Goal: Task Accomplishment & Management: Use online tool/utility

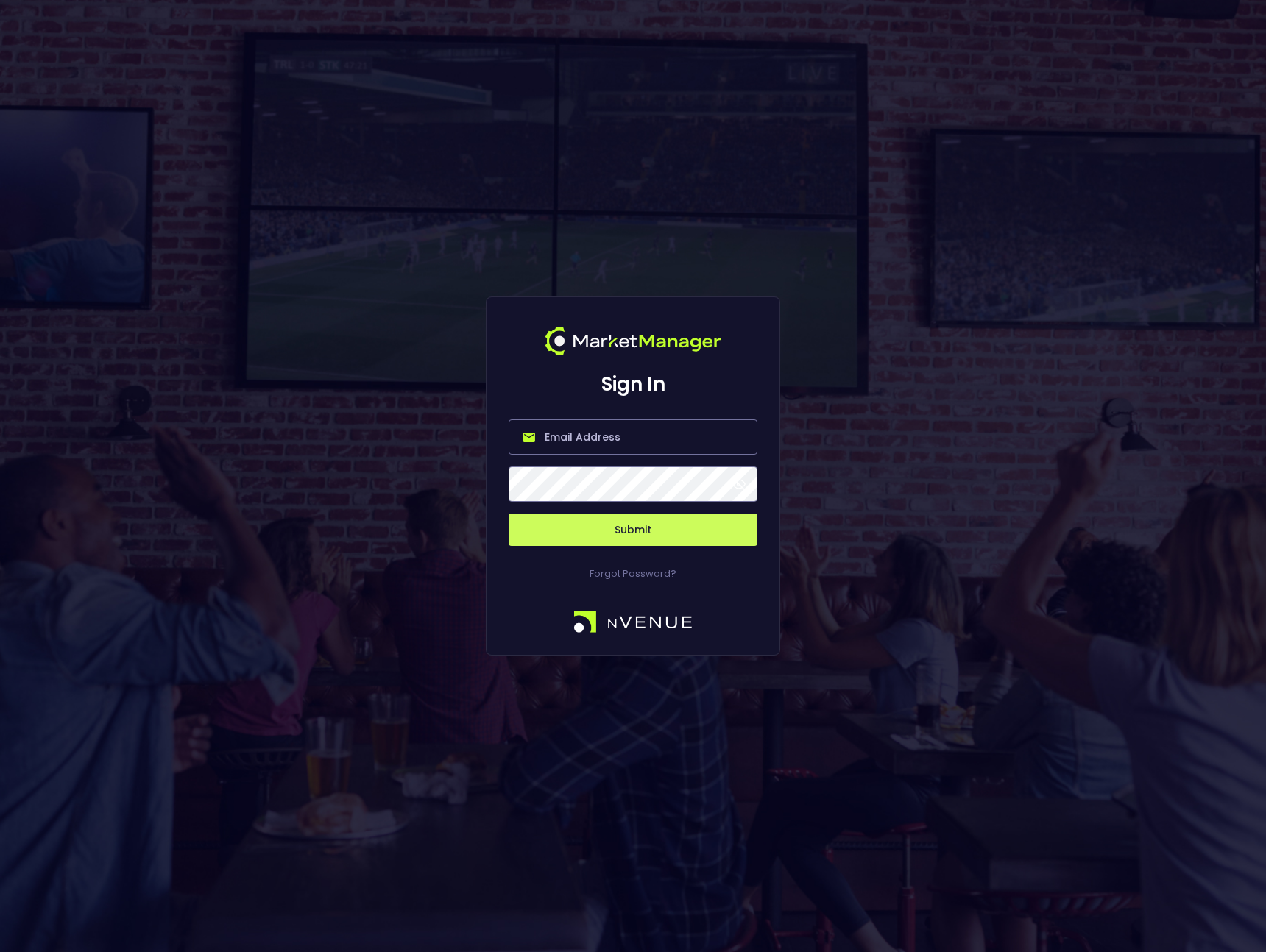
click at [591, 437] on input "email" at bounding box center [633, 437] width 249 height 35
type input "[PERSON_NAME][EMAIL_ADDRESS][DOMAIN_NAME]"
click at [585, 514] on button "Submit" at bounding box center [633, 529] width 249 height 32
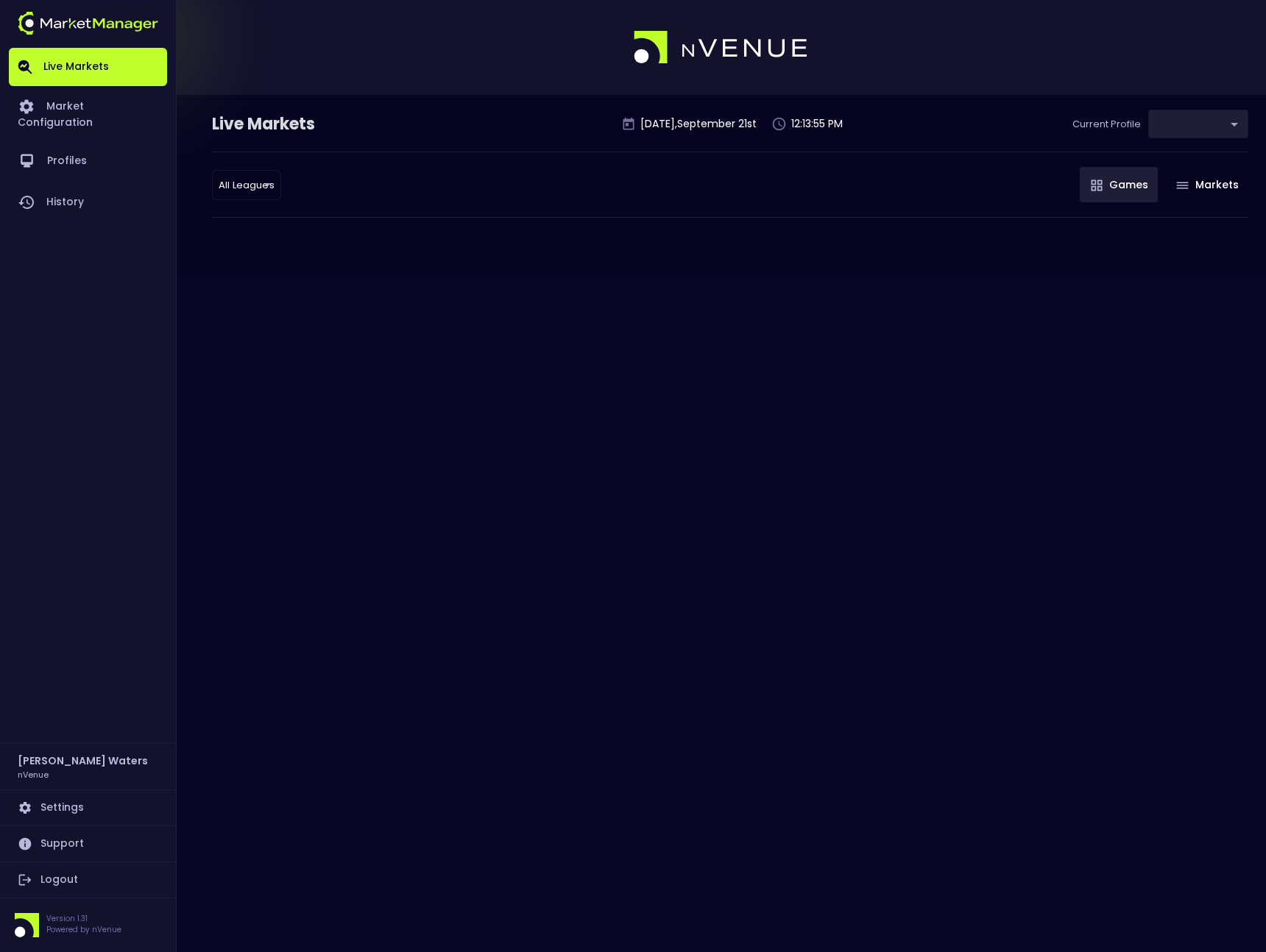
type input "0d810fa5-e353-4d9c-b11d-31f095cae871"
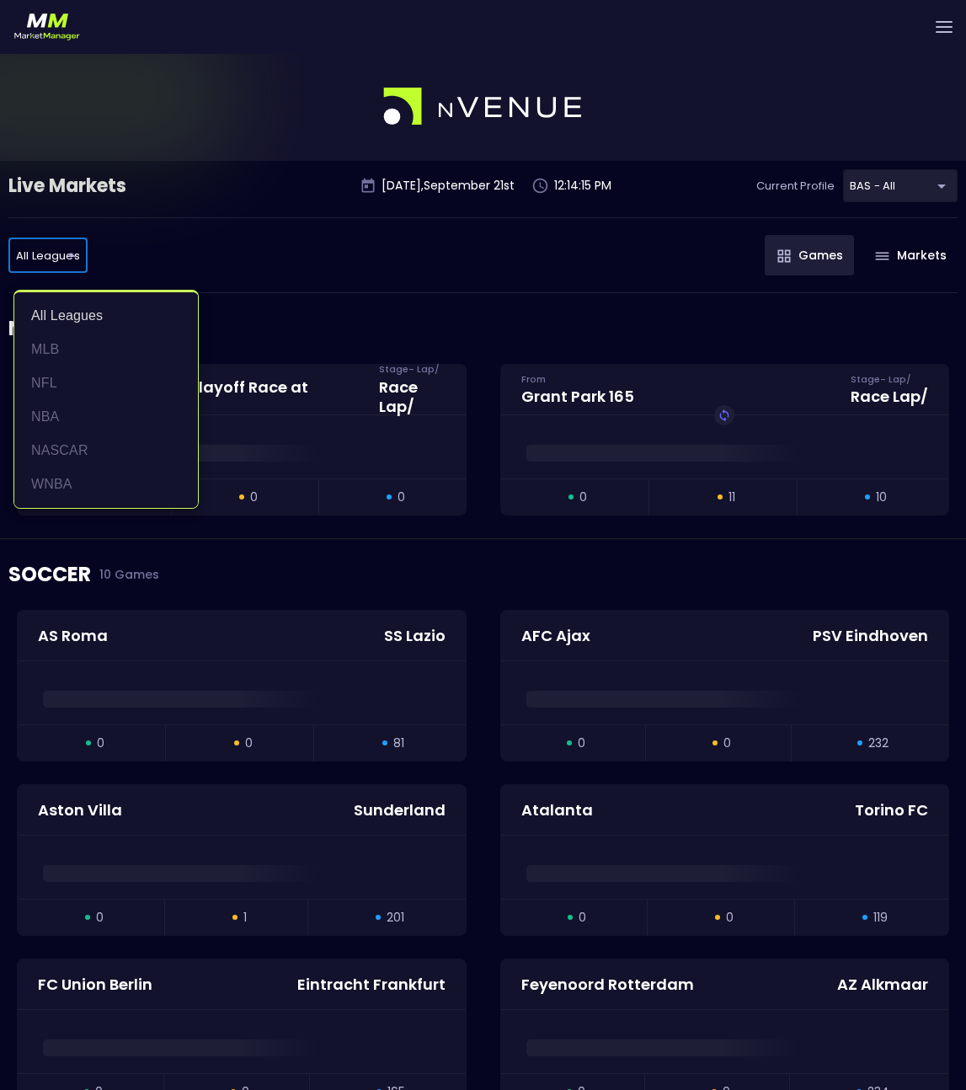
click at [70, 385] on li "NFL" at bounding box center [106, 383] width 184 height 34
type input "NFL"
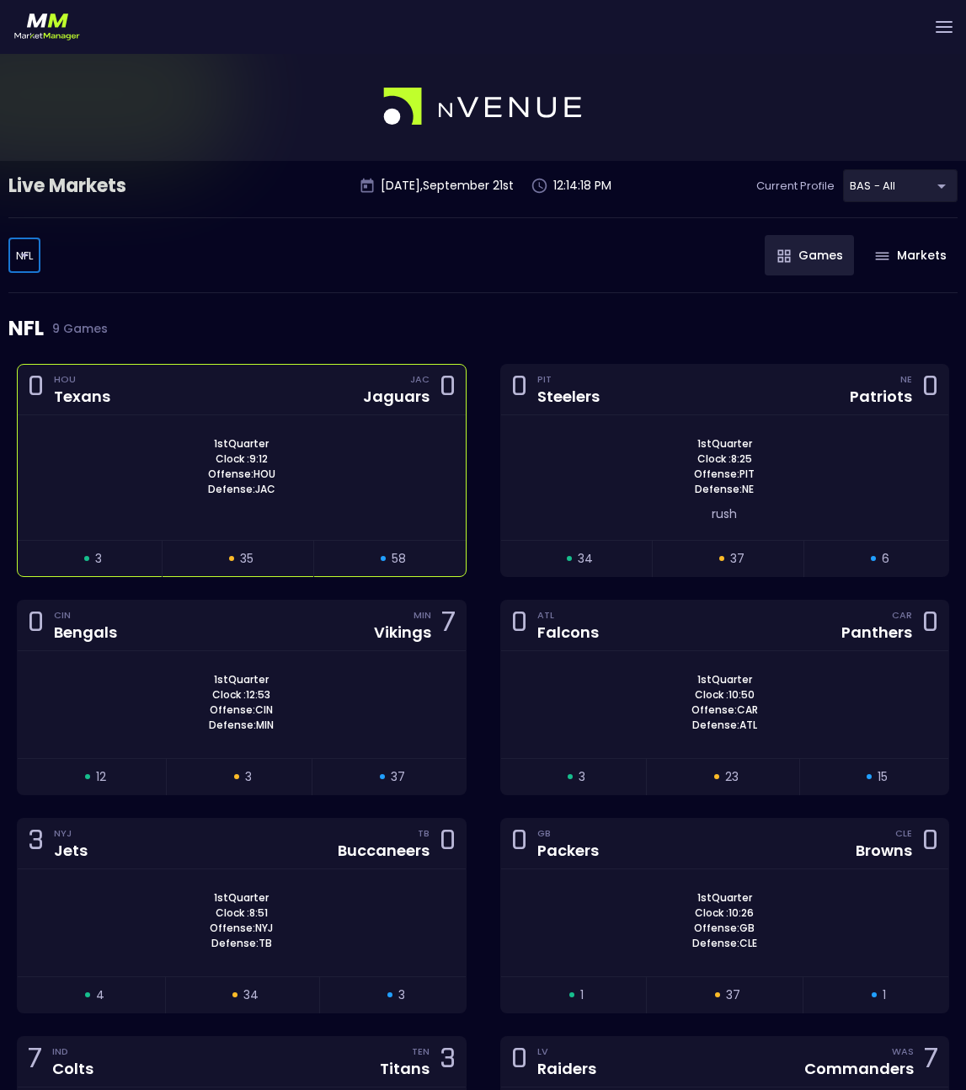
click at [342, 473] on div "1st Quarter Clock : 9:12 Offense: HOU Defense: JAC" at bounding box center [242, 466] width 448 height 61
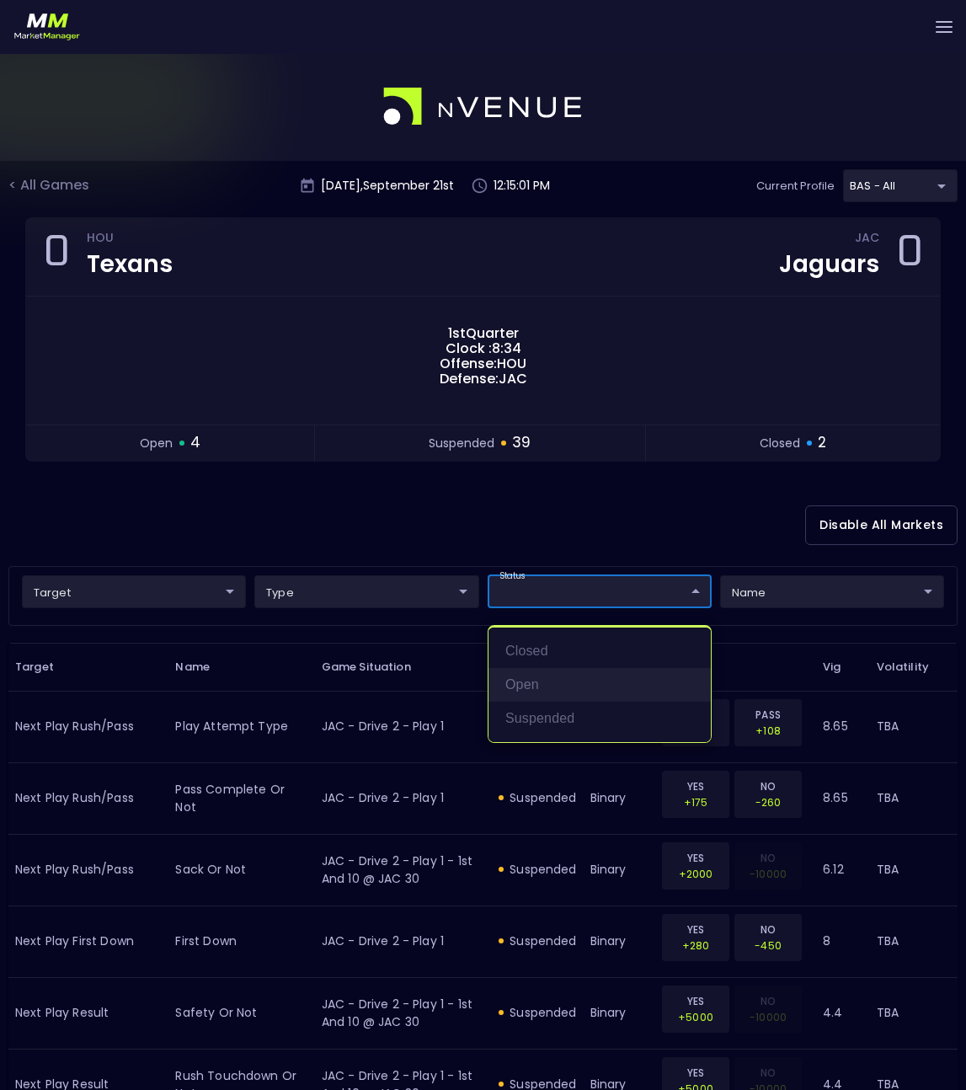
click at [547, 685] on li "open" at bounding box center [599, 685] width 222 height 34
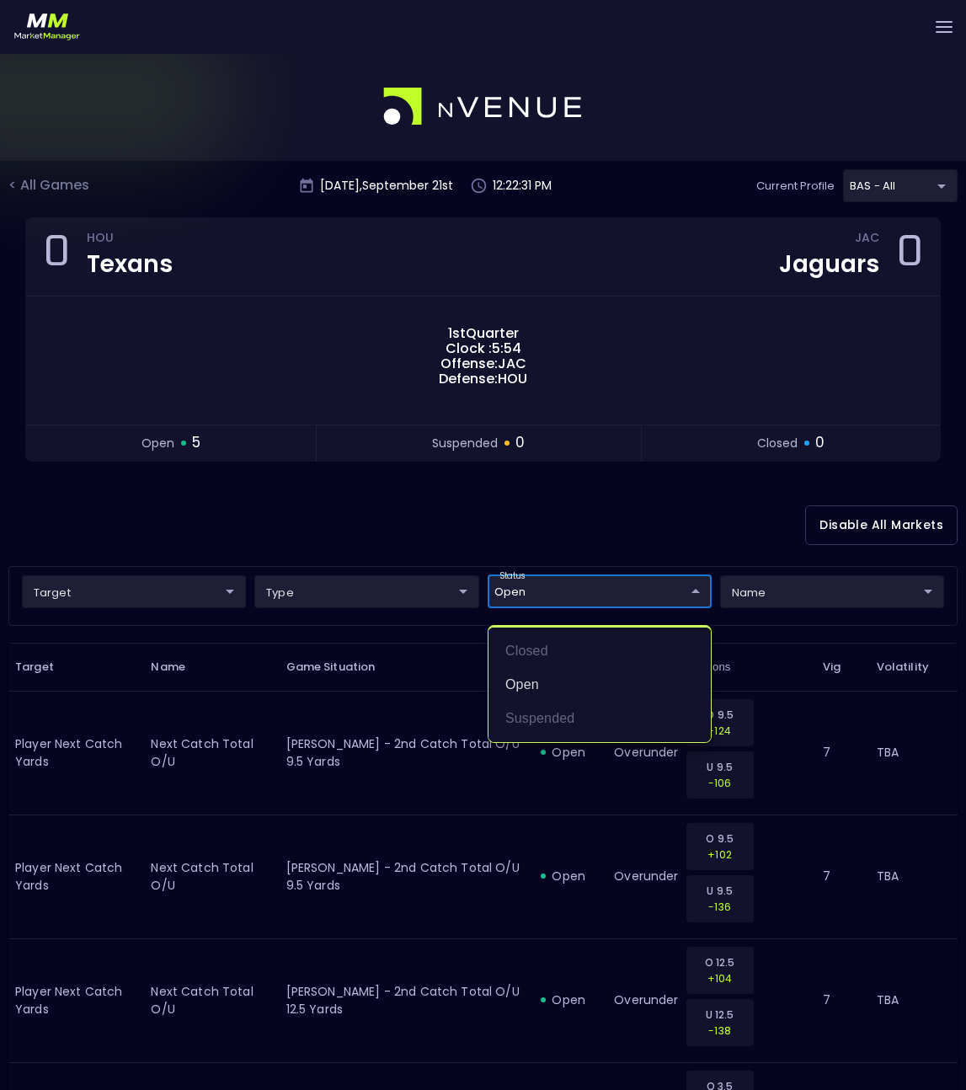
click at [325, 811] on div at bounding box center [483, 545] width 966 height 1090
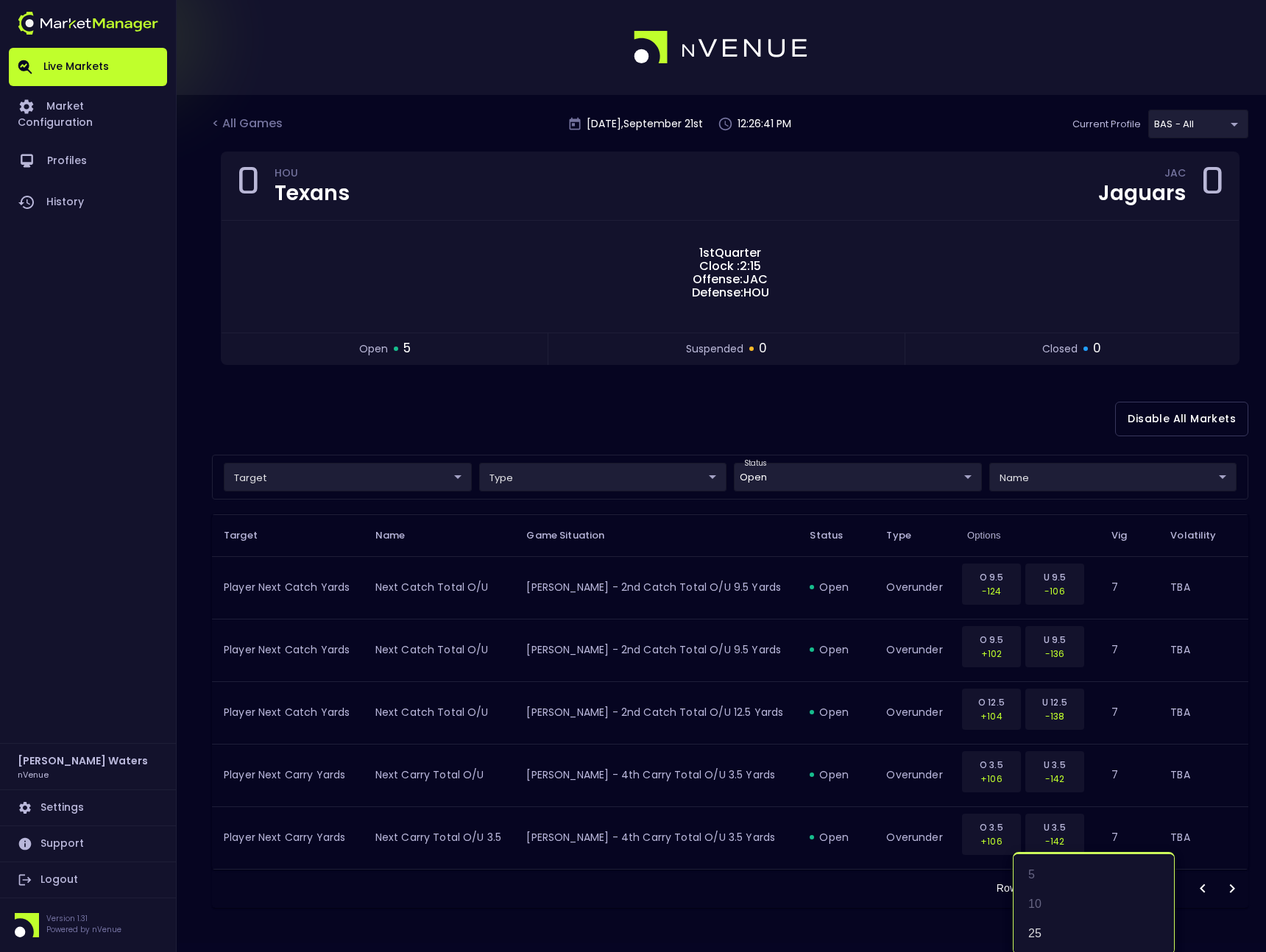
click at [1098, 886] on body "Live Markets Market Configuration Profiles History Michael Waters nVenue Settin…" at bounding box center [633, 476] width 1266 height 952
click at [896, 910] on div at bounding box center [633, 476] width 1266 height 952
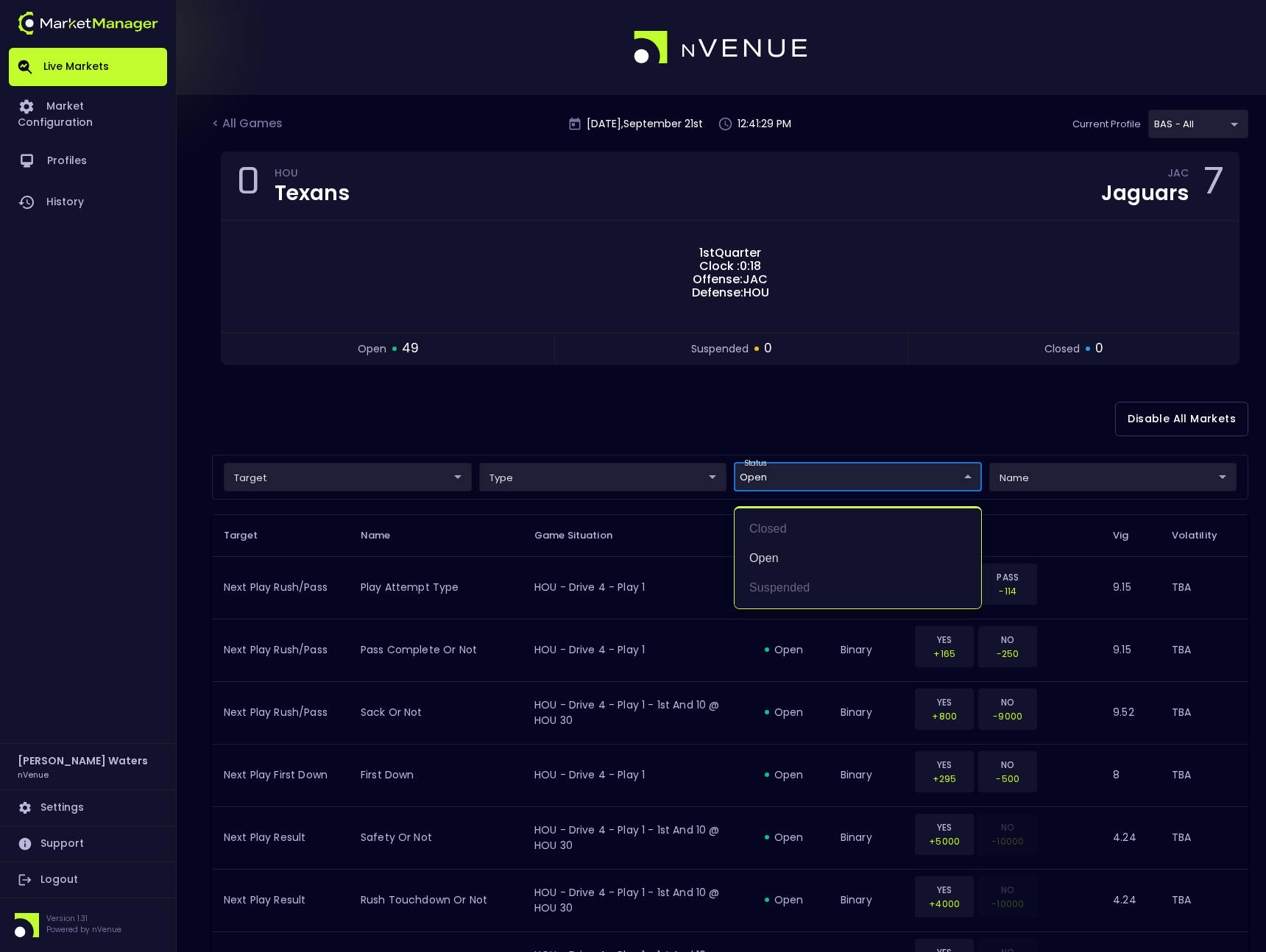
click at [771, 585] on li "suspended" at bounding box center [858, 588] width 246 height 30
click at [827, 400] on div at bounding box center [633, 476] width 1266 height 952
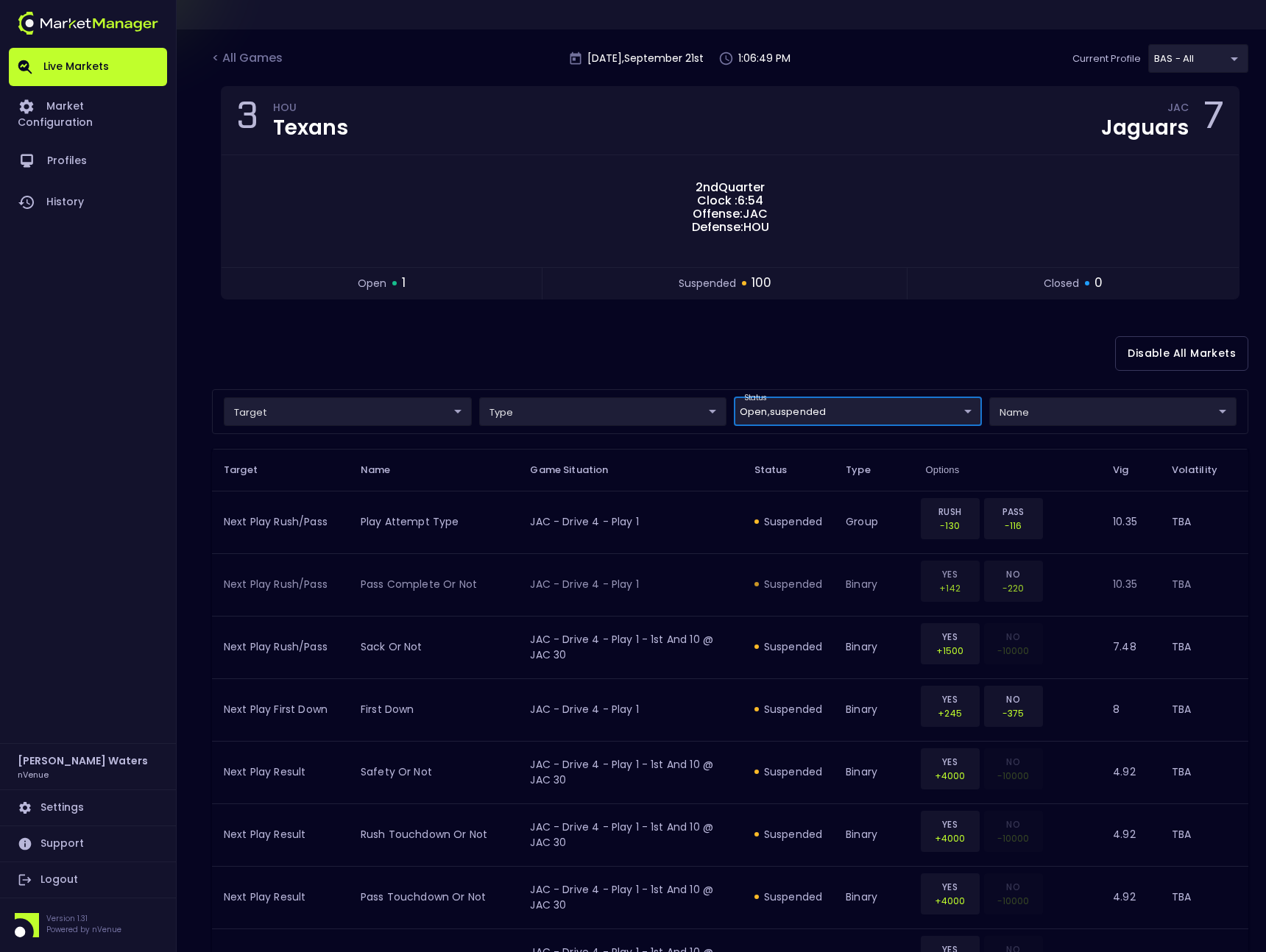
scroll to position [67, 0]
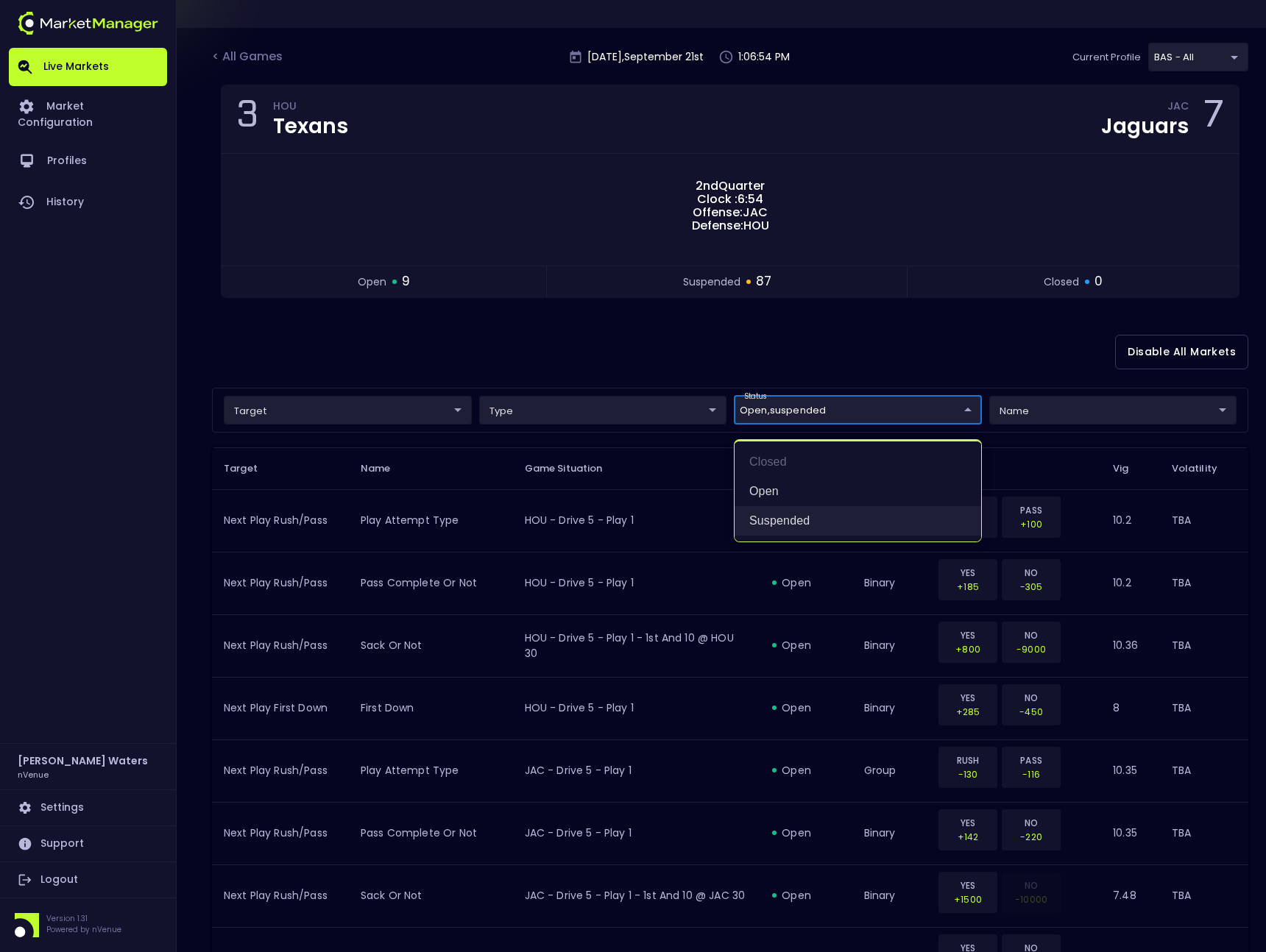
click at [793, 517] on li "suspended" at bounding box center [858, 521] width 246 height 30
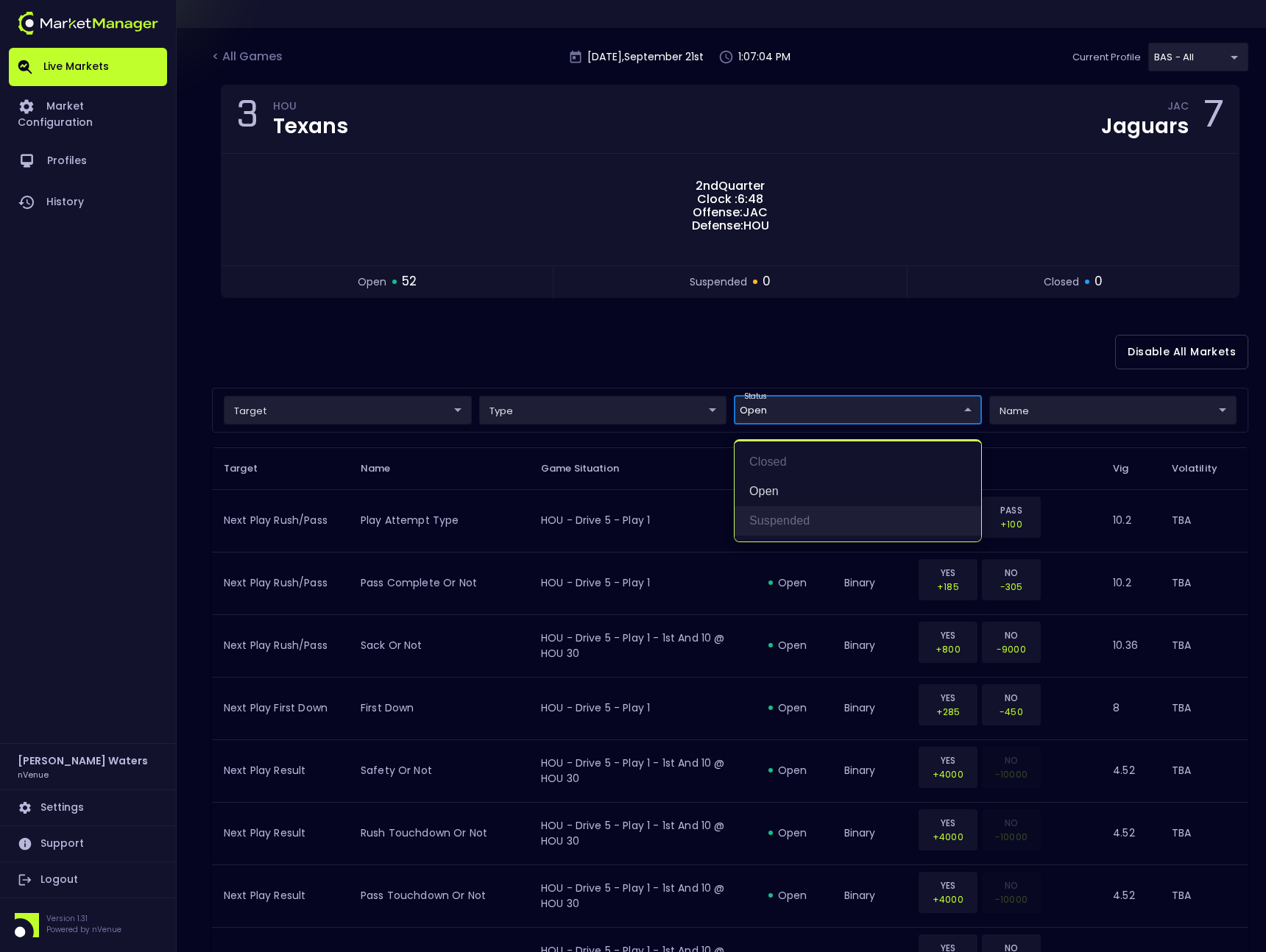
click at [814, 516] on li "suspended" at bounding box center [858, 521] width 246 height 30
click at [742, 688] on div at bounding box center [633, 476] width 1266 height 952
click at [786, 492] on li "open" at bounding box center [858, 492] width 246 height 30
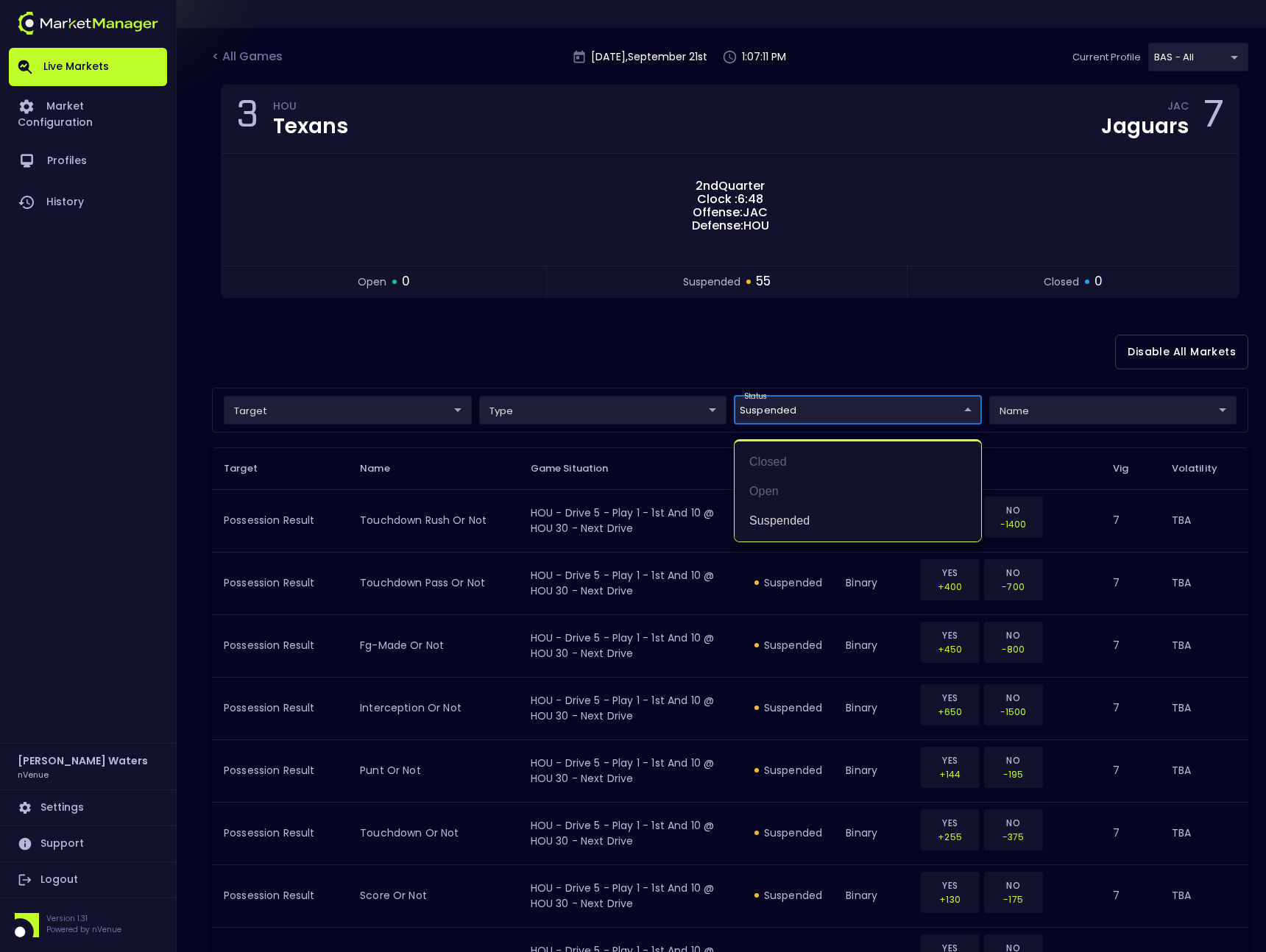
click at [694, 714] on div at bounding box center [633, 476] width 1266 height 952
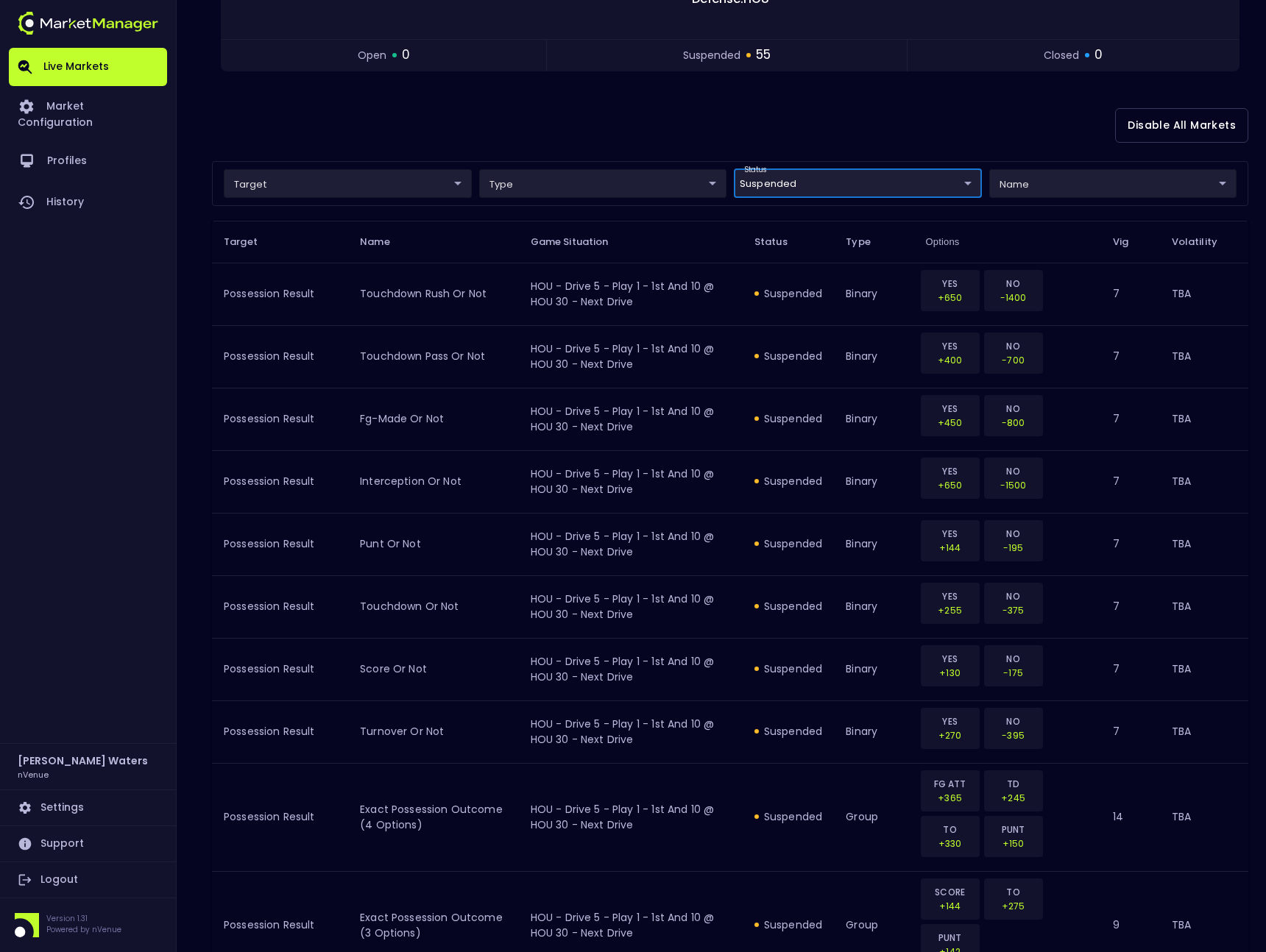
scroll to position [0, 0]
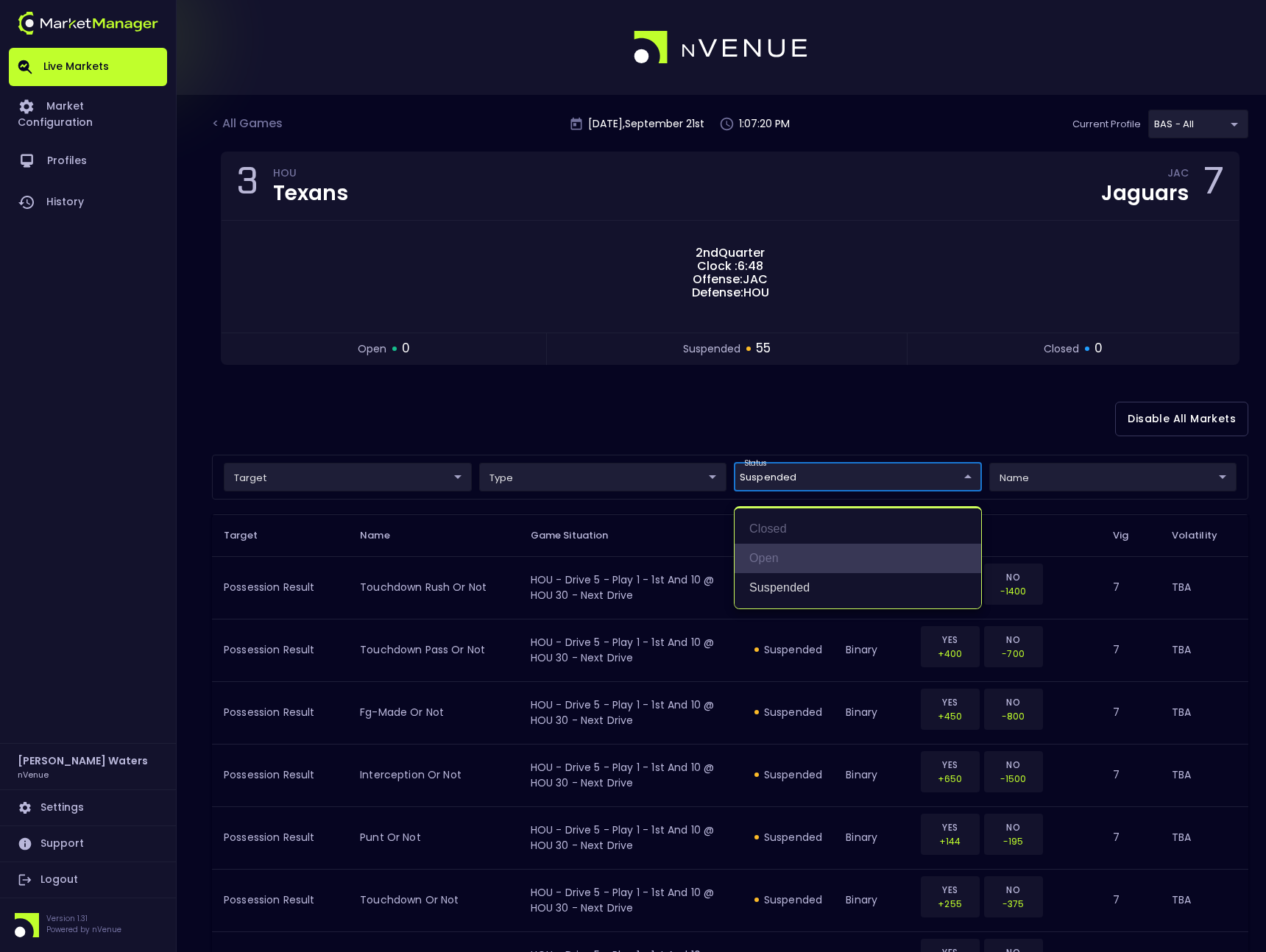
click at [765, 562] on li "open" at bounding box center [858, 558] width 246 height 30
type input "suspended,open"
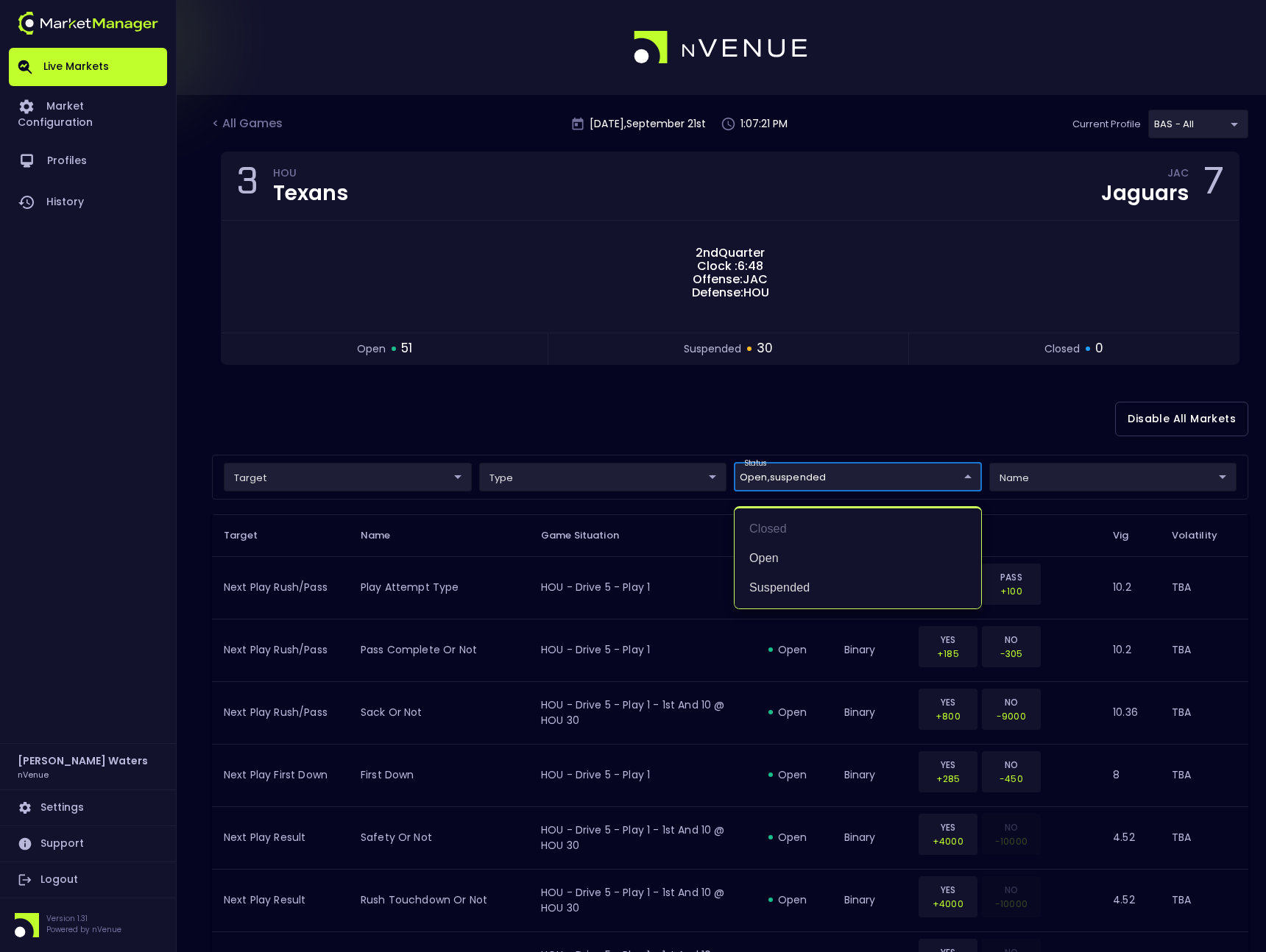
click at [670, 609] on div at bounding box center [633, 476] width 1266 height 952
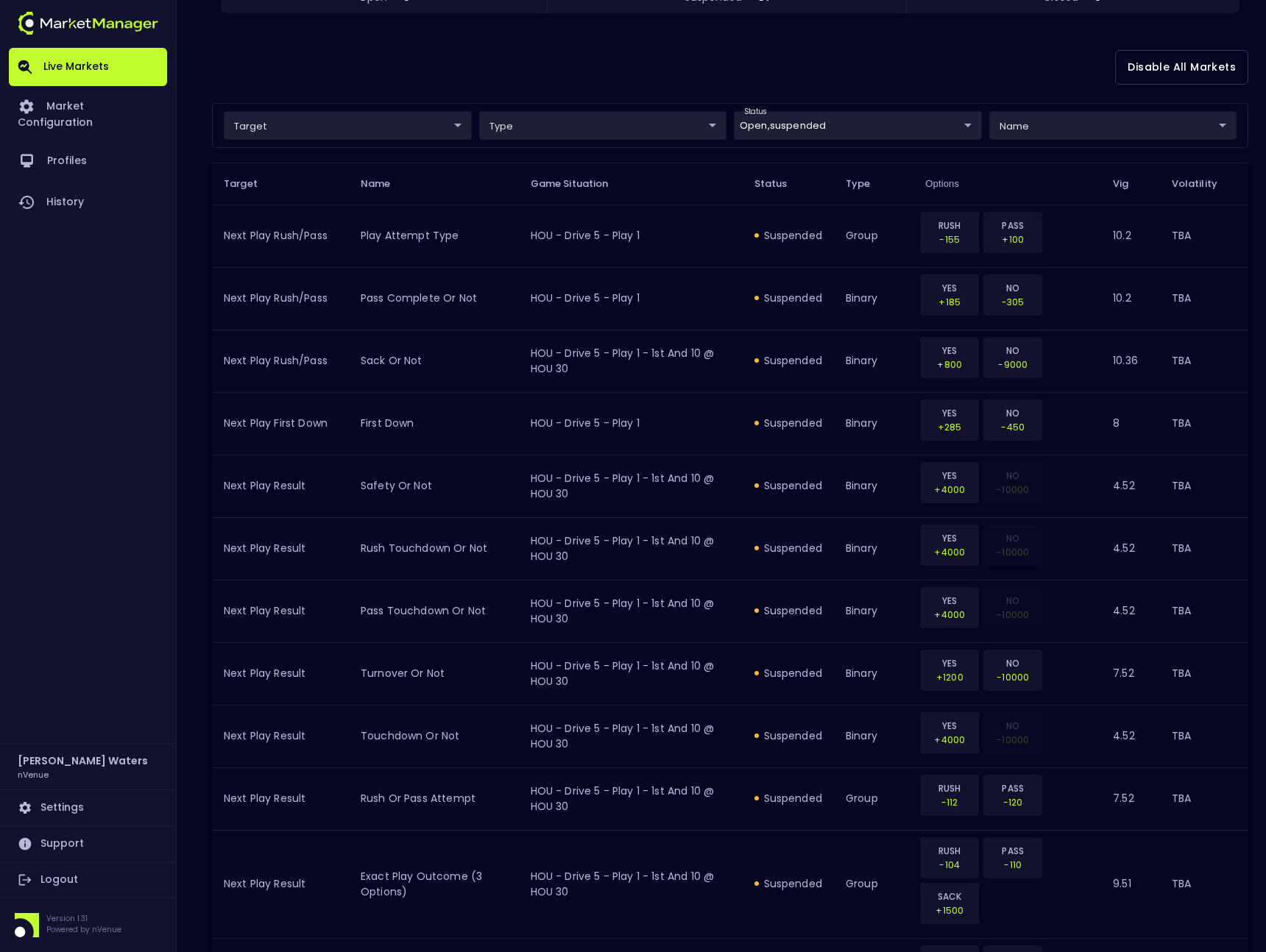
scroll to position [351, 0]
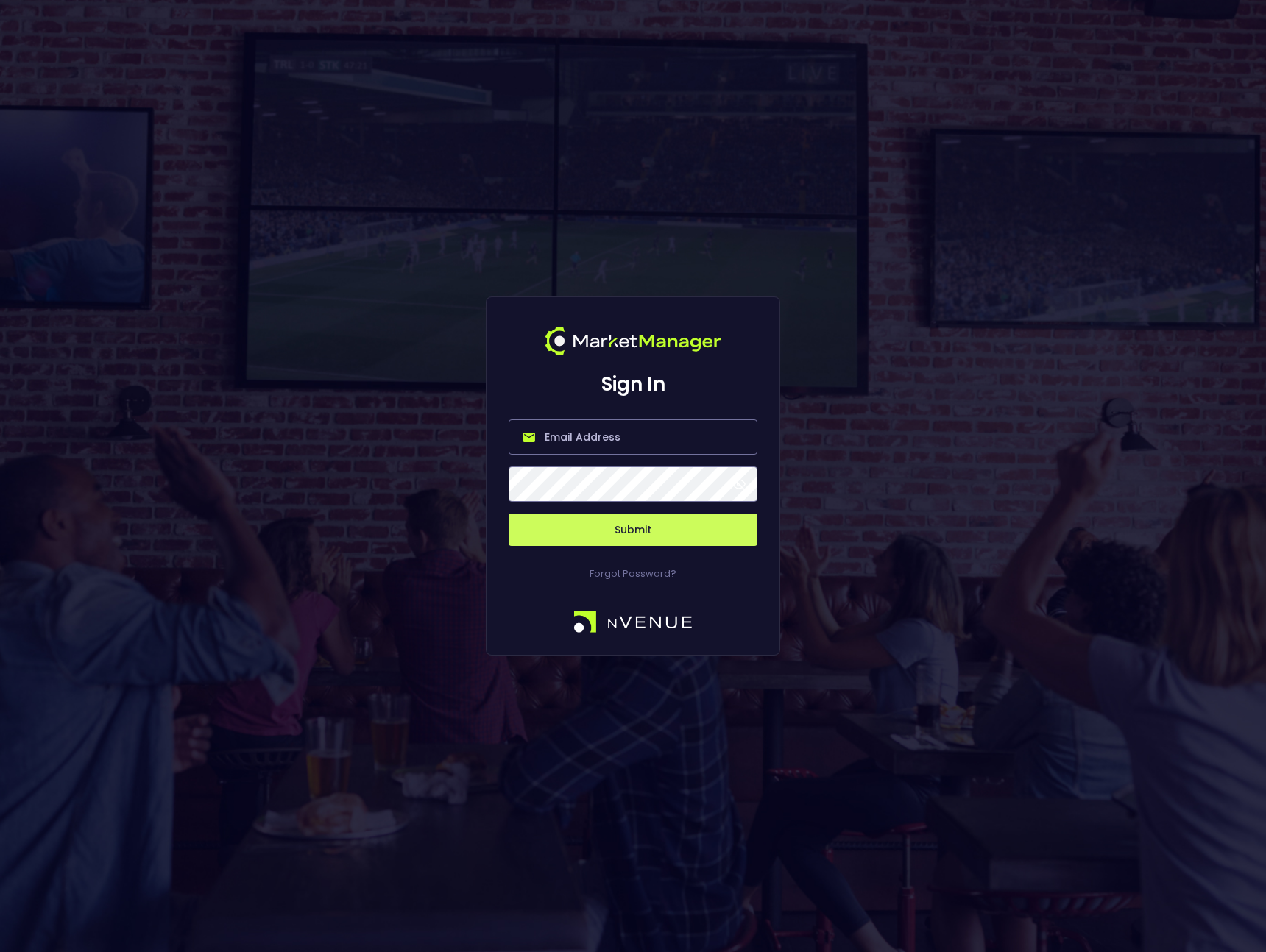
click at [676, 444] on input "email" at bounding box center [633, 437] width 249 height 35
type input "[PERSON_NAME][EMAIL_ADDRESS][DOMAIN_NAME]"
click at [571, 534] on button "Submit" at bounding box center [633, 529] width 249 height 32
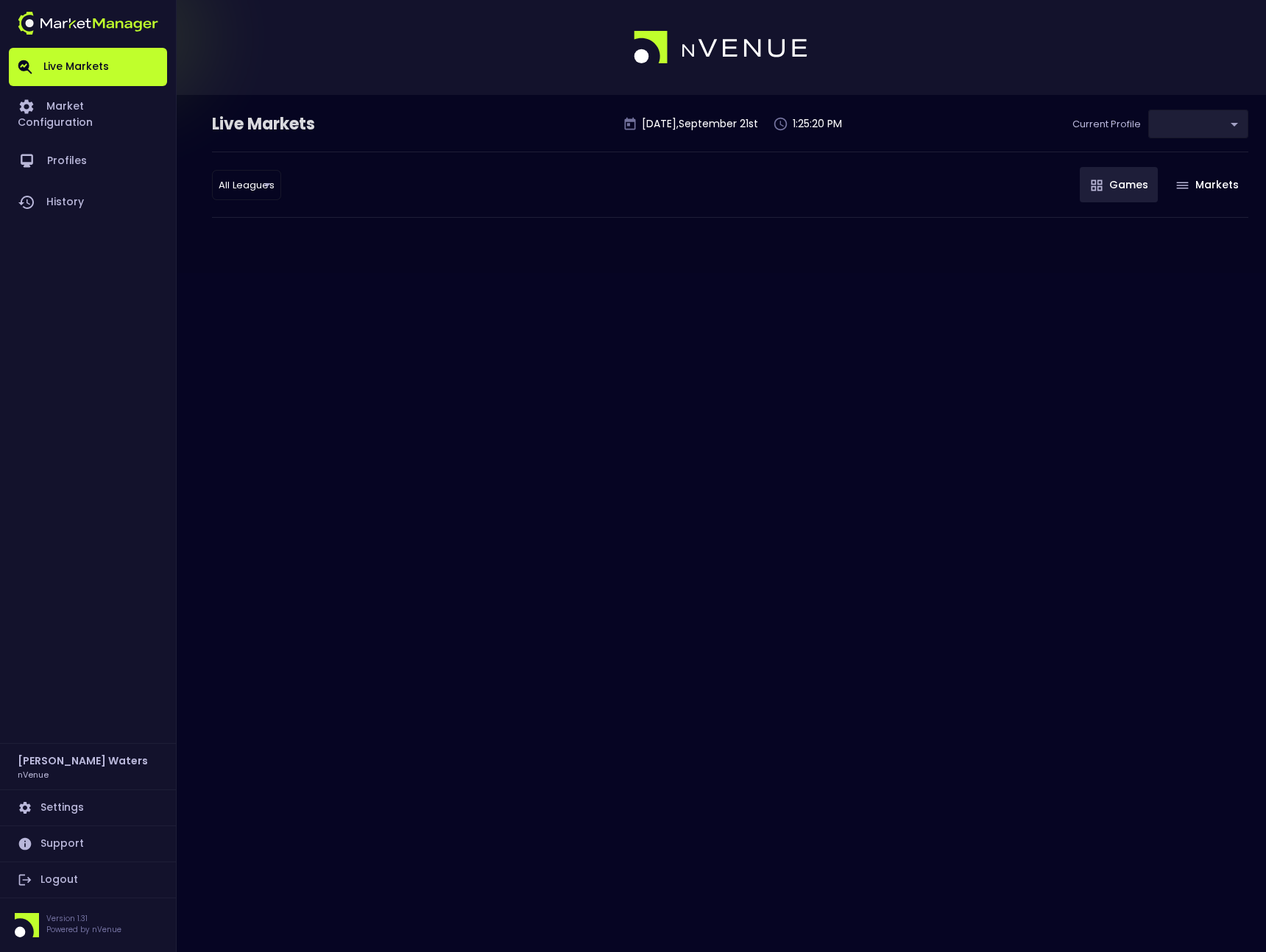
type input "0d810fa5-e353-4d9c-b11d-31f095cae871"
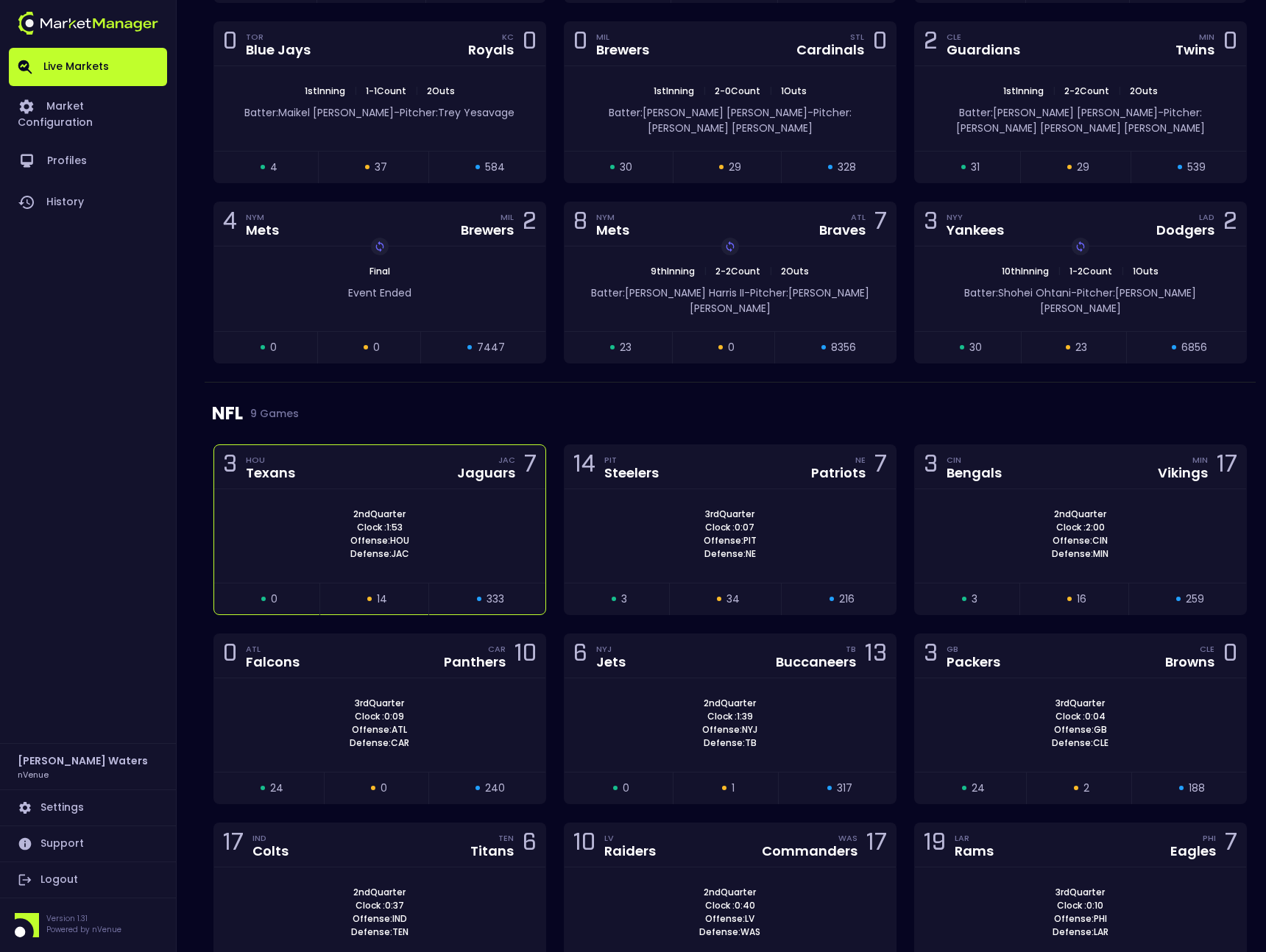
scroll to position [2852, 0]
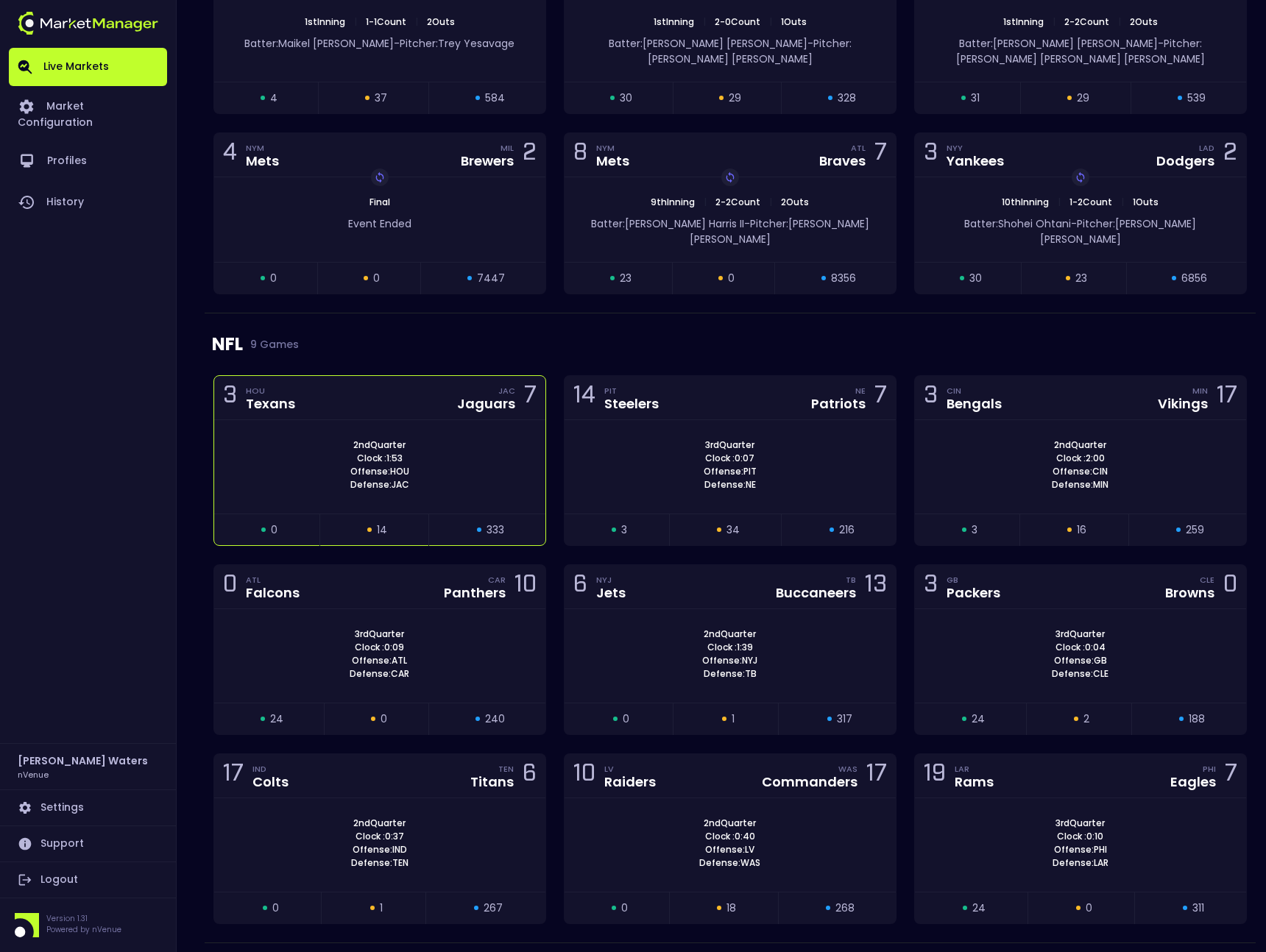
click at [380, 376] on div "3 HOU Texans JAC Jaguars 7" at bounding box center [379, 397] width 331 height 45
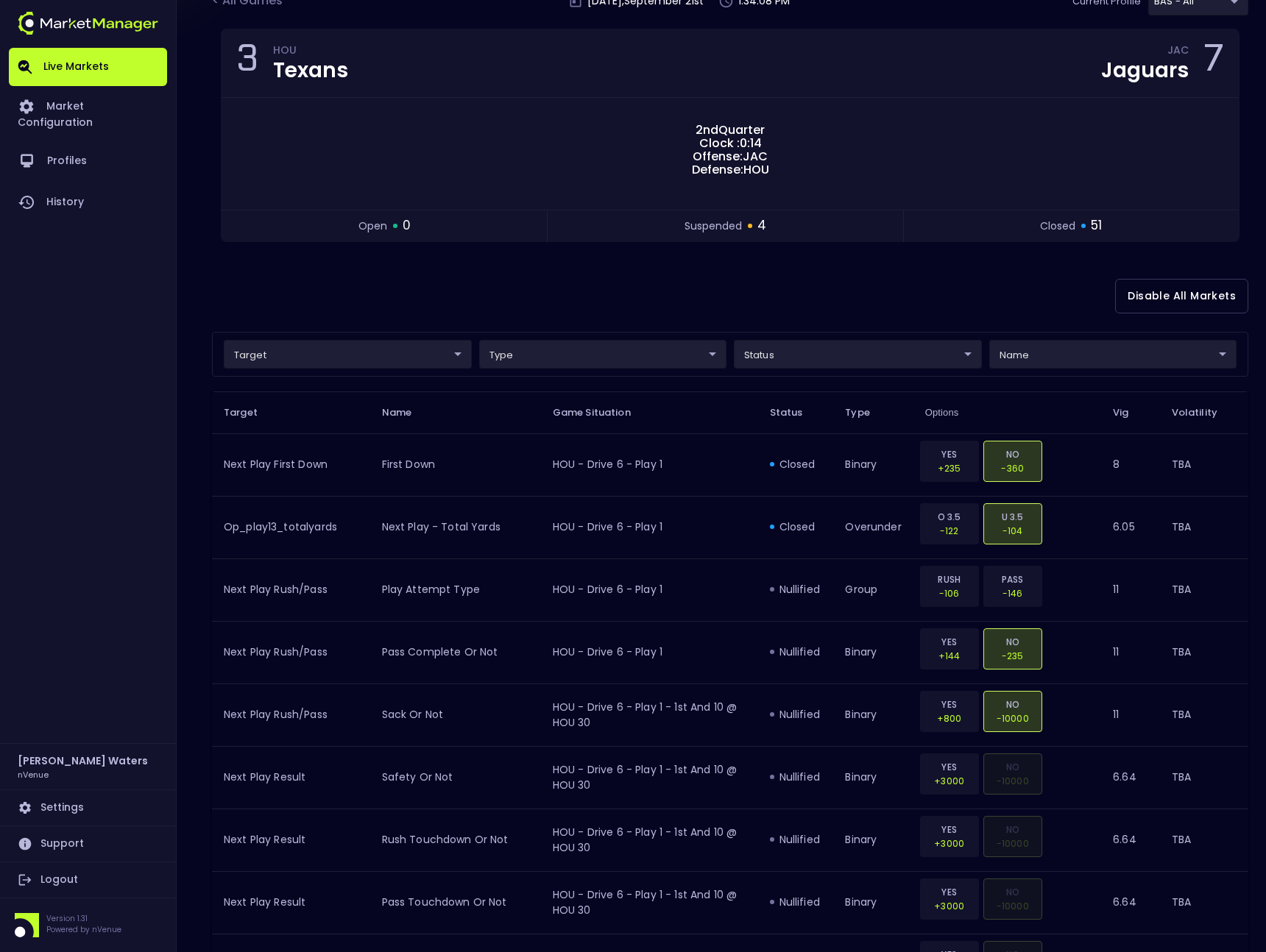
scroll to position [123, 0]
click at [725, 306] on div "Disable All Markets" at bounding box center [730, 295] width 1036 height 72
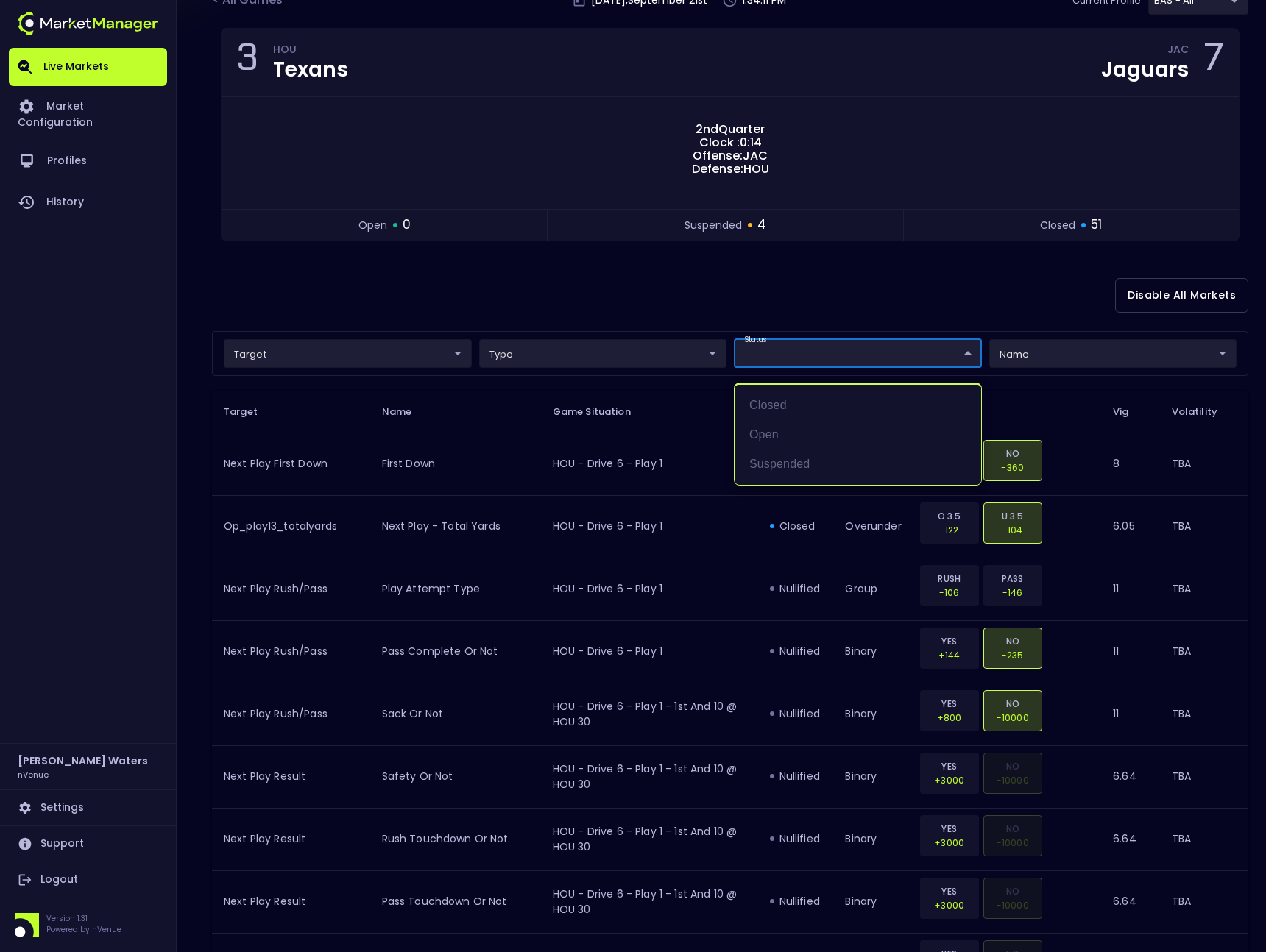
click at [767, 431] on li "open" at bounding box center [858, 435] width 246 height 30
type input "open"
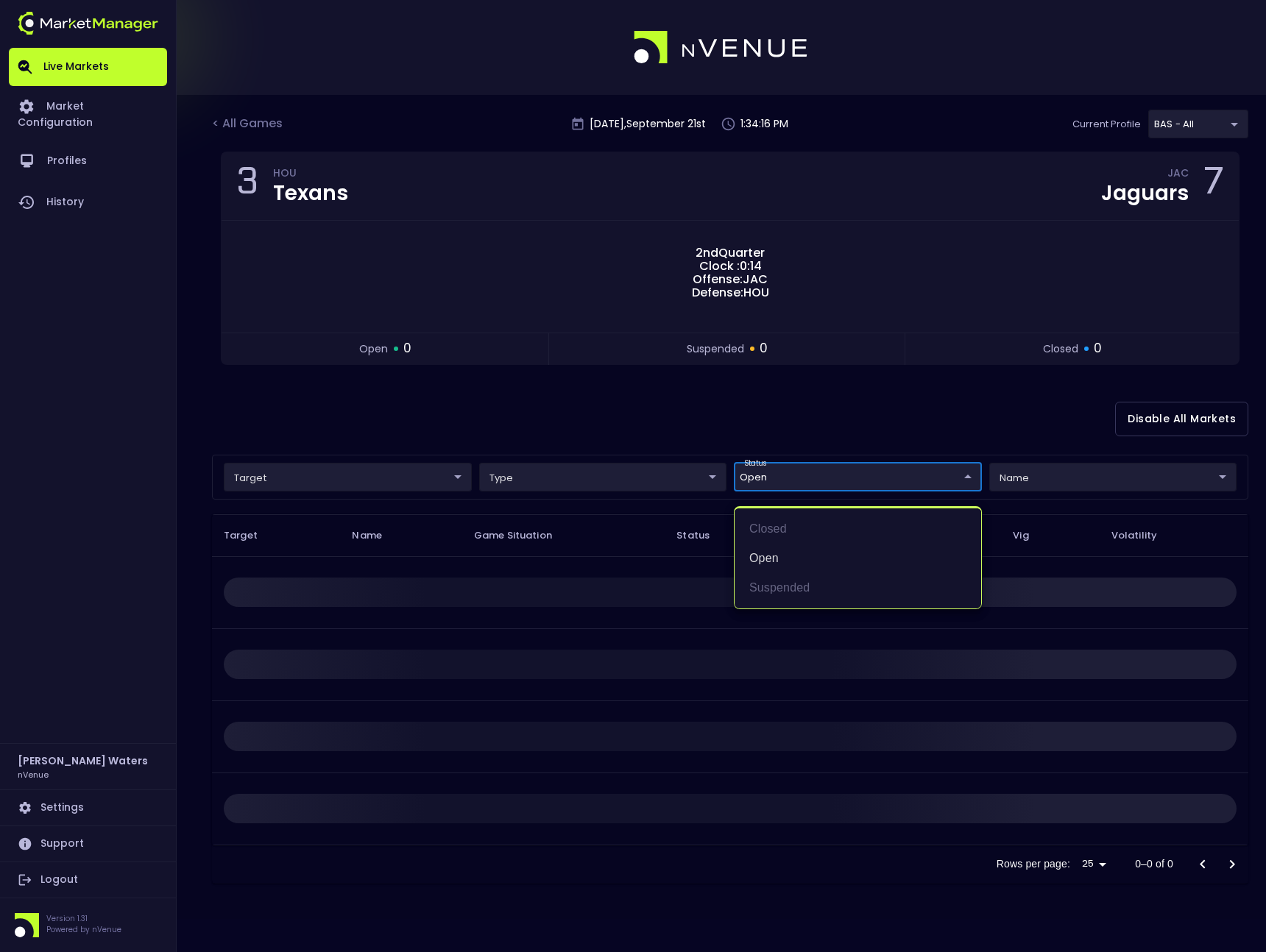
click at [777, 475] on div at bounding box center [633, 476] width 1266 height 952
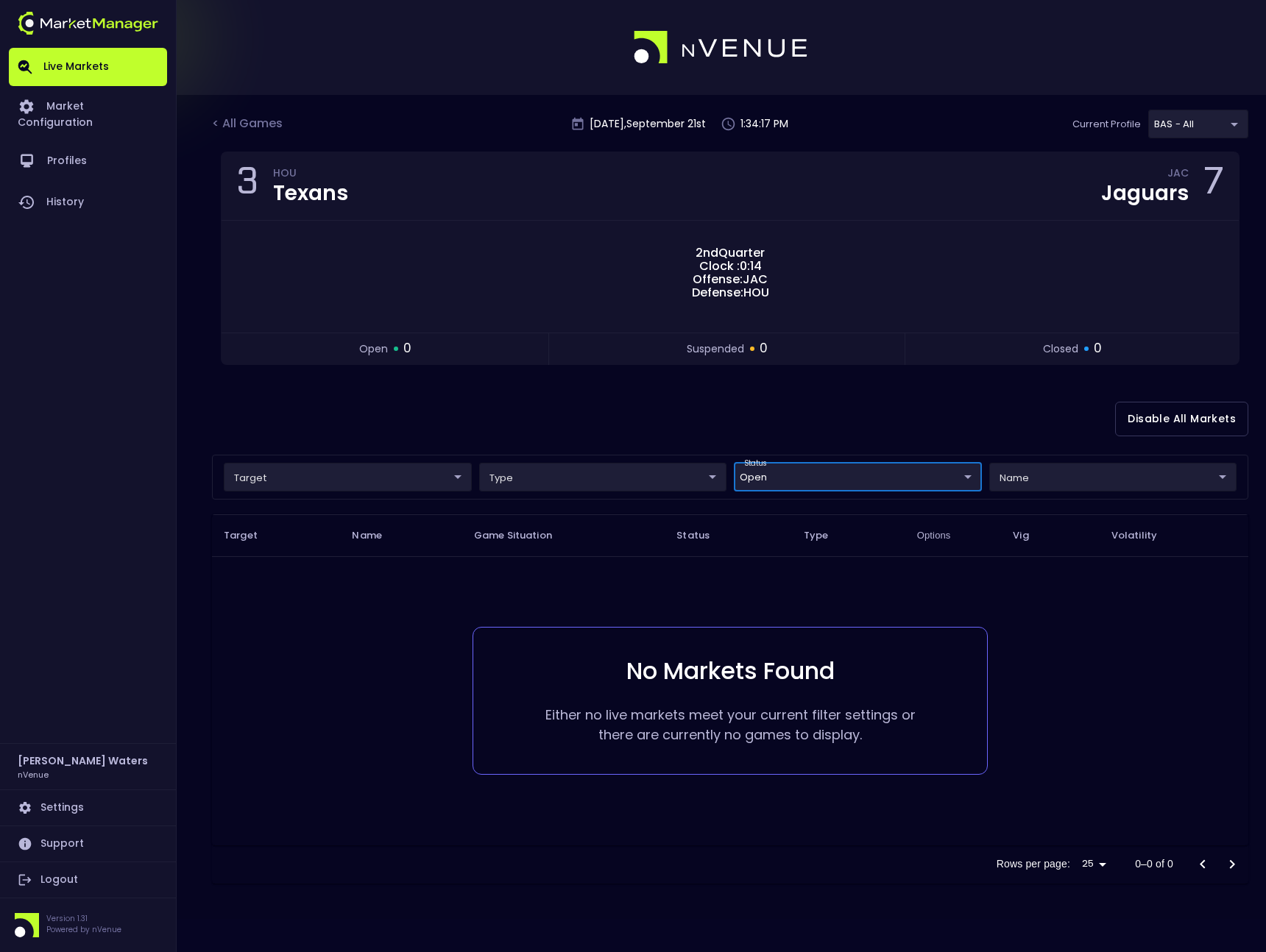
click at [786, 492] on div "target ​ ​ type ​ ​ status open open ​ name ​ ​" at bounding box center [730, 477] width 1036 height 45
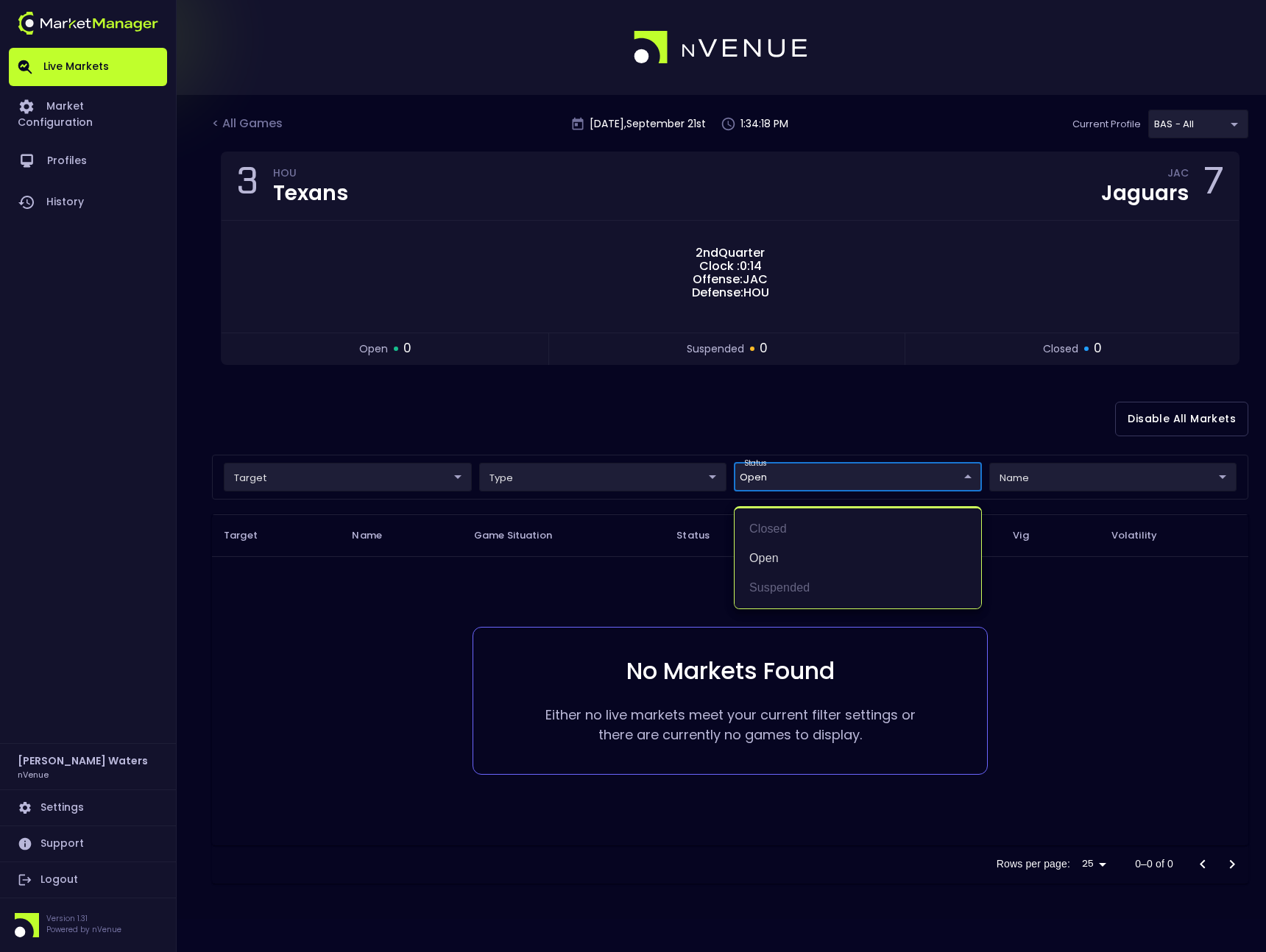
click at [785, 479] on body "Live Markets Market Configuration Profiles History Michael Waters nVenue Settin…" at bounding box center [633, 476] width 1266 height 952
click at [774, 555] on li "open" at bounding box center [858, 558] width 246 height 30
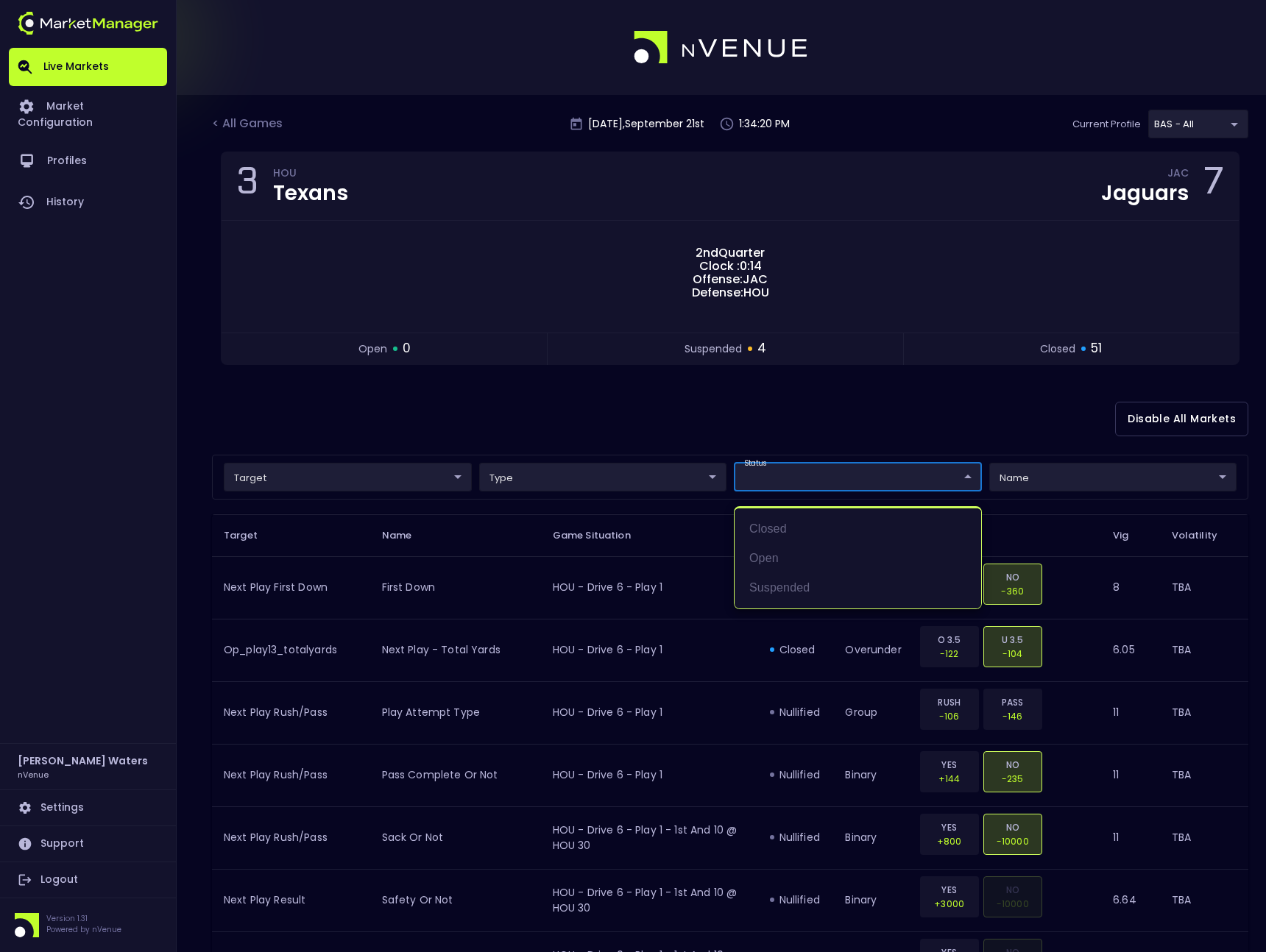
click at [806, 403] on div at bounding box center [633, 476] width 1266 height 952
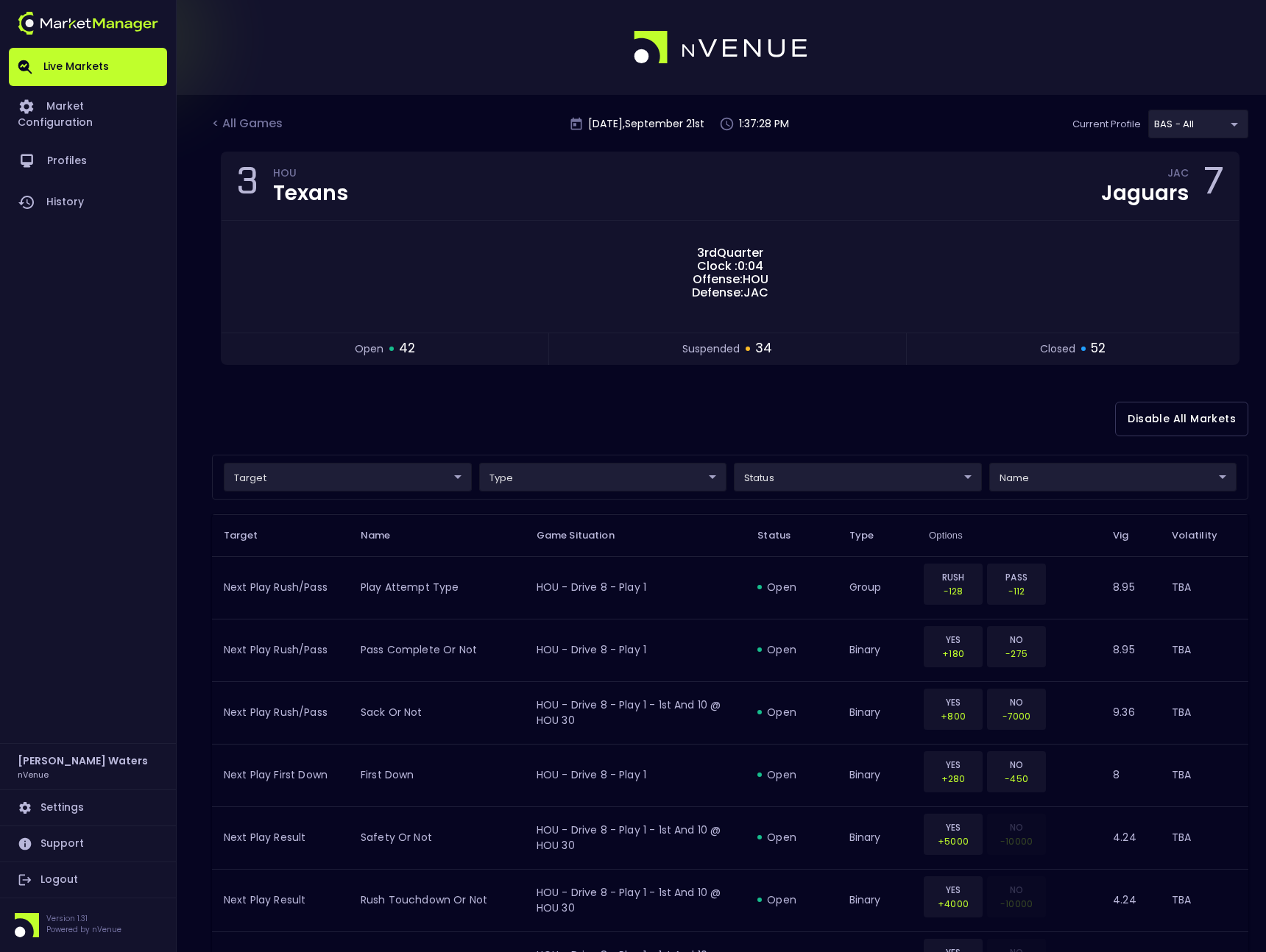
click at [833, 408] on div "Disable All Markets" at bounding box center [730, 419] width 1036 height 72
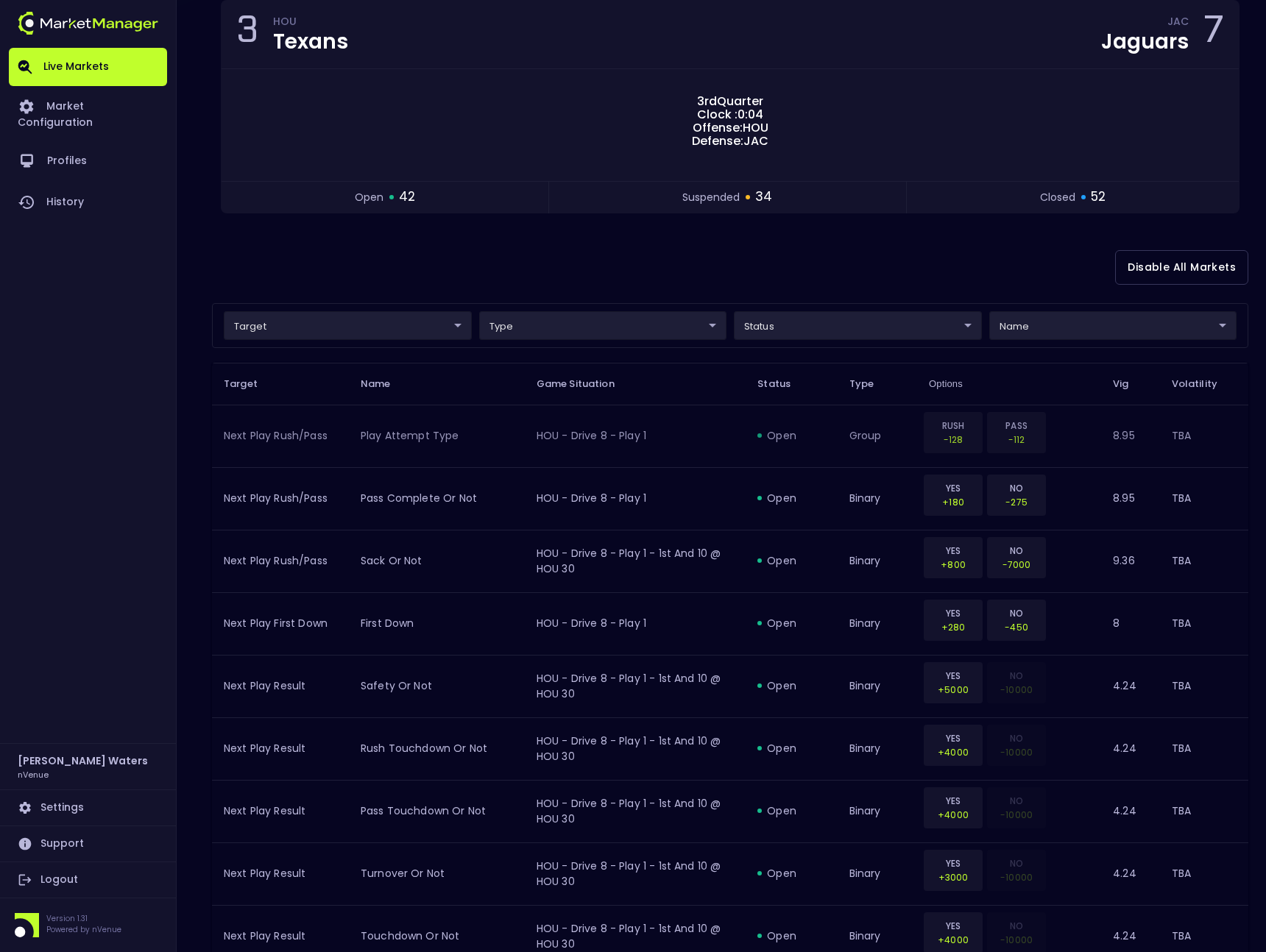
scroll to position [189, 0]
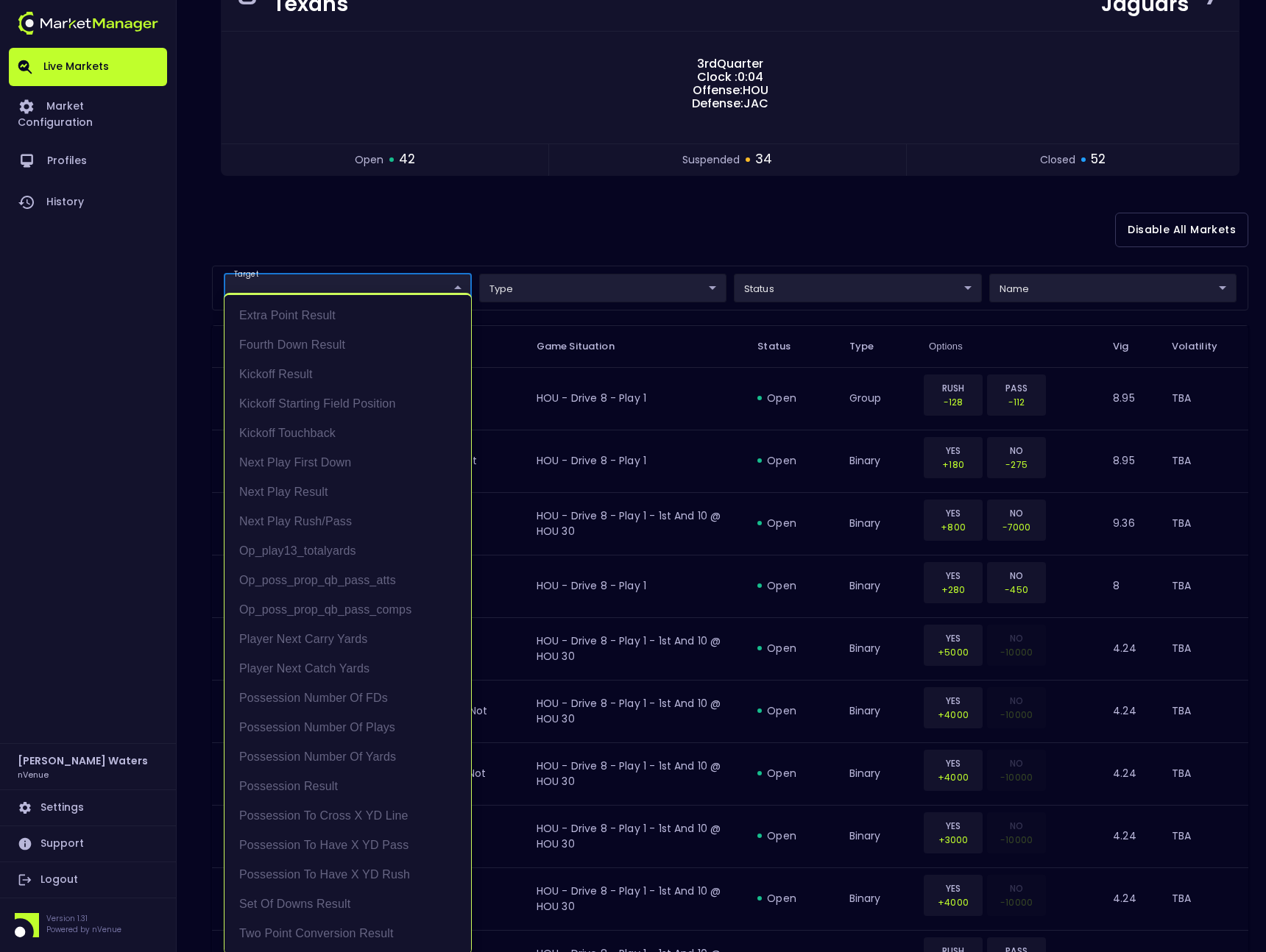
click at [396, 283] on body "Live Markets Market Configuration Profiles History Michael Waters nVenue Settin…" at bounding box center [633, 954] width 1266 height 2285
click at [343, 779] on li "Possession Result" at bounding box center [348, 787] width 246 height 30
type input "Possession Result"
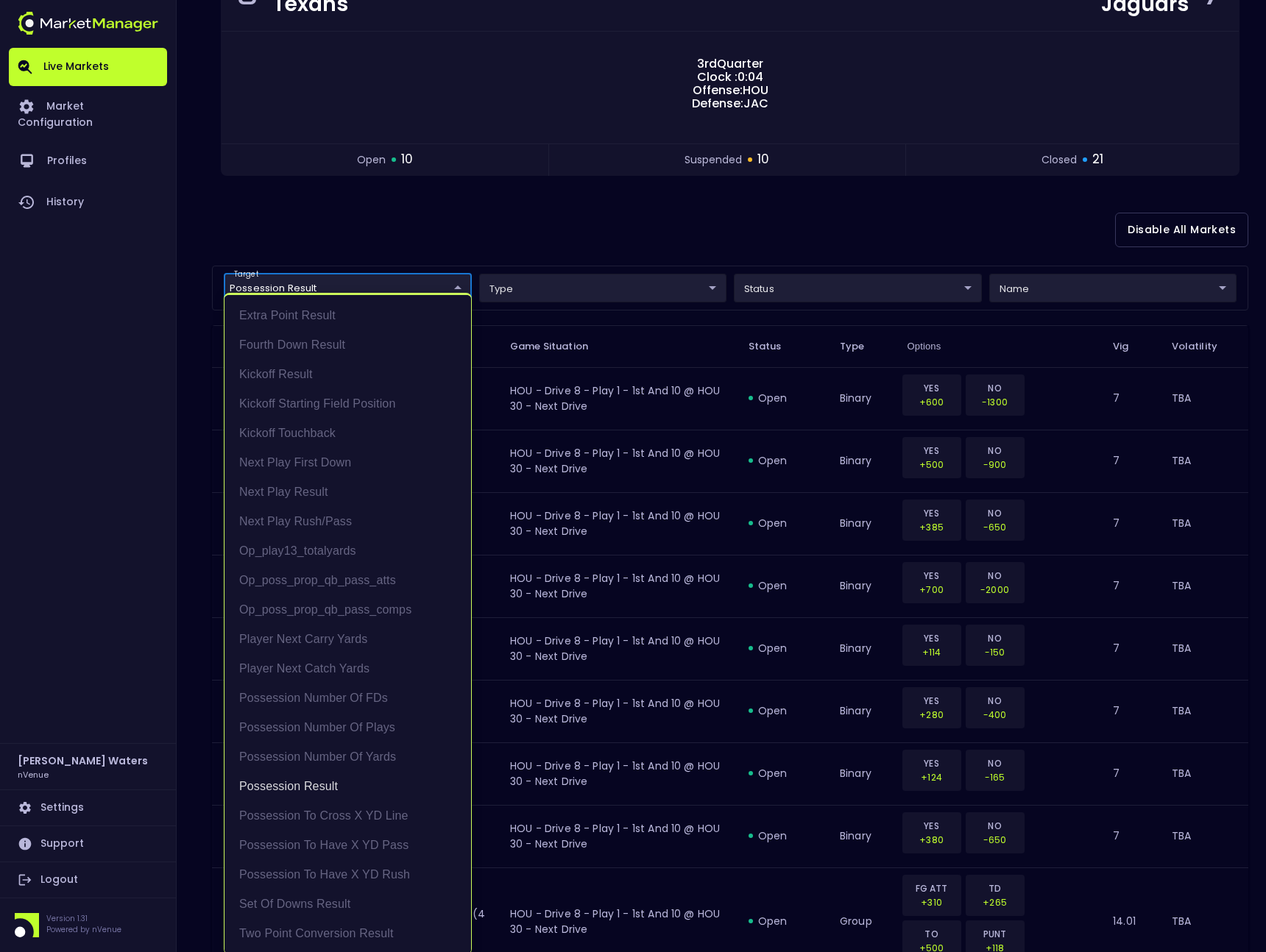
click at [771, 558] on div at bounding box center [633, 476] width 1266 height 952
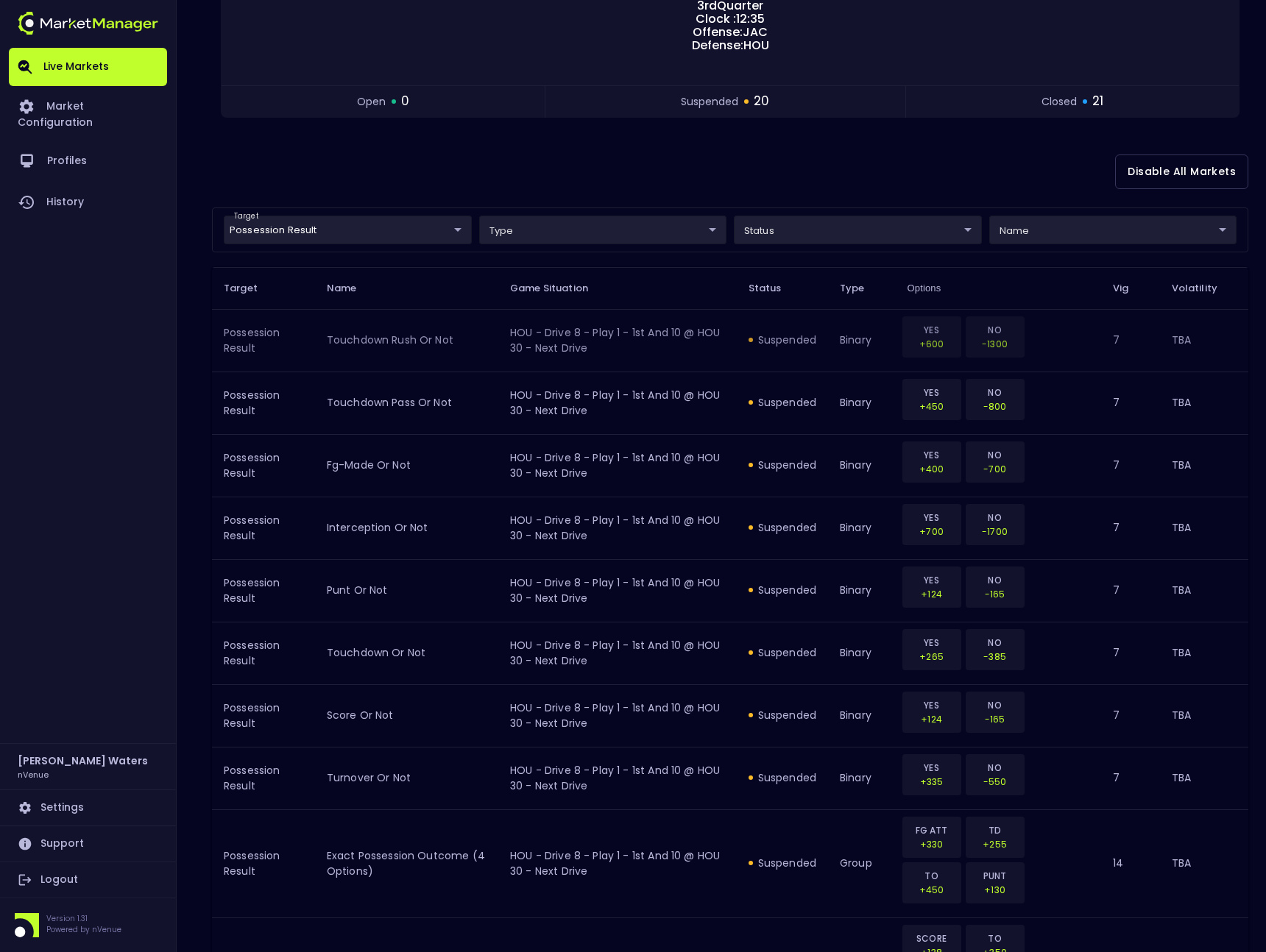
scroll to position [373, 0]
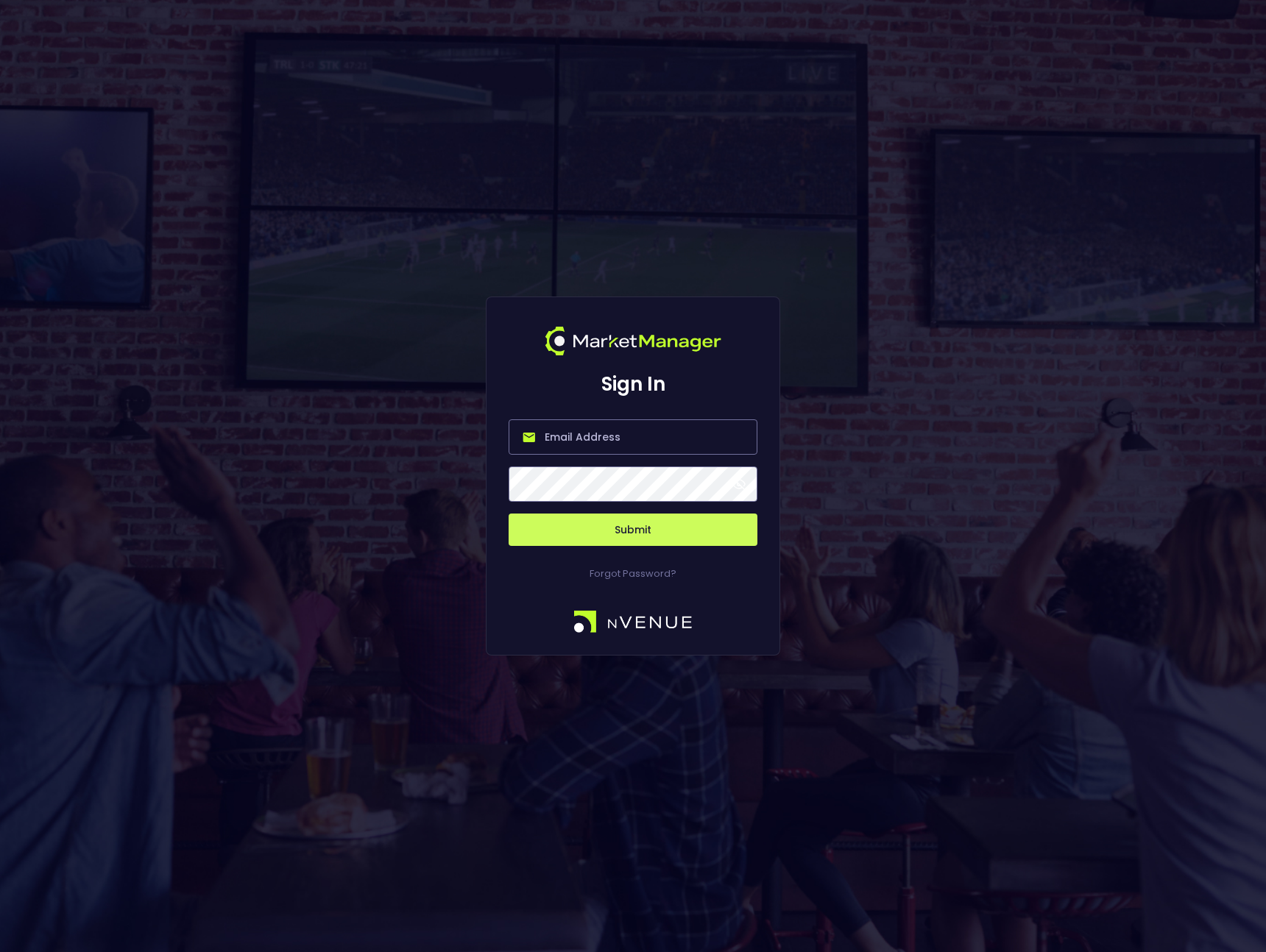
click at [557, 452] on input "email" at bounding box center [633, 437] width 249 height 35
click at [567, 431] on input "email" at bounding box center [633, 437] width 249 height 35
click at [610, 452] on input "email" at bounding box center [633, 437] width 249 height 35
click at [589, 436] on input "email" at bounding box center [633, 437] width 249 height 35
type input "[PERSON_NAME][EMAIL_ADDRESS][DOMAIN_NAME]"
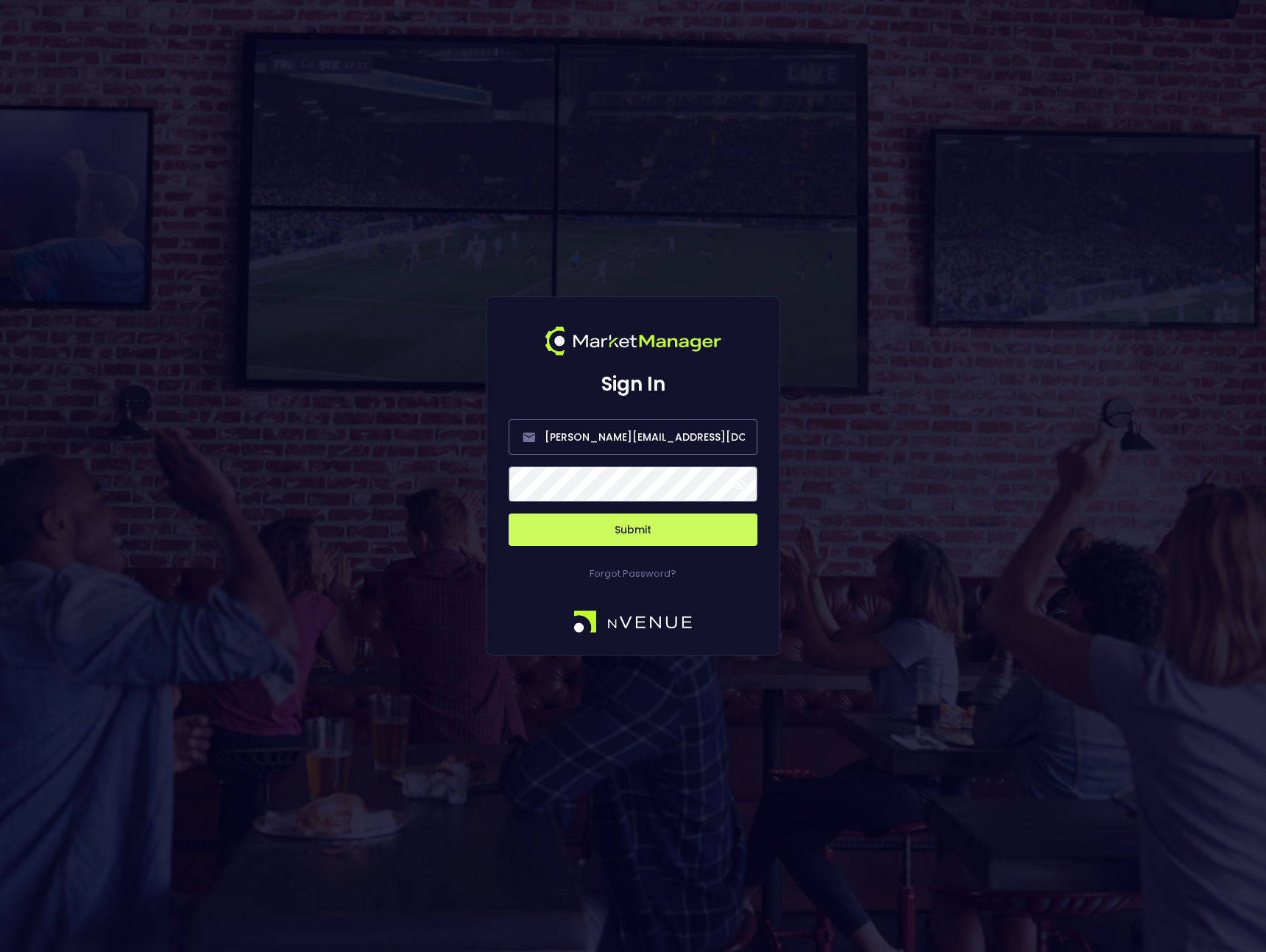
click at [589, 527] on button "Submit" at bounding box center [633, 529] width 249 height 32
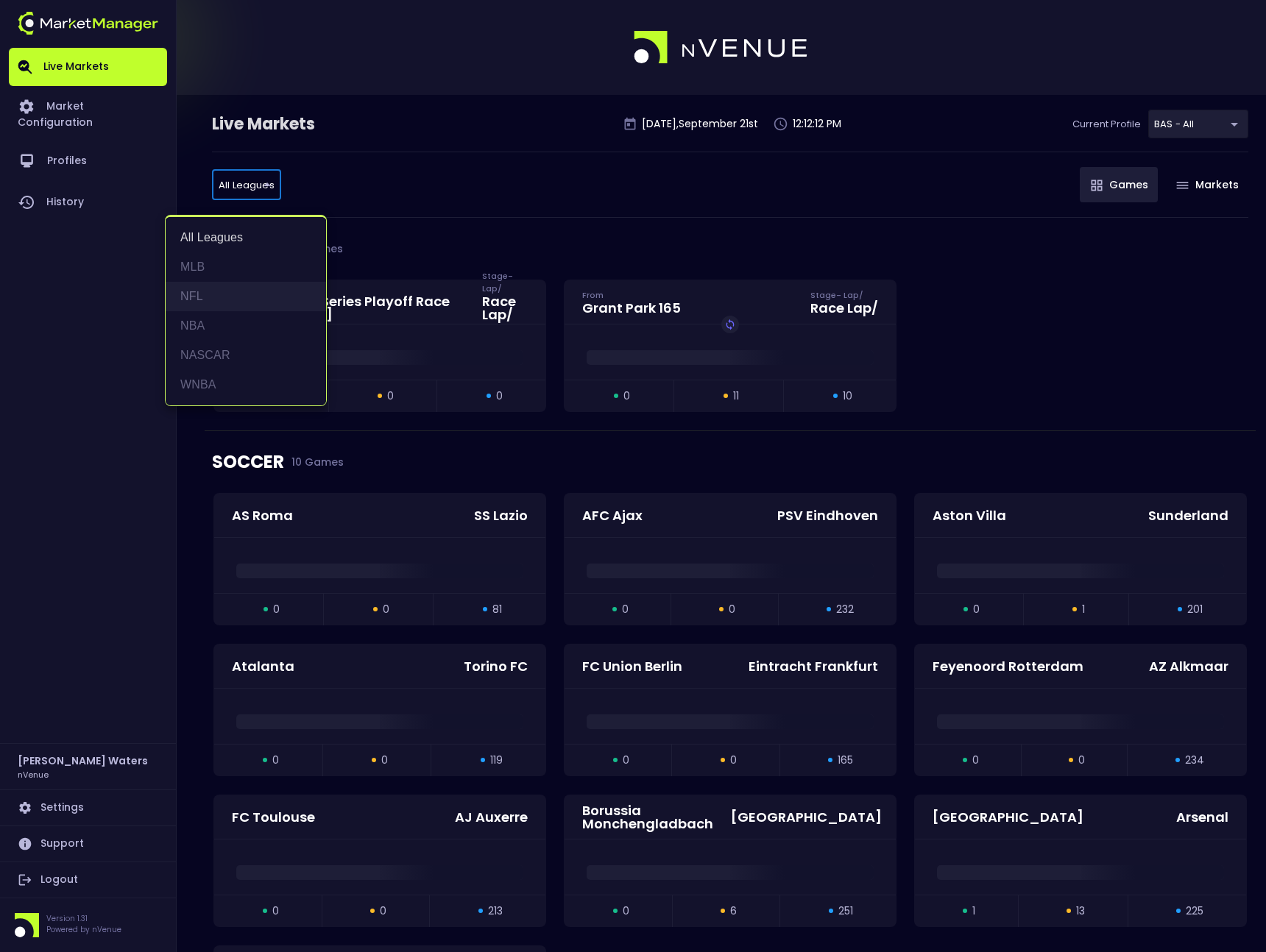
click at [236, 299] on li "NFL" at bounding box center [246, 297] width 161 height 30
type input "NFL"
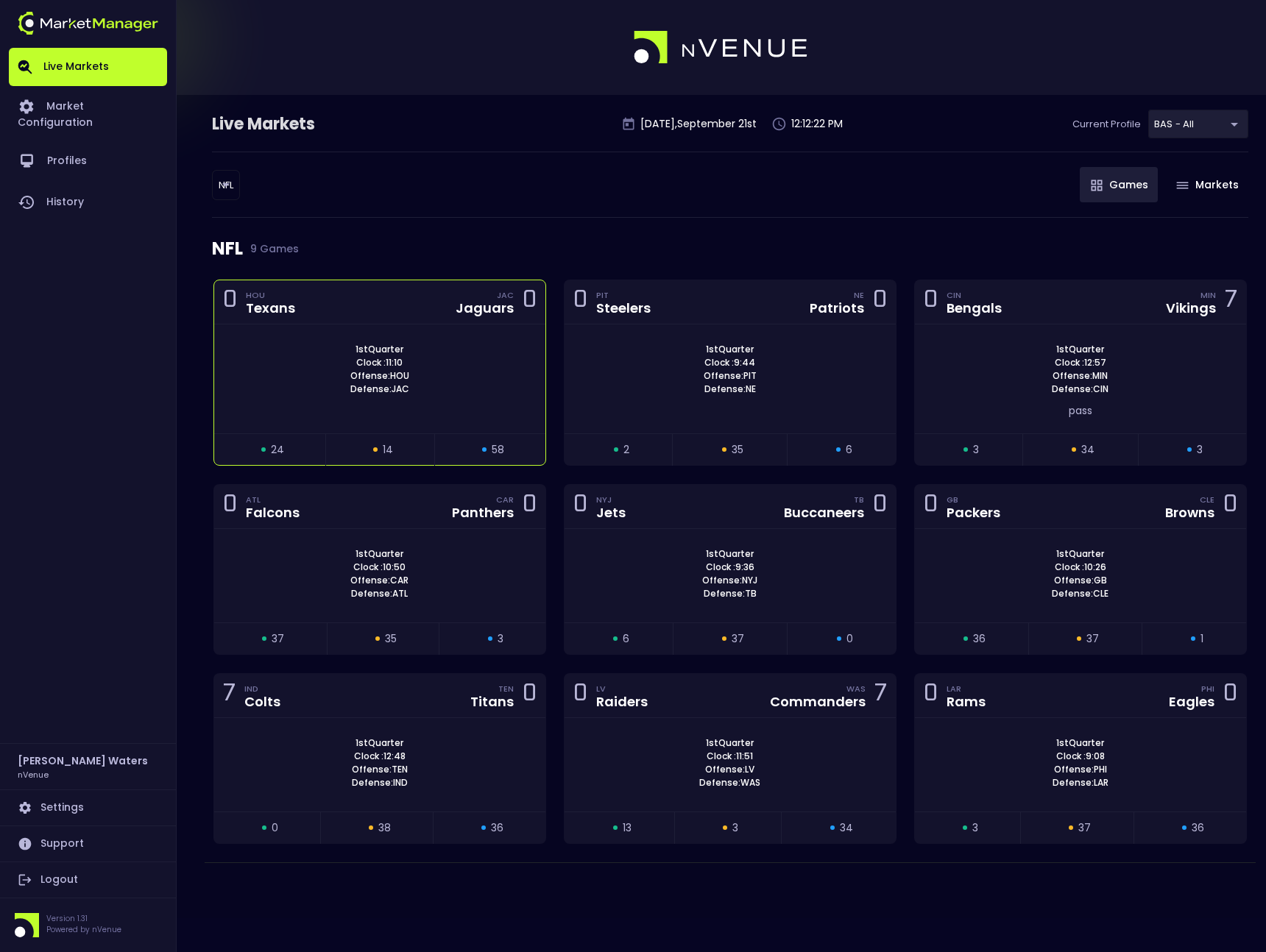
click at [431, 386] on div "1st Quarter Clock : 11:10 Offense: HOU Defense: JAC" at bounding box center [379, 369] width 331 height 53
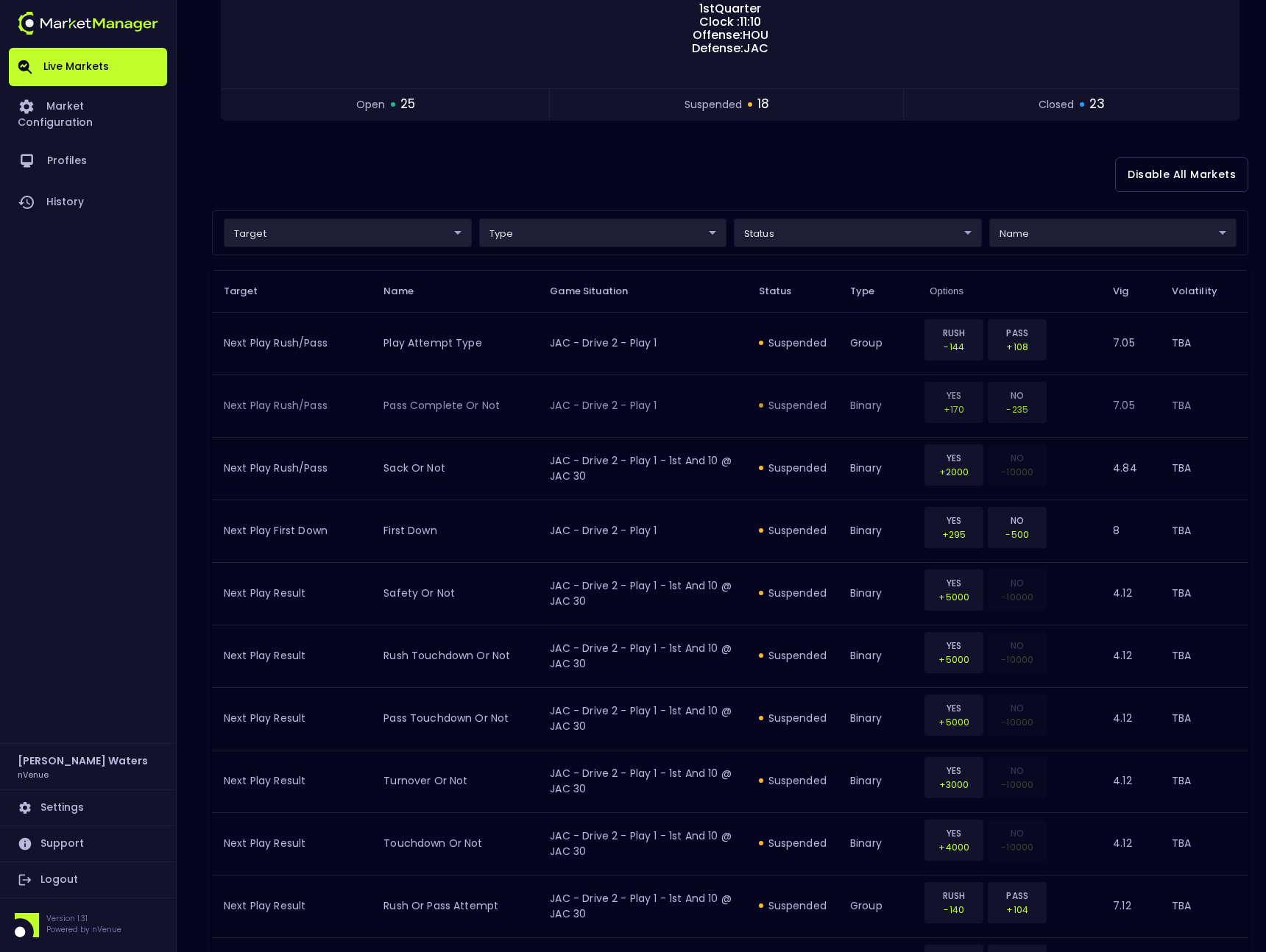
scroll to position [280, 0]
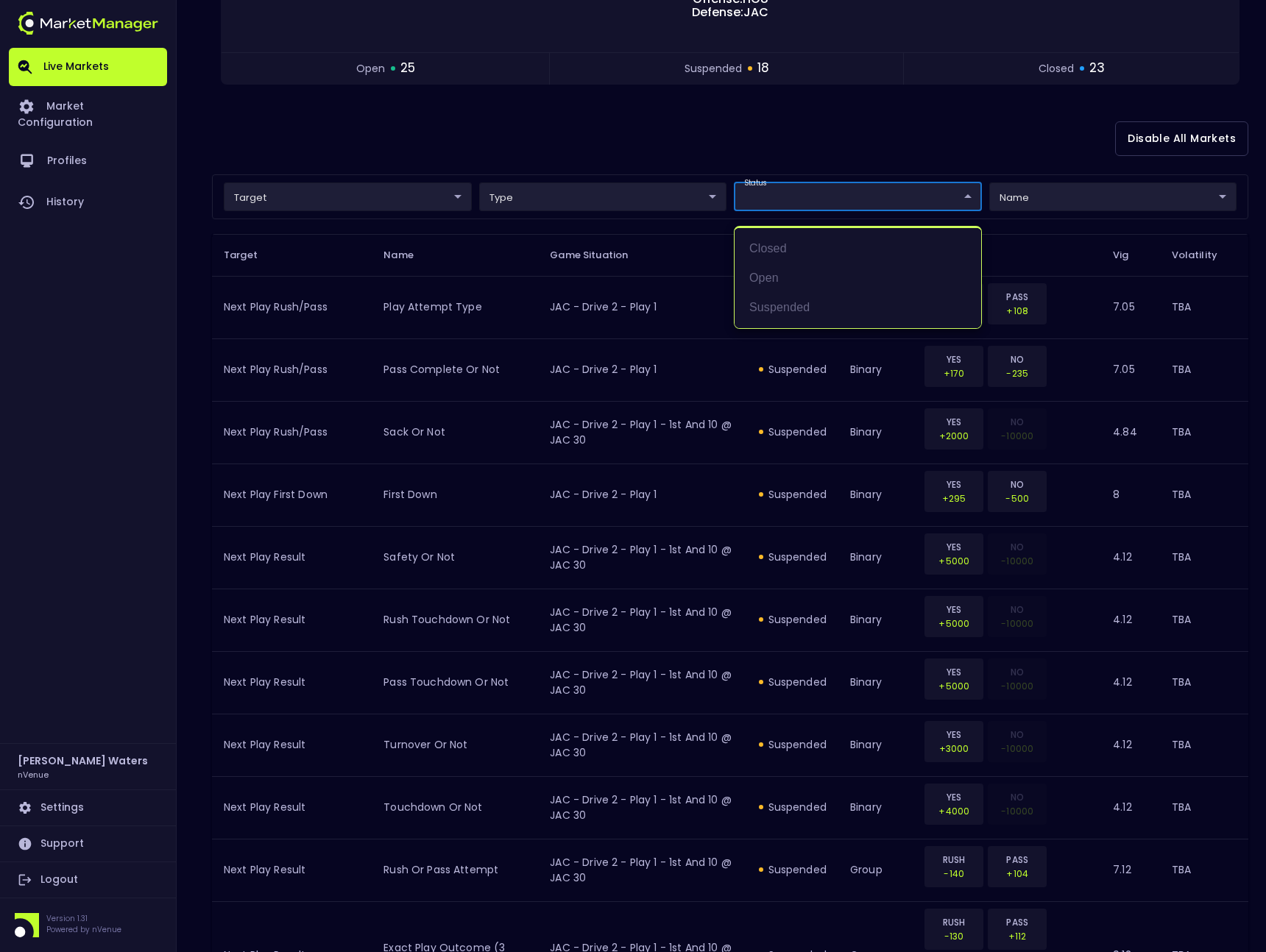
click at [763, 204] on body "Live Markets Market Configuration Profiles History Michael Waters nVenue Settin…" at bounding box center [633, 885] width 1266 height 2330
click at [781, 272] on li "open" at bounding box center [858, 279] width 246 height 30
type input "open"
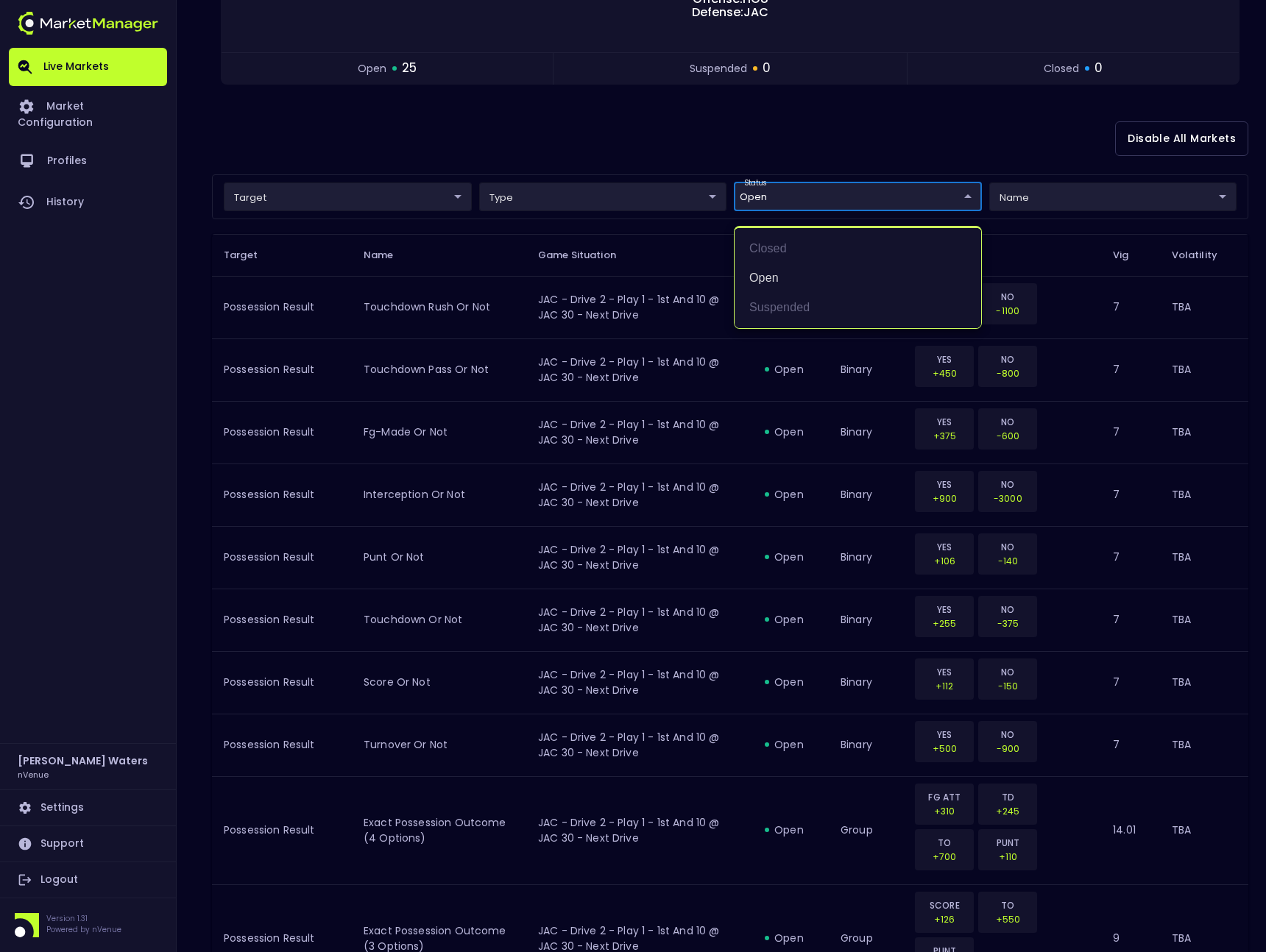
click at [647, 471] on div at bounding box center [633, 476] width 1266 height 952
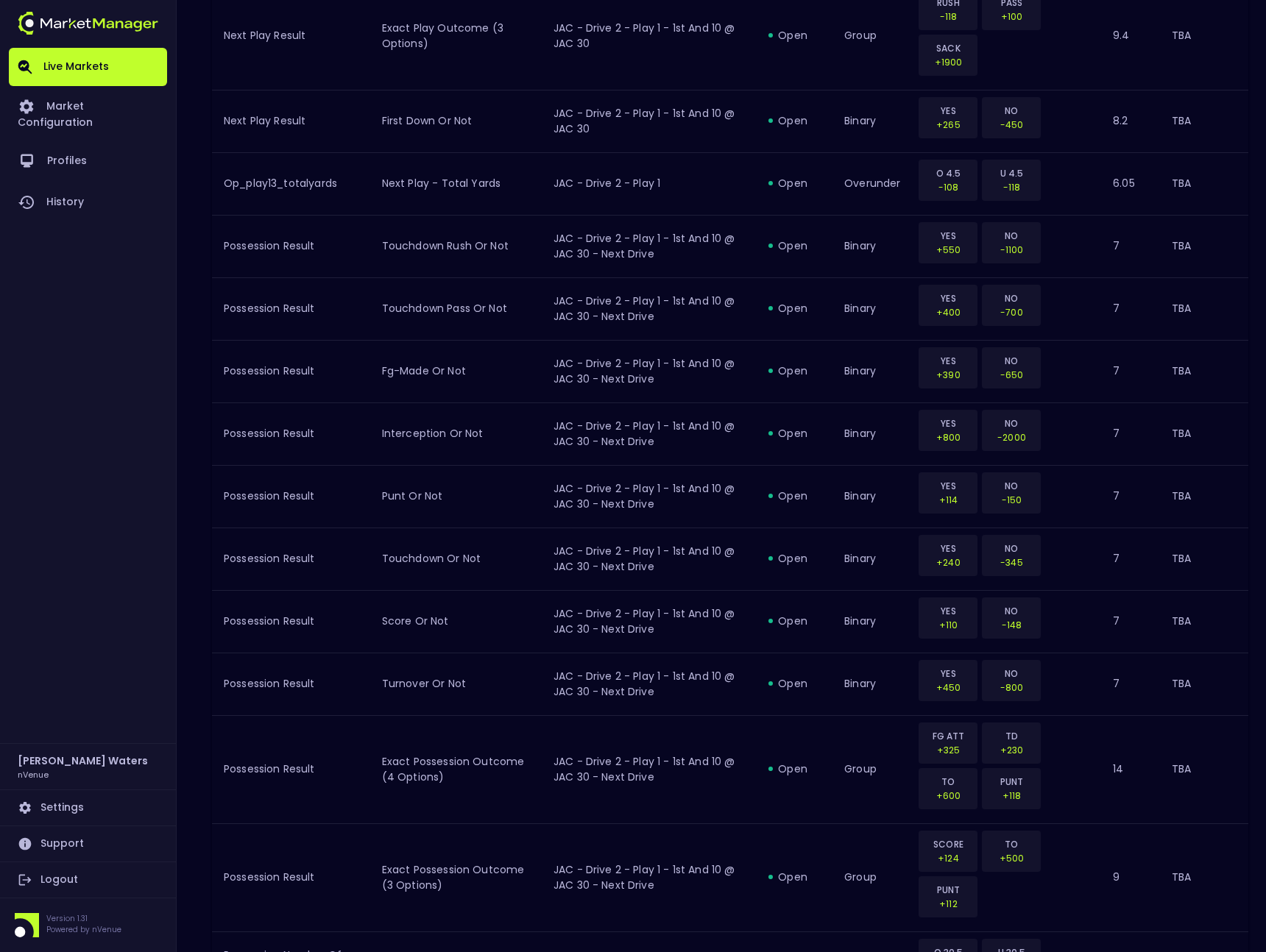
scroll to position [0, 0]
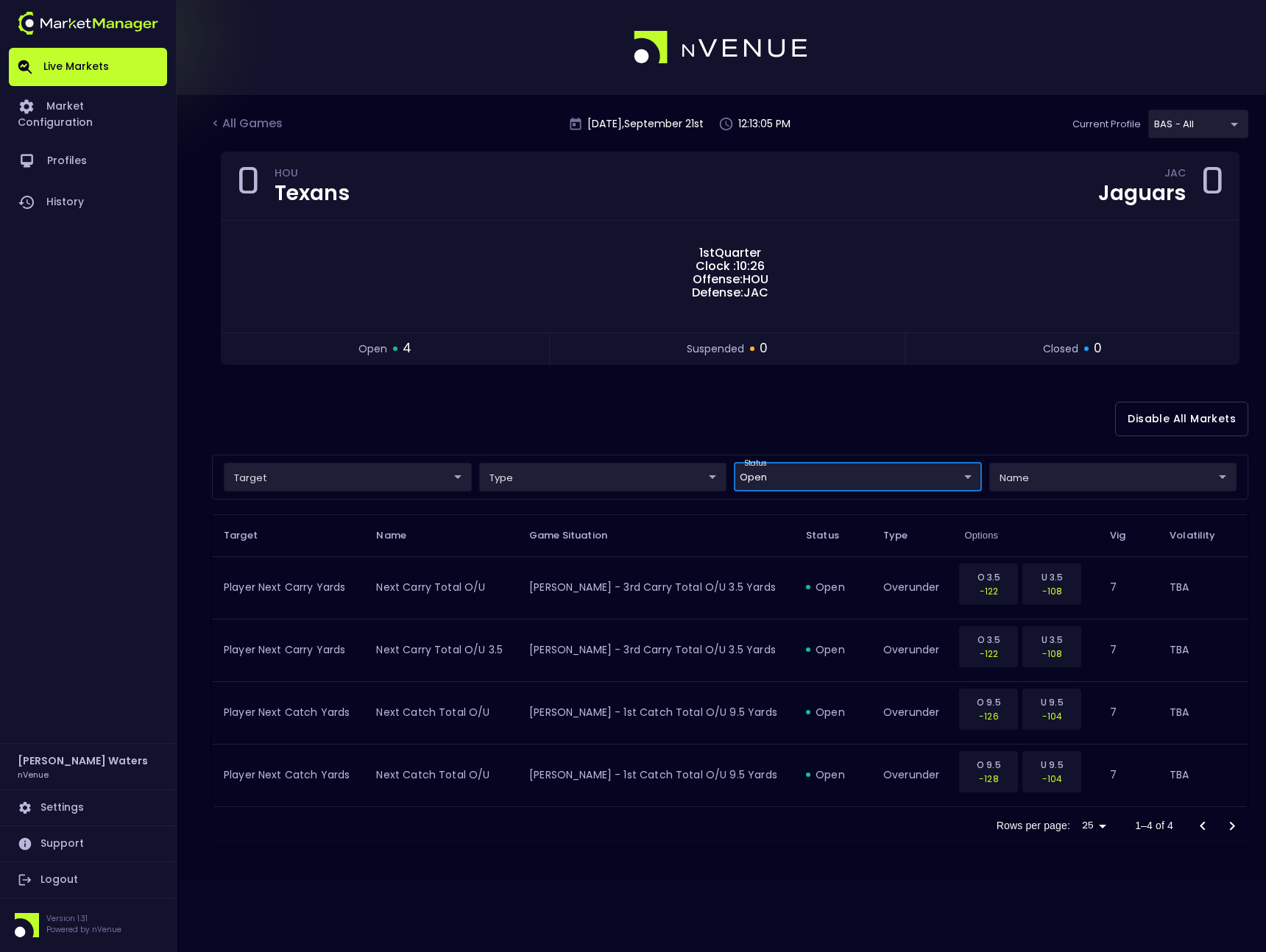
click at [59, 527] on div "Live Markets Market Configuration Profiles History" at bounding box center [87, 396] width 158 height 695
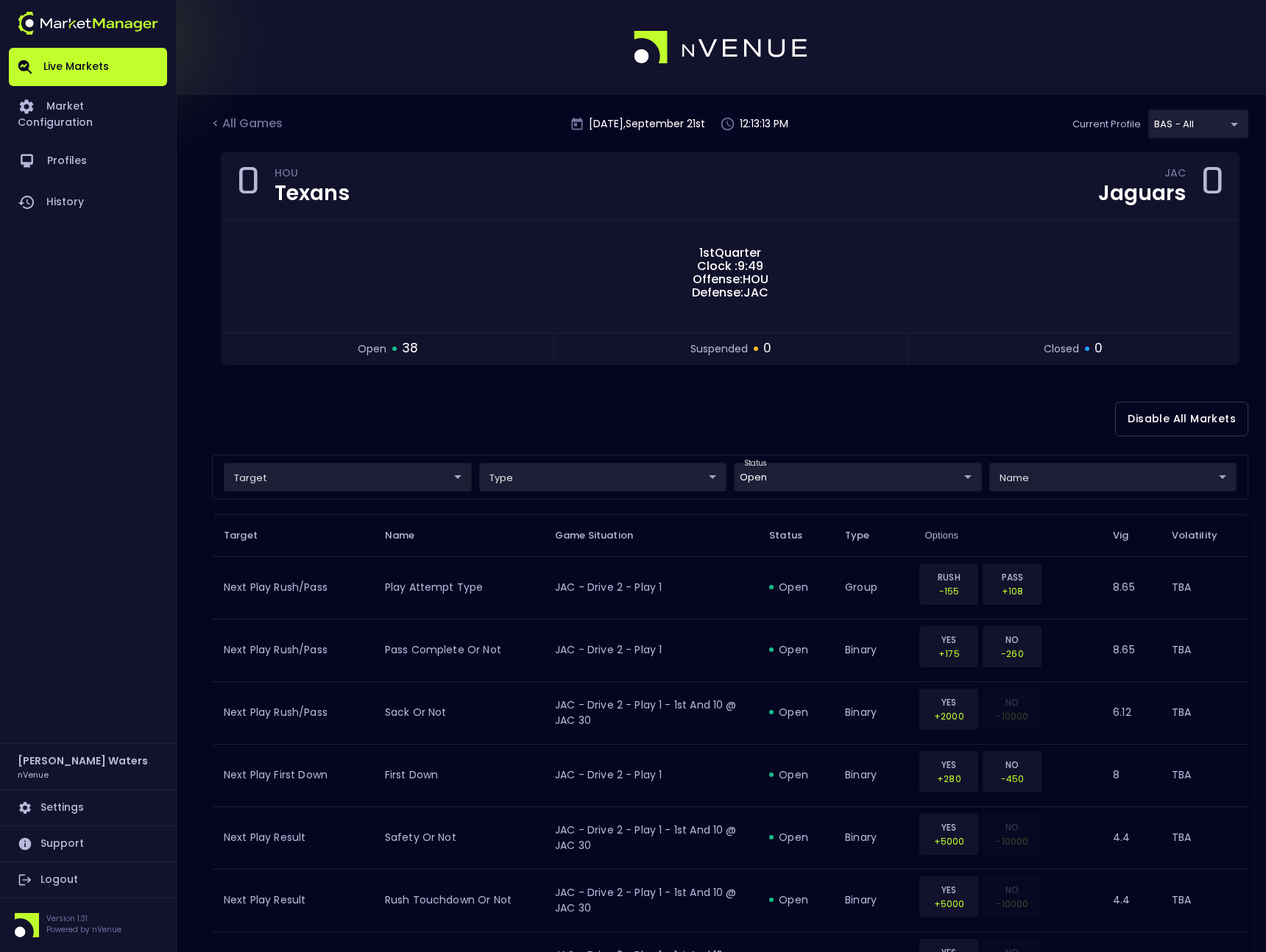
click at [250, 422] on div "Disable All Markets" at bounding box center [730, 419] width 1036 height 72
click at [162, 426] on div "Live Markets Market Configuration Profiles History" at bounding box center [87, 396] width 158 height 695
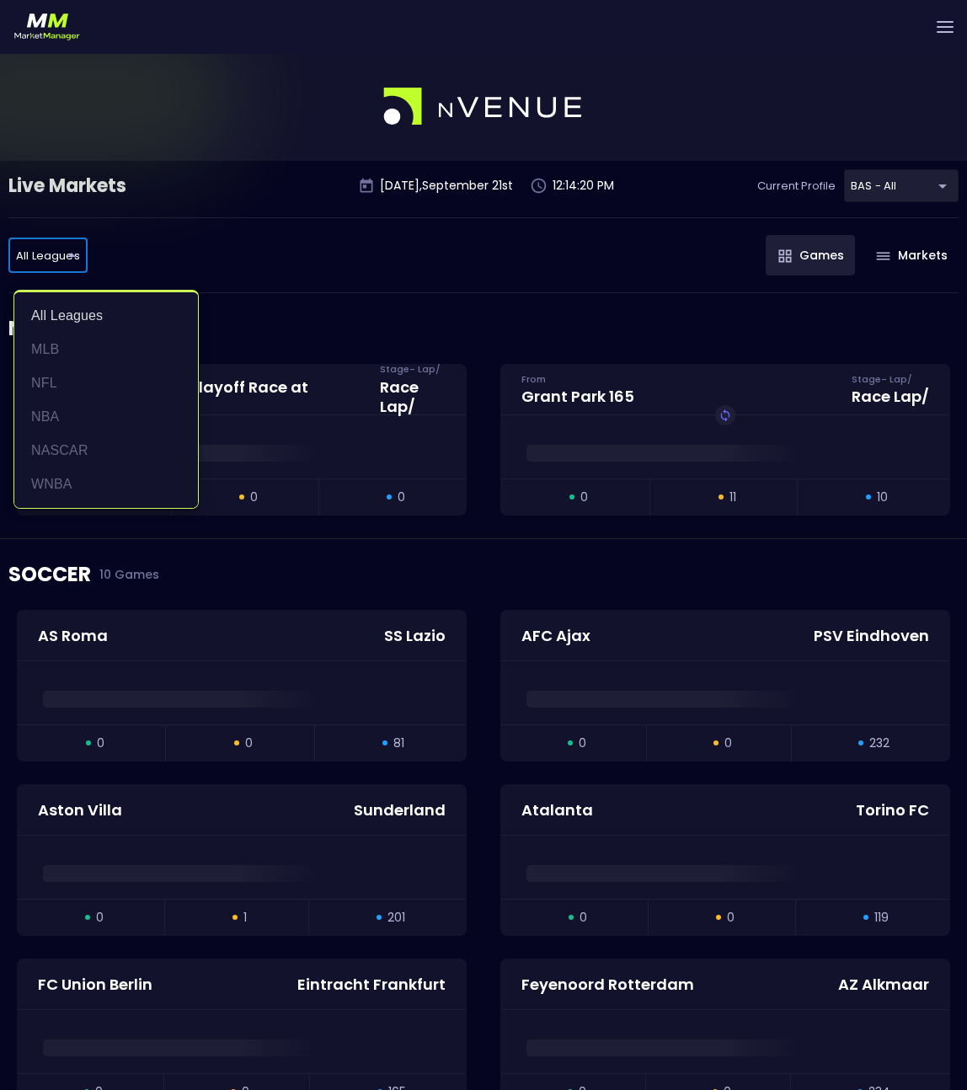
click at [76, 385] on li "NFL" at bounding box center [106, 383] width 184 height 34
type input "NFL"
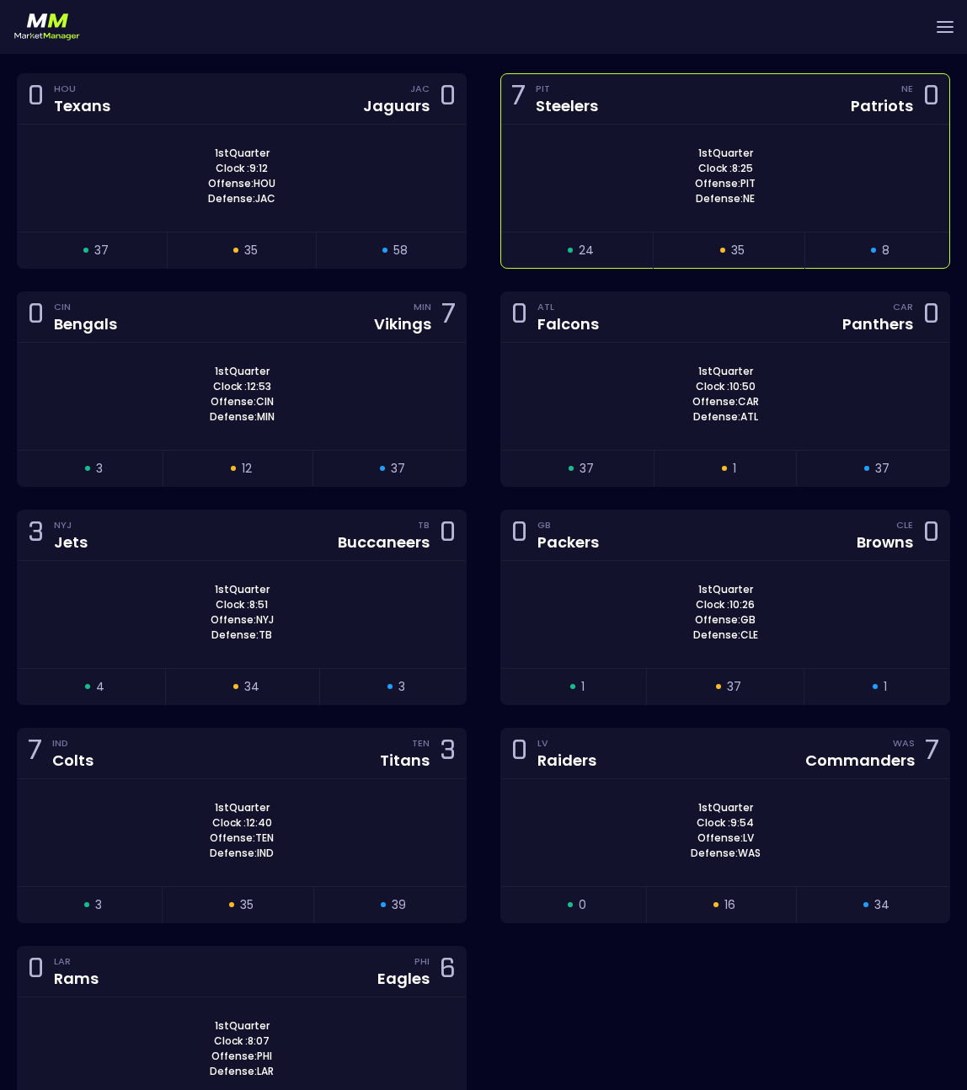
scroll to position [303, 0]
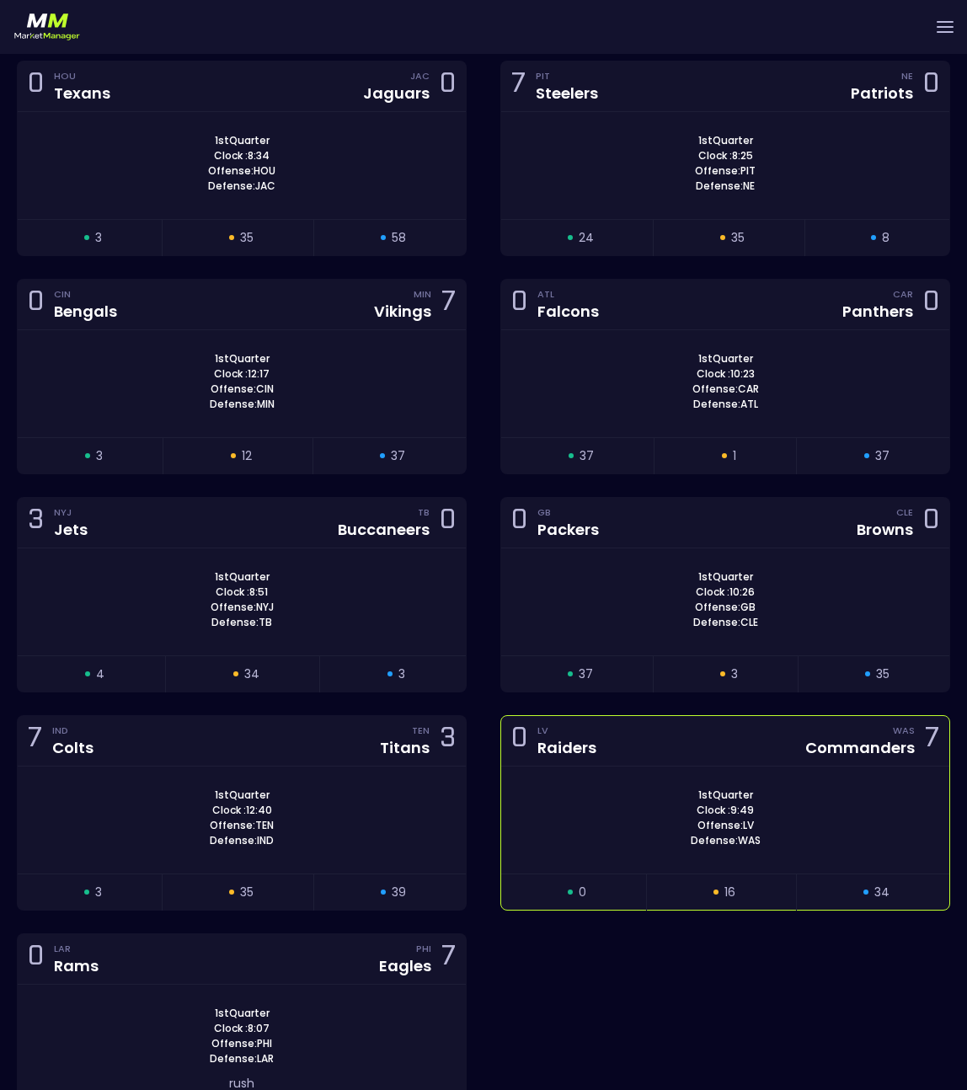
click at [666, 756] on div "0 LV Raiders WAS Commanders 7" at bounding box center [725, 741] width 448 height 51
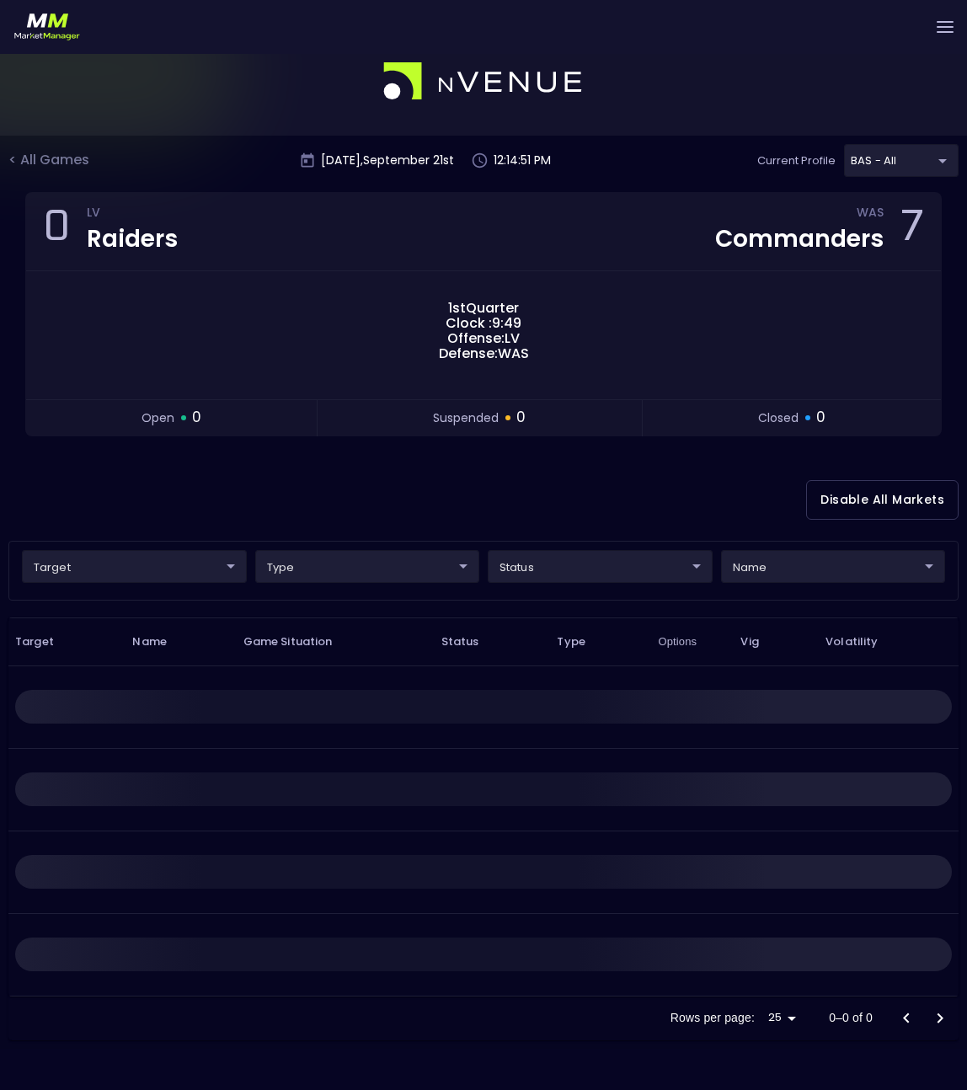
scroll to position [0, 0]
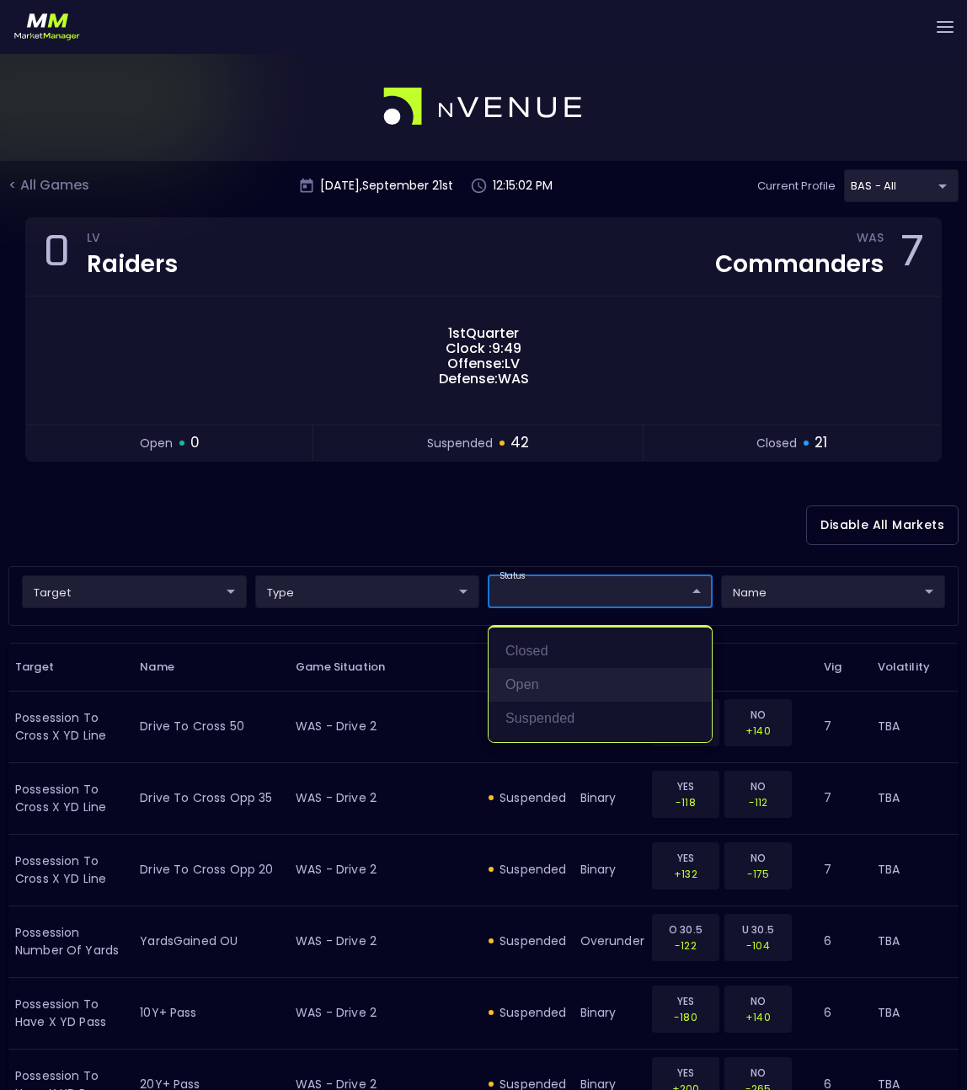
click at [522, 694] on li "open" at bounding box center [599, 685] width 223 height 34
type input "open"
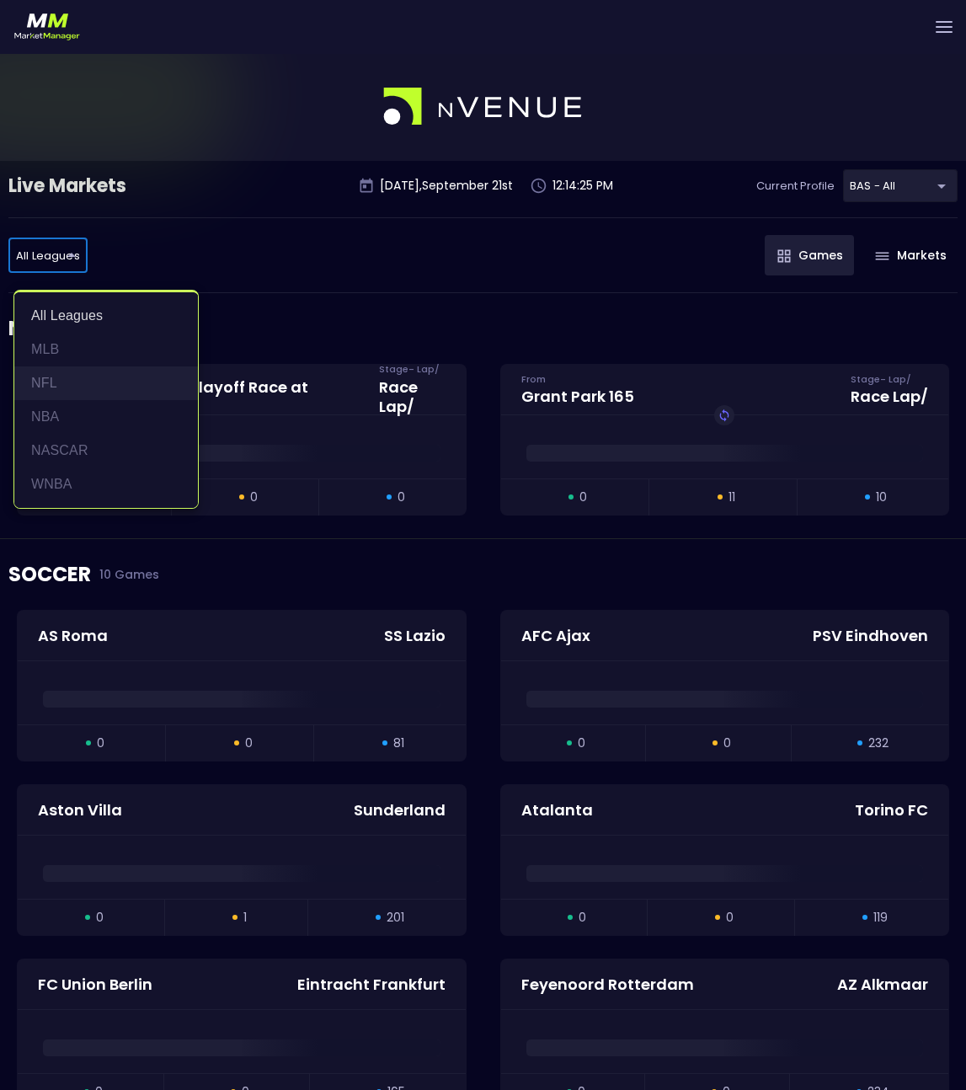
click at [45, 392] on li "NFL" at bounding box center [106, 383] width 184 height 34
type input "NFL"
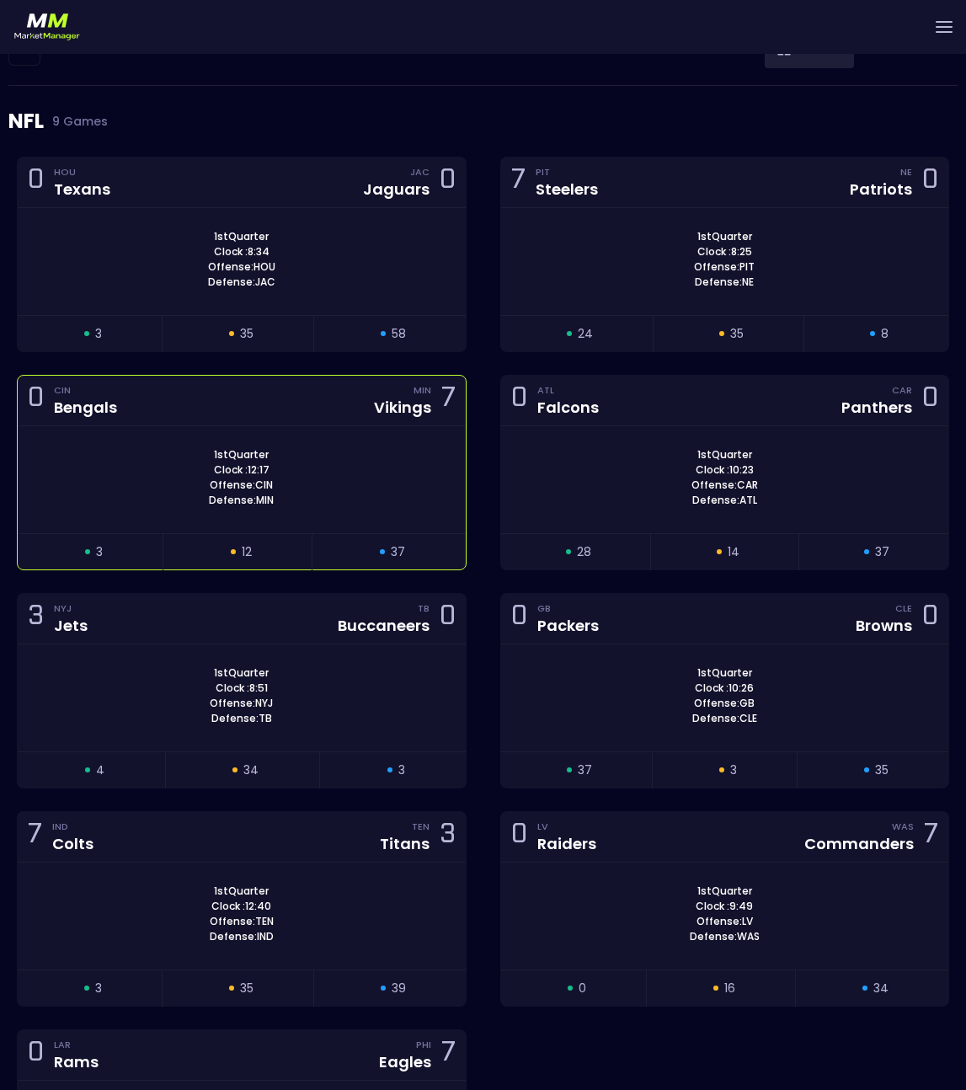
scroll to position [216, 0]
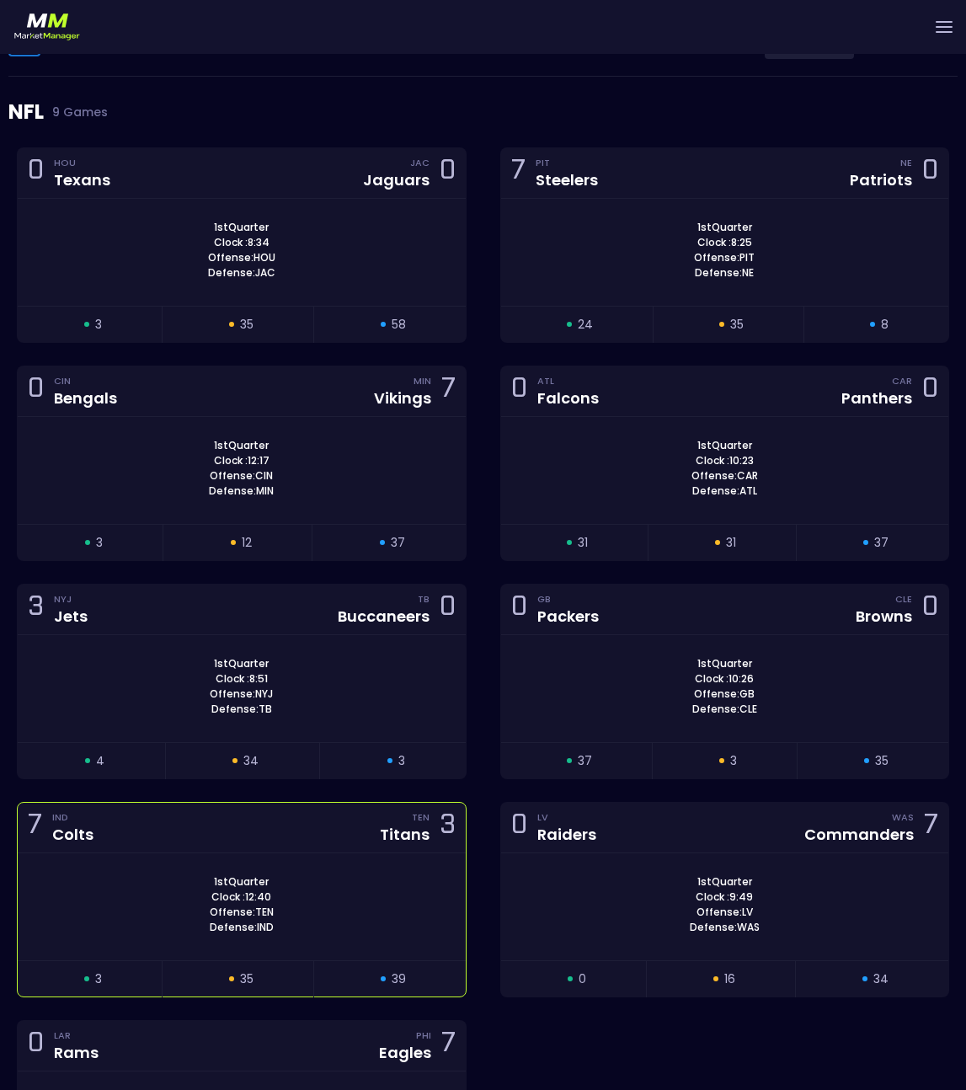
click at [243, 832] on div "7 IND Colts TEN Titans 3" at bounding box center [242, 828] width 448 height 51
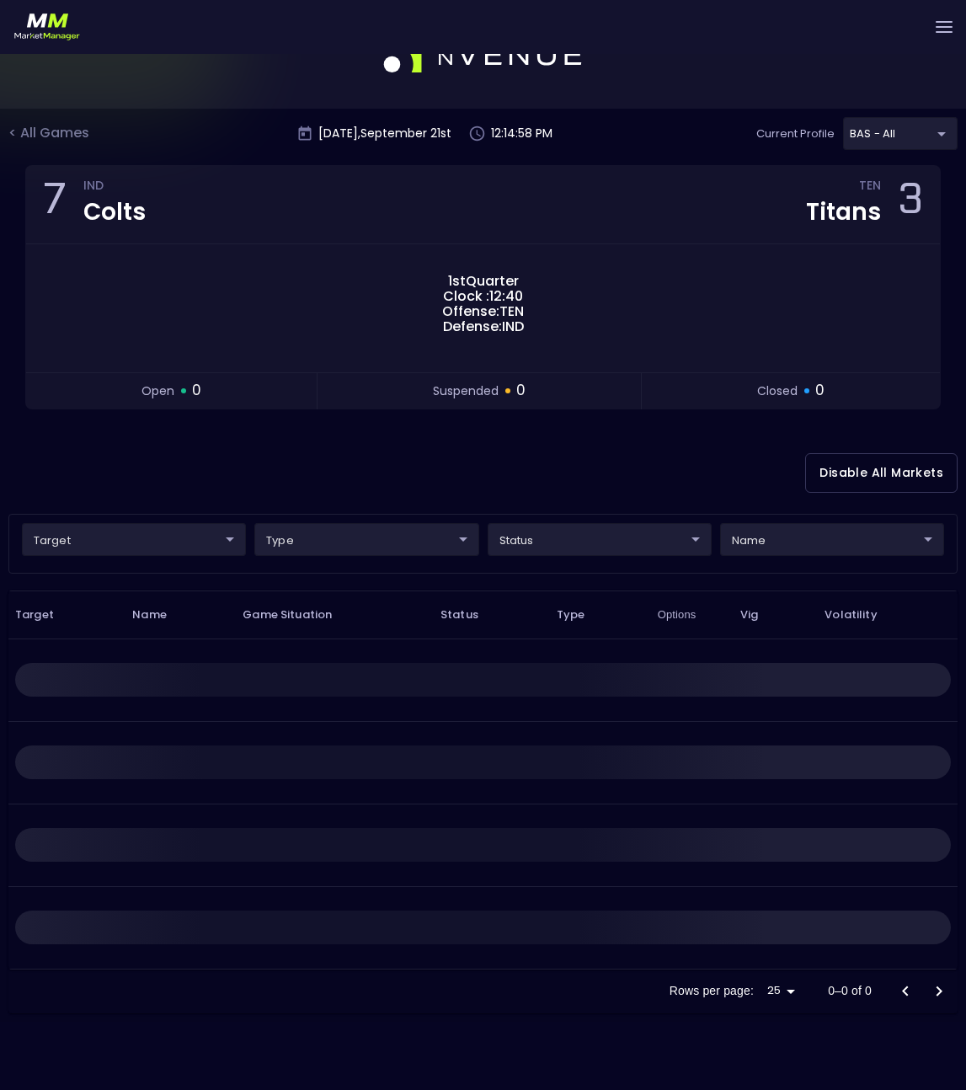
scroll to position [0, 0]
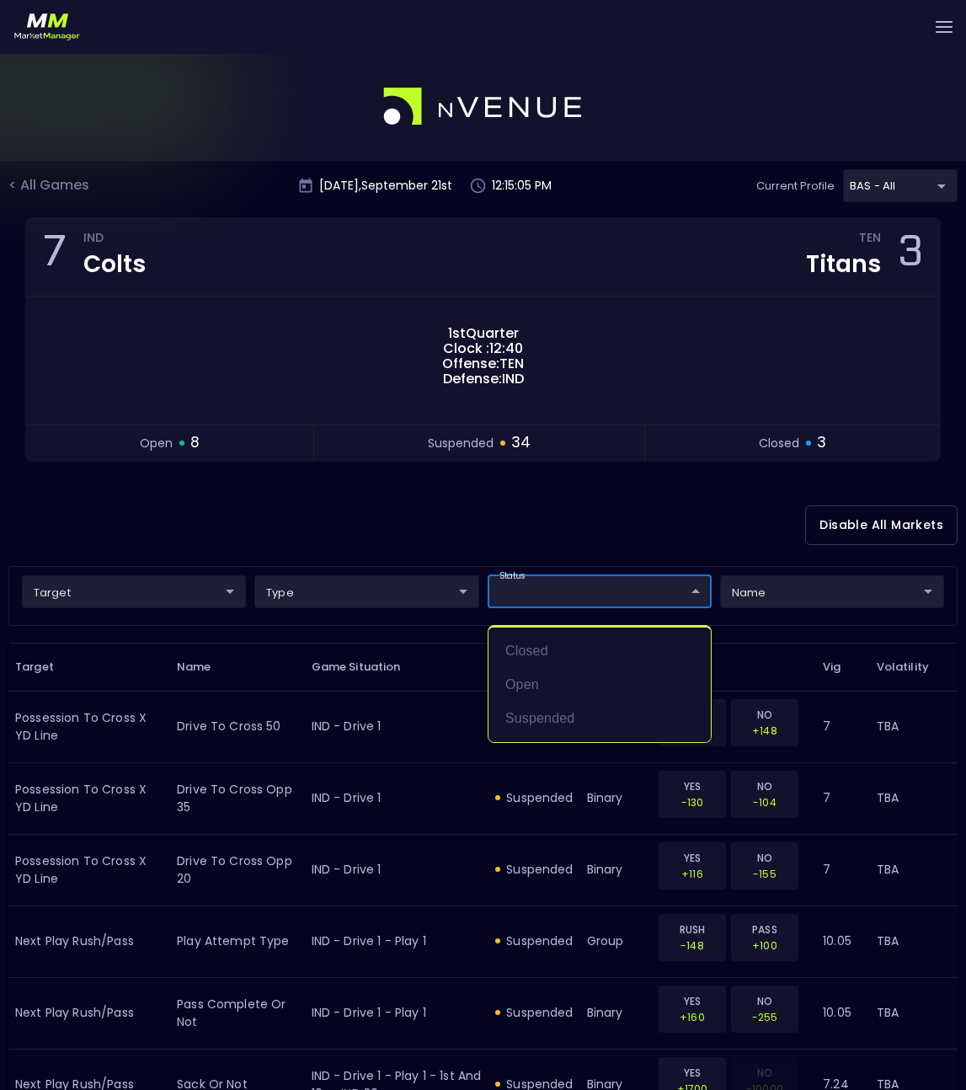
click at [552, 687] on li "open" at bounding box center [599, 685] width 222 height 34
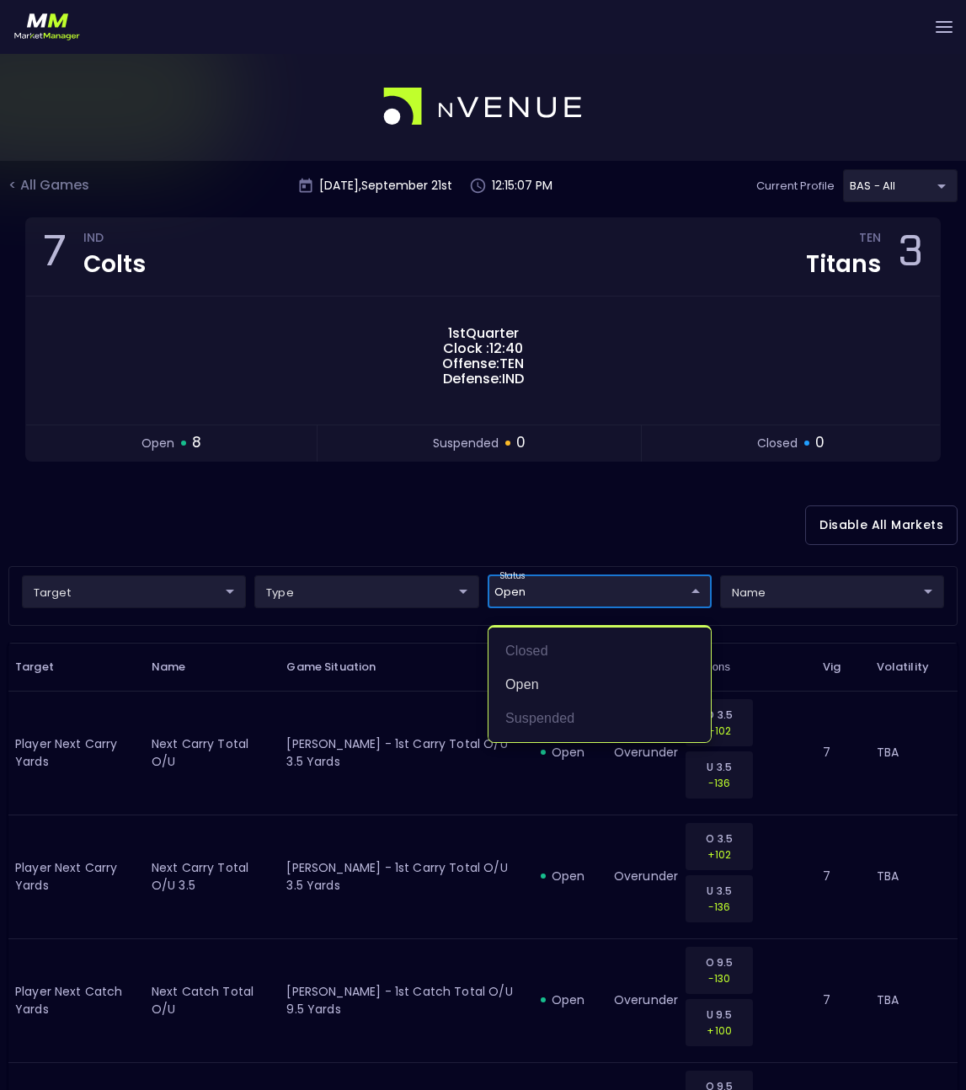
click at [442, 514] on div at bounding box center [483, 545] width 966 height 1090
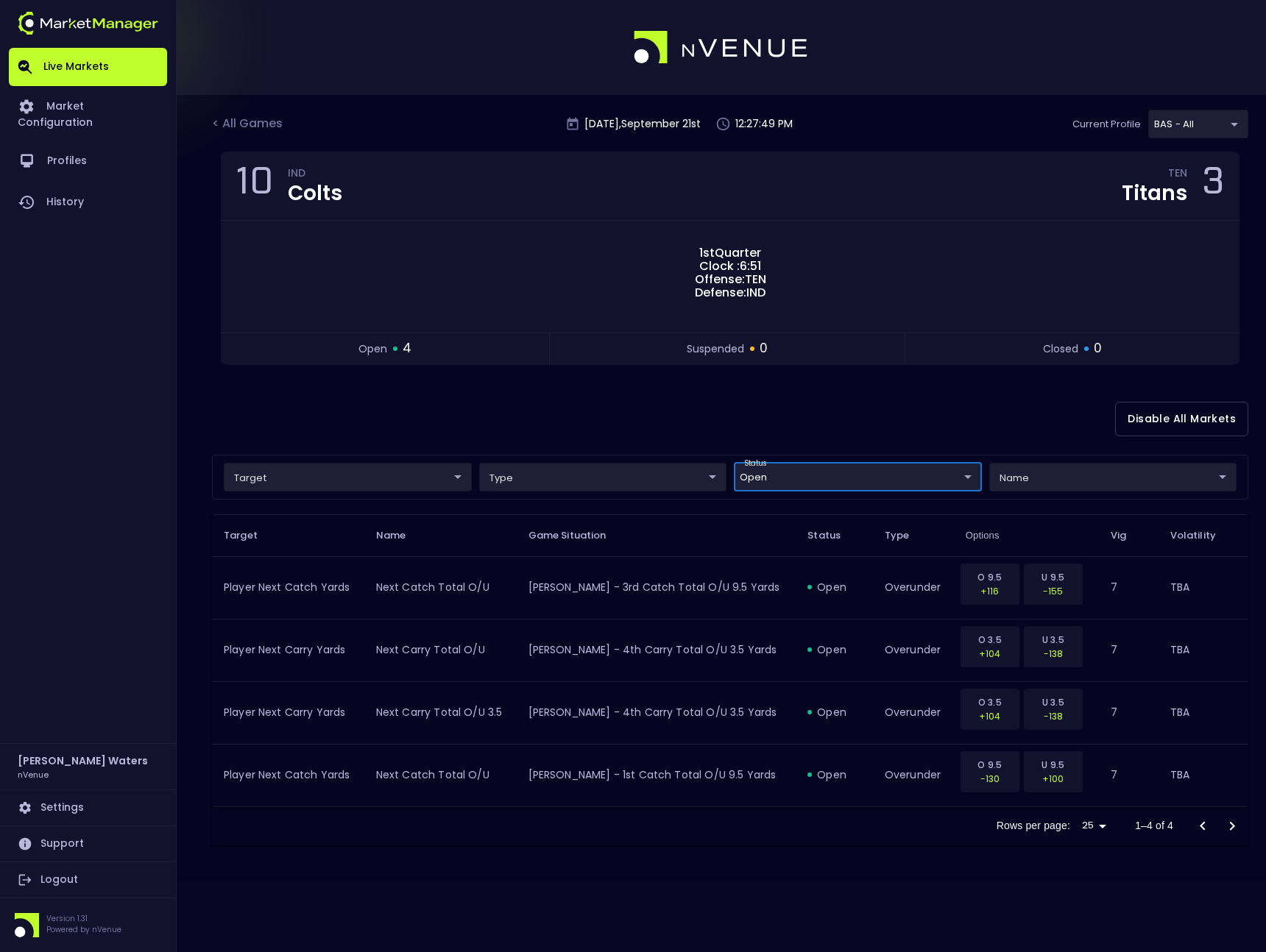
click at [811, 470] on body "Live Markets Market Configuration Profiles History [PERSON_NAME] nVenue Setting…" at bounding box center [633, 476] width 1266 height 952
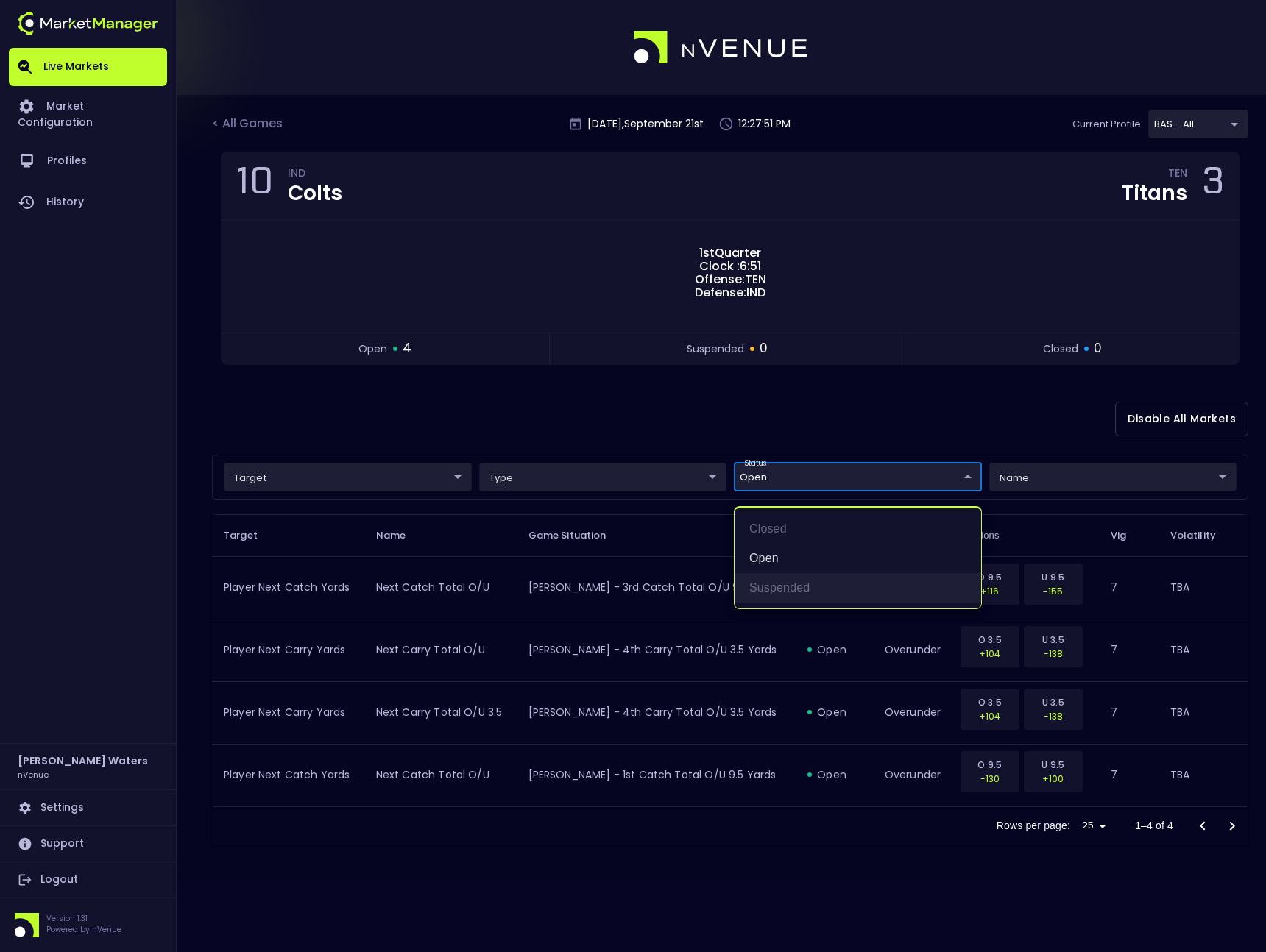
click at [779, 580] on li "suspended" at bounding box center [858, 588] width 246 height 30
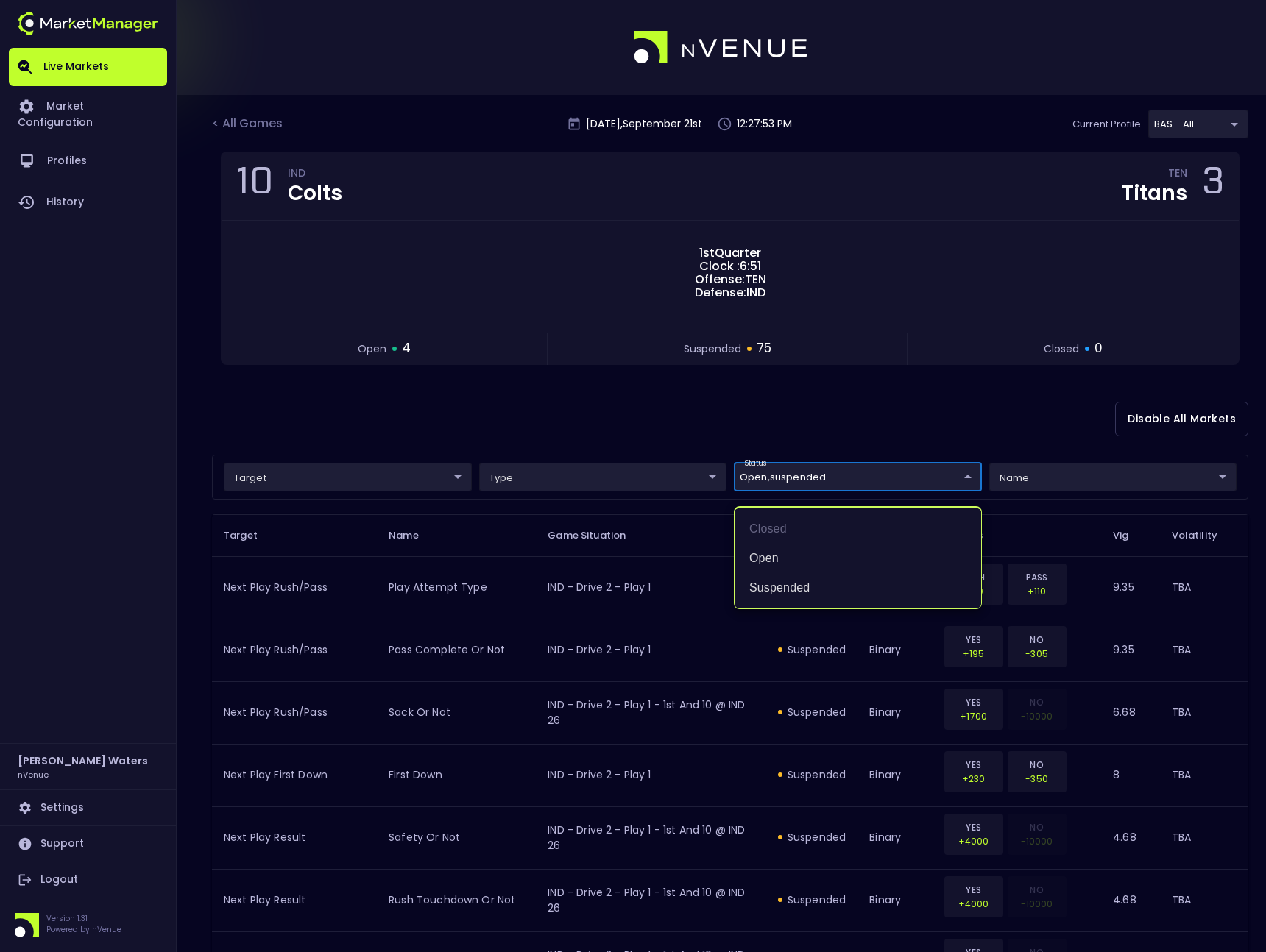
click at [813, 478] on div at bounding box center [633, 476] width 1266 height 952
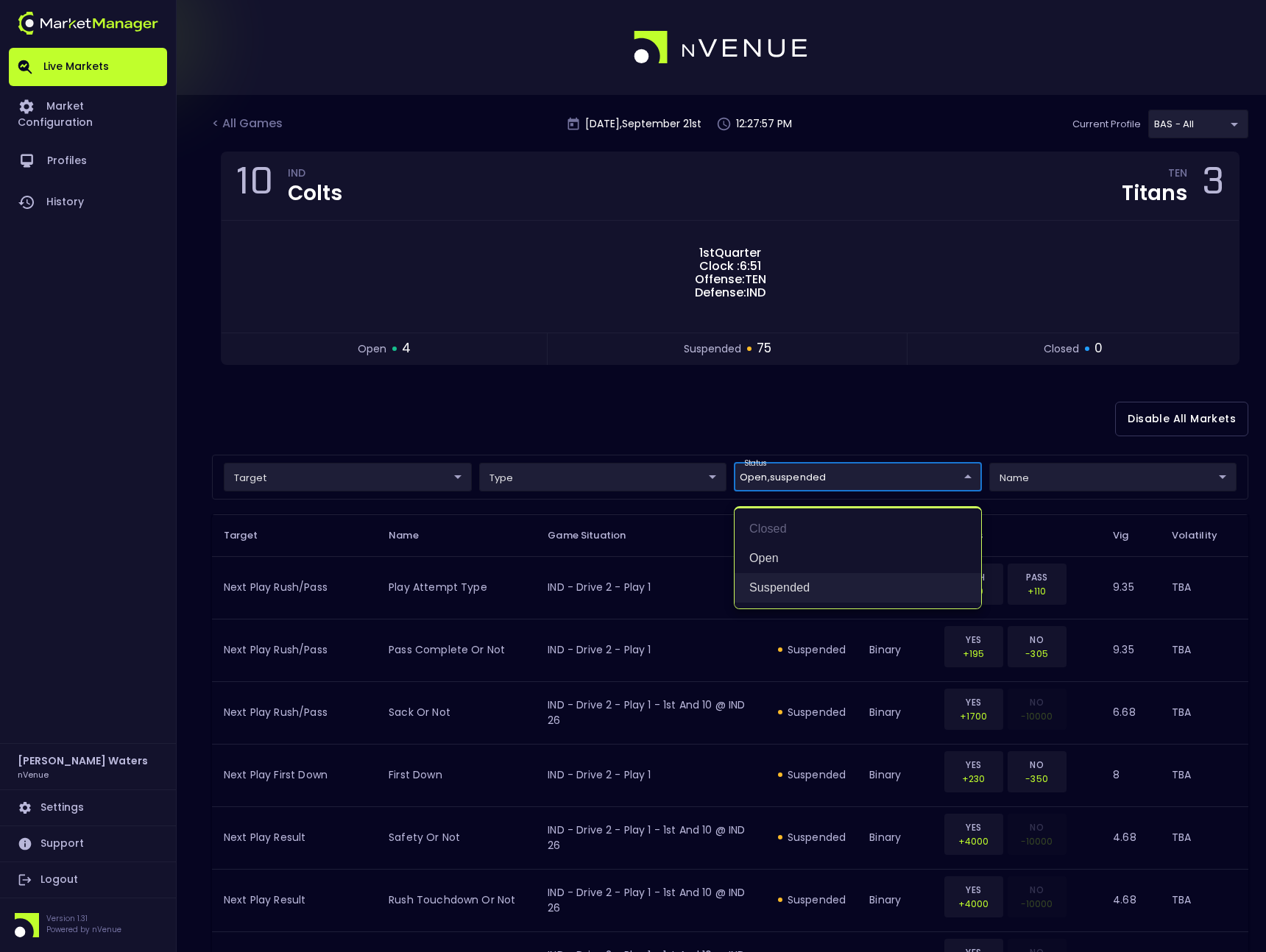
click at [791, 584] on li "suspended" at bounding box center [858, 588] width 246 height 30
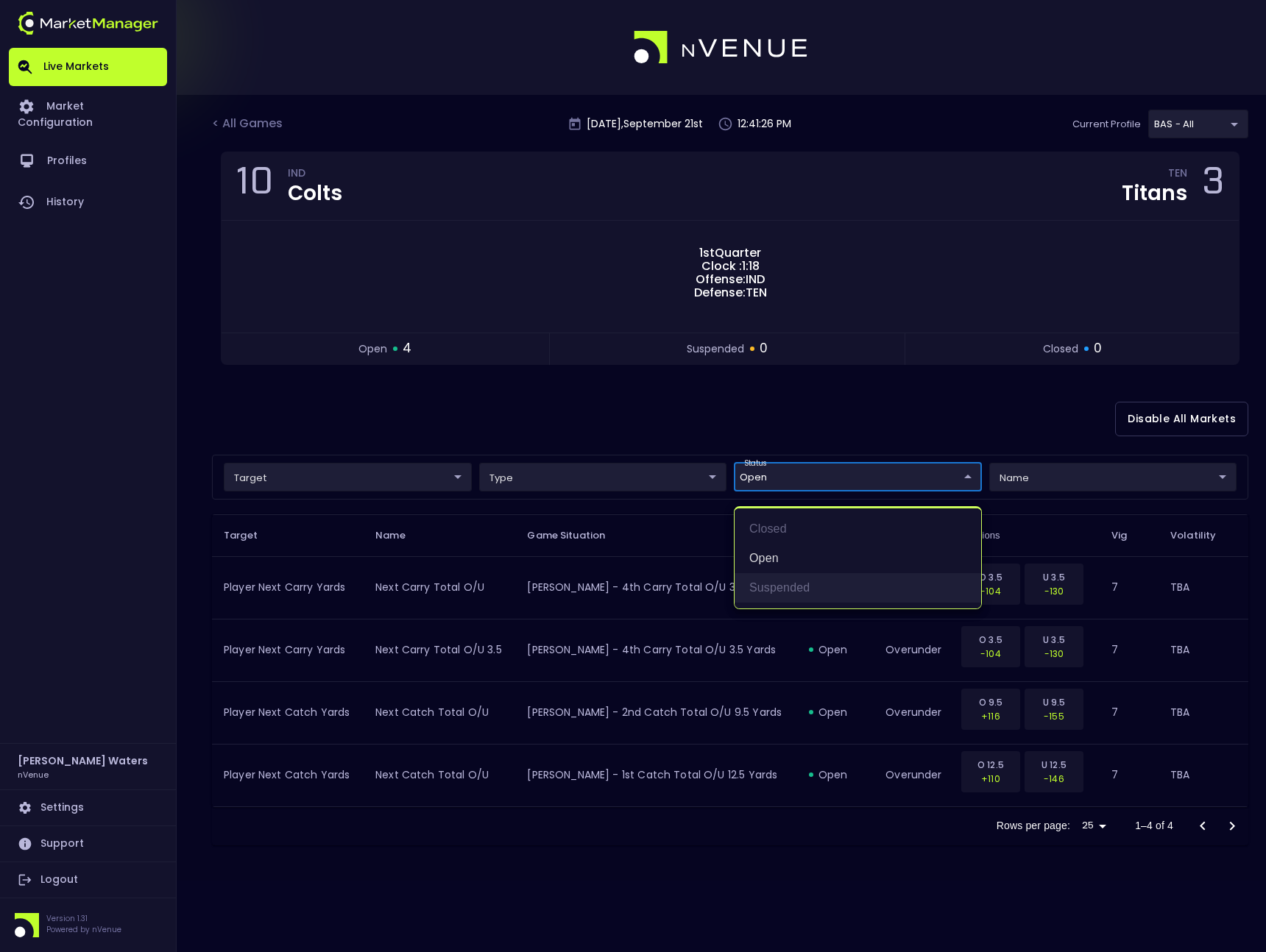
click at [790, 580] on li "suspended" at bounding box center [858, 588] width 246 height 30
type input "open,suspended"
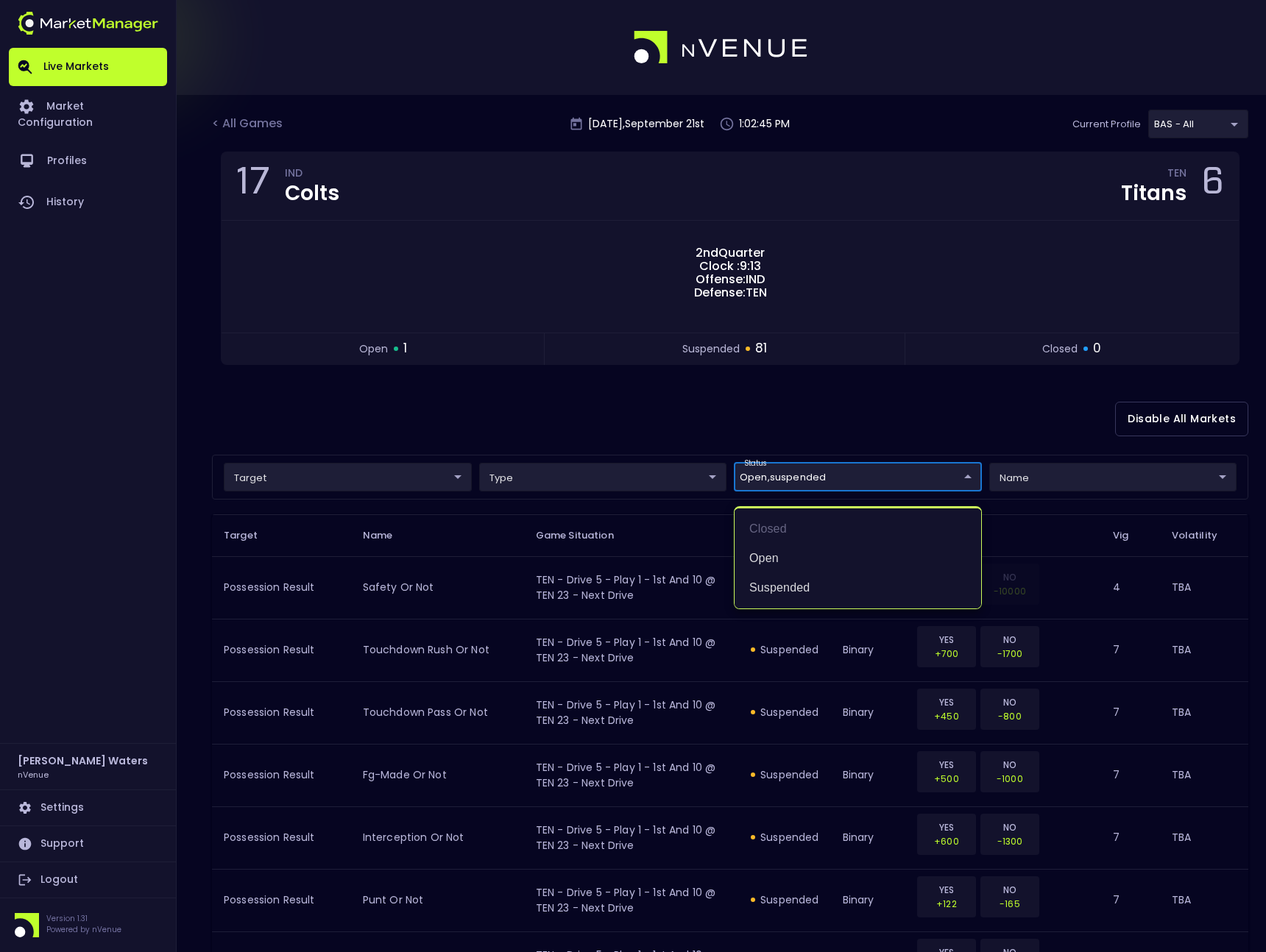
click at [529, 397] on div at bounding box center [633, 476] width 1266 height 952
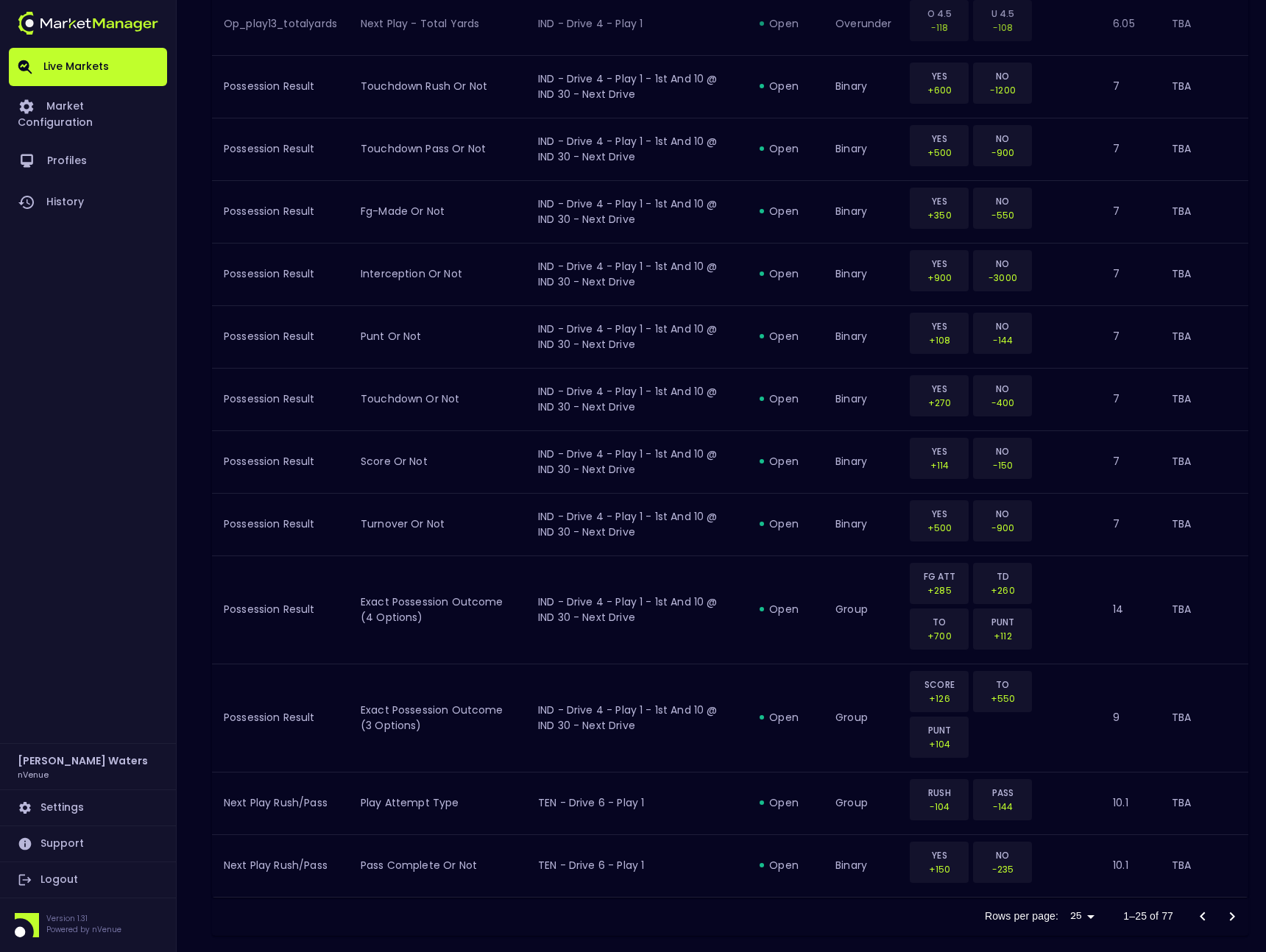
scroll to position [1378, 0]
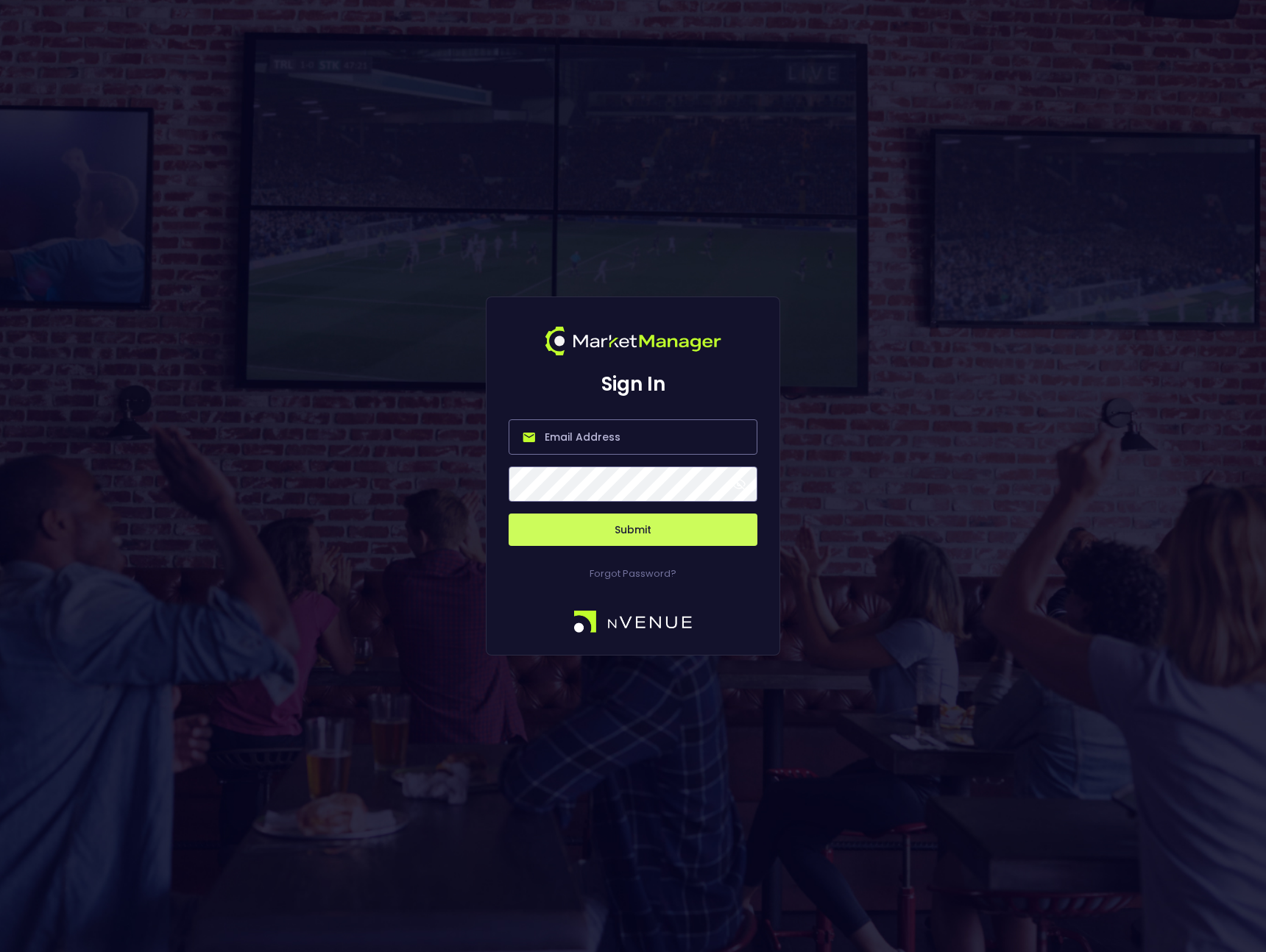
click at [611, 440] on input "email" at bounding box center [633, 437] width 249 height 35
type input "[PERSON_NAME][EMAIL_ADDRESS][DOMAIN_NAME]"
click at [557, 535] on button "Submit" at bounding box center [633, 529] width 249 height 32
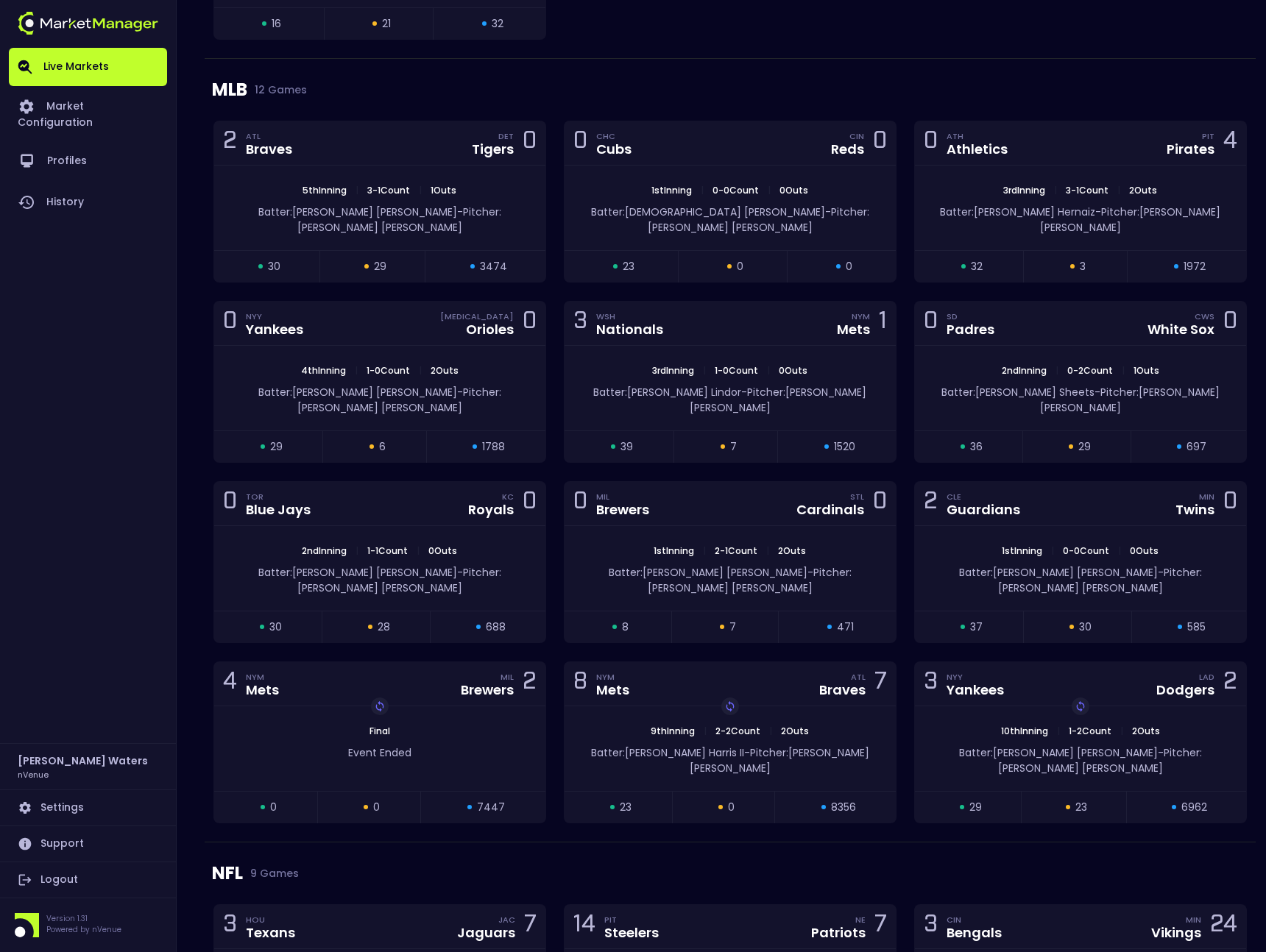
scroll to position [2852, 0]
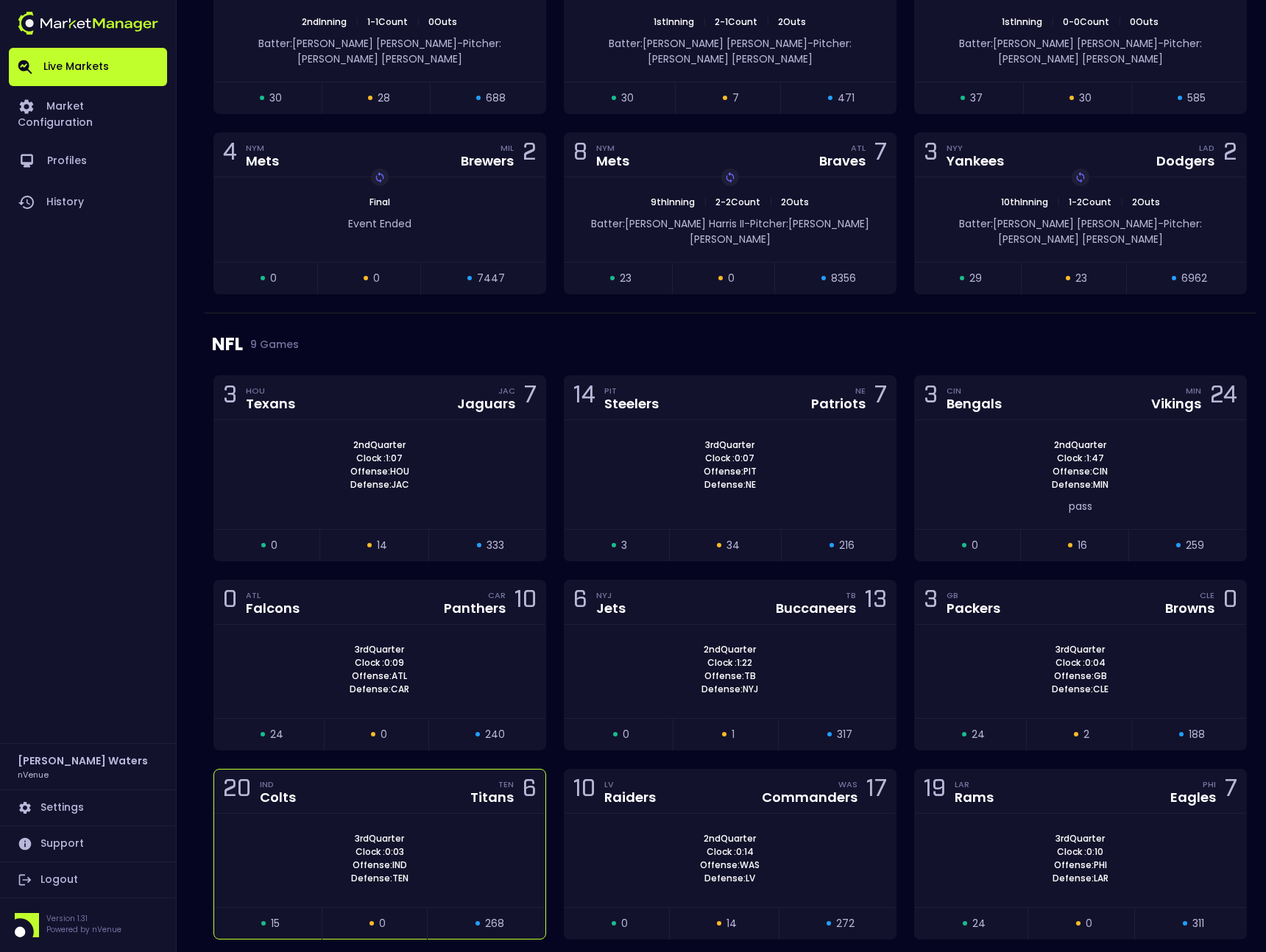
click at [358, 769] on div "20 IND Colts TEN Titans 6" at bounding box center [379, 791] width 331 height 45
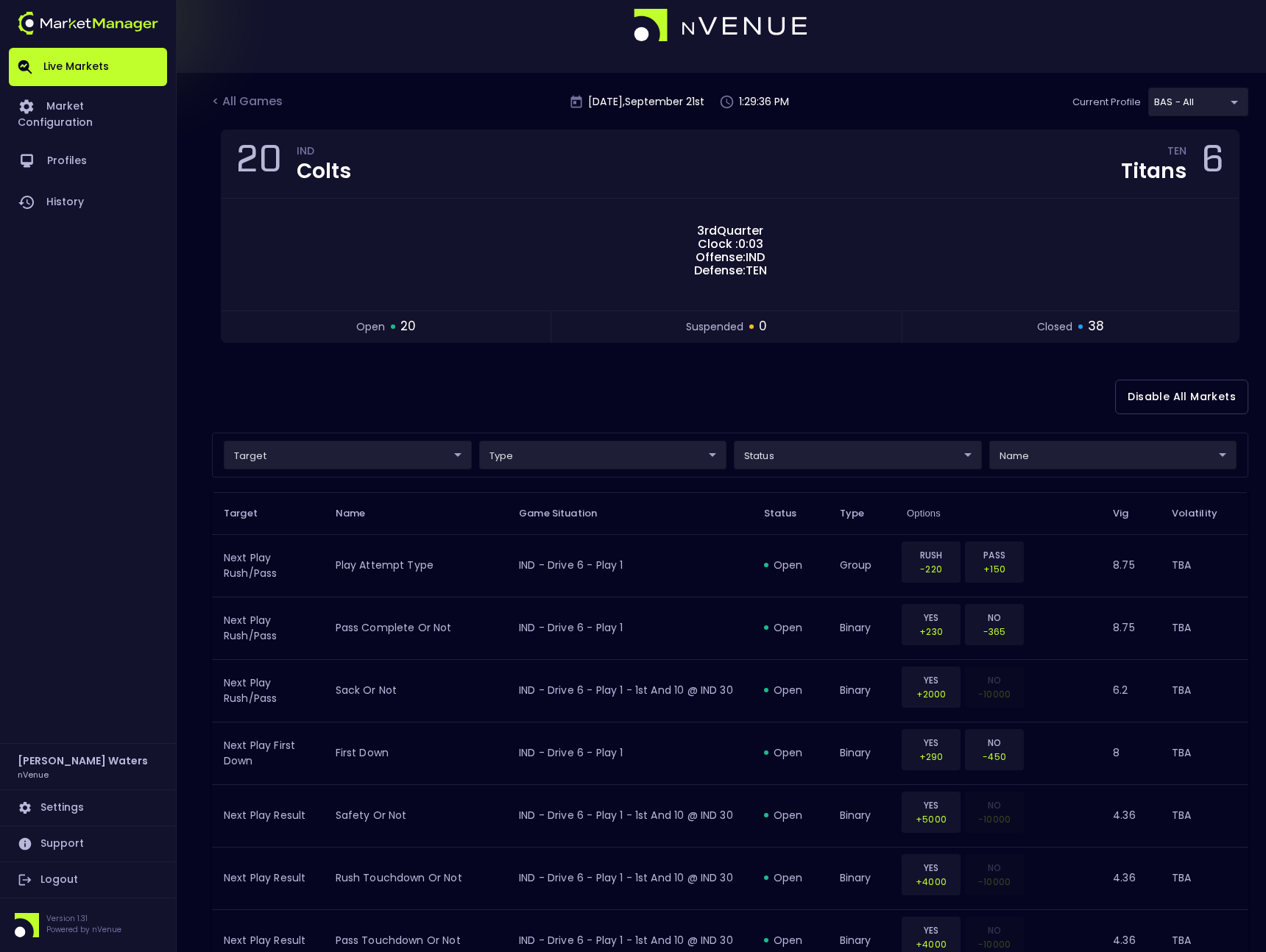
scroll to position [0, 0]
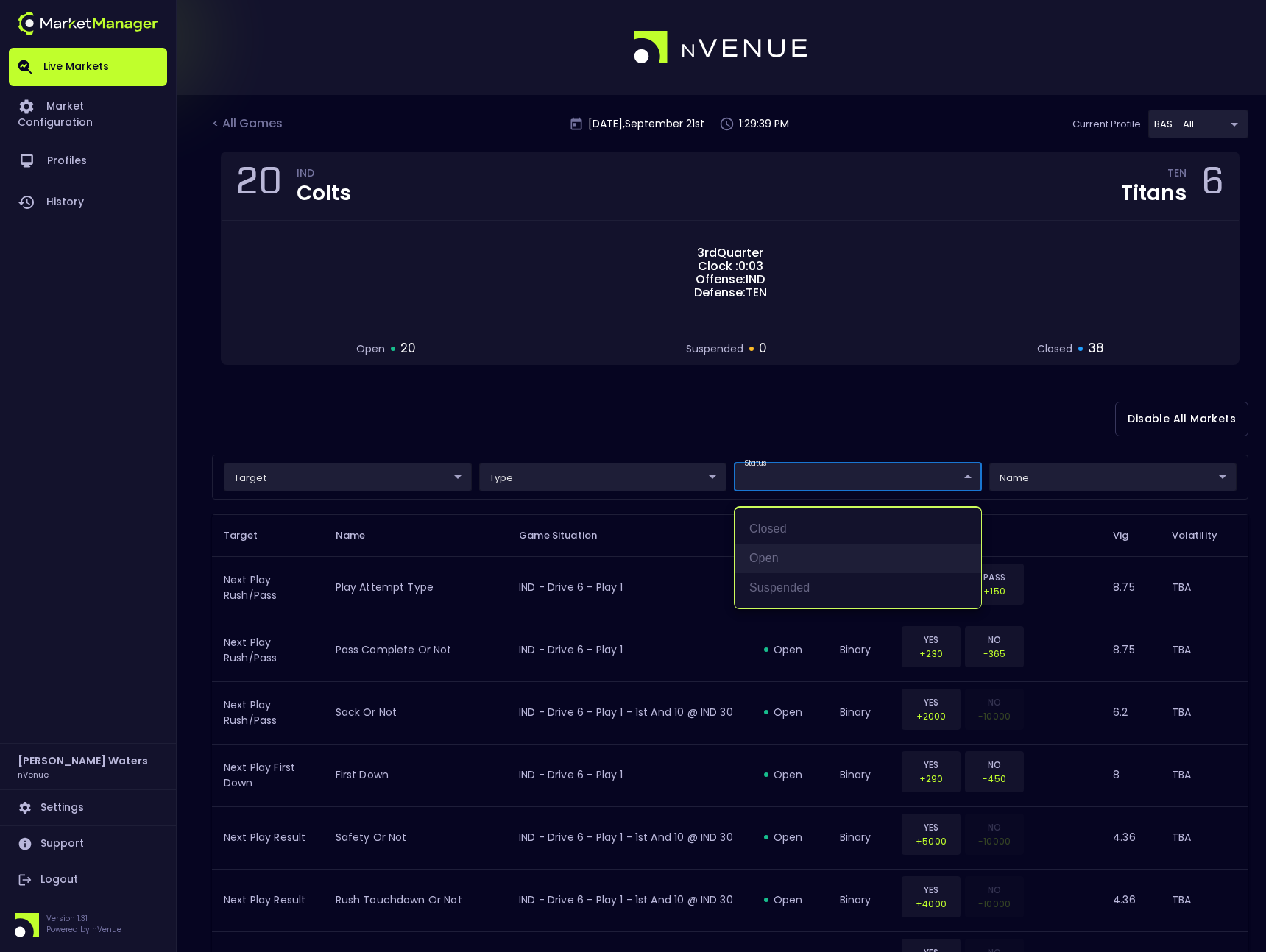
click at [774, 562] on li "open" at bounding box center [858, 558] width 246 height 30
type input "open"
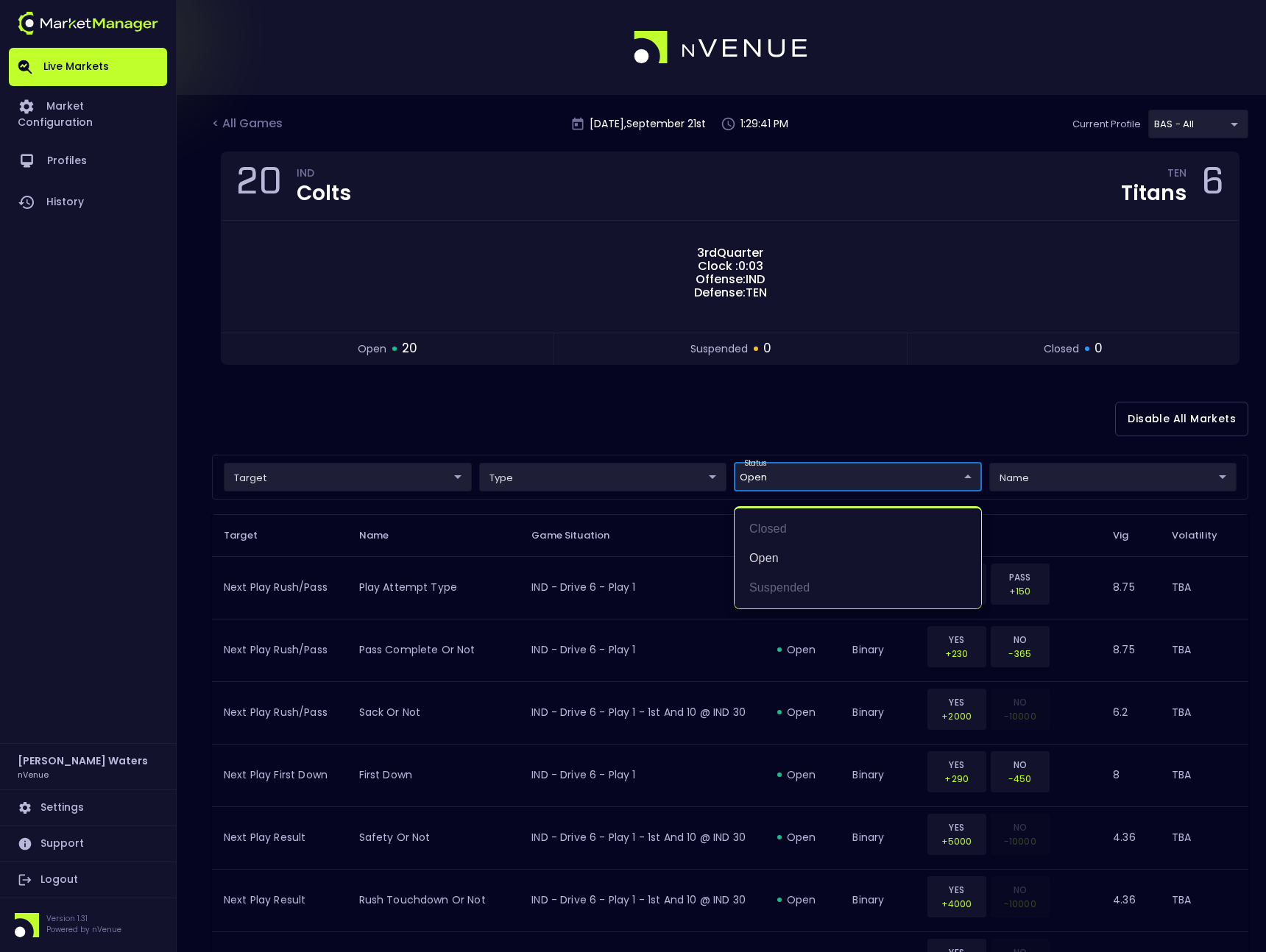
click at [783, 350] on div at bounding box center [633, 476] width 1266 height 952
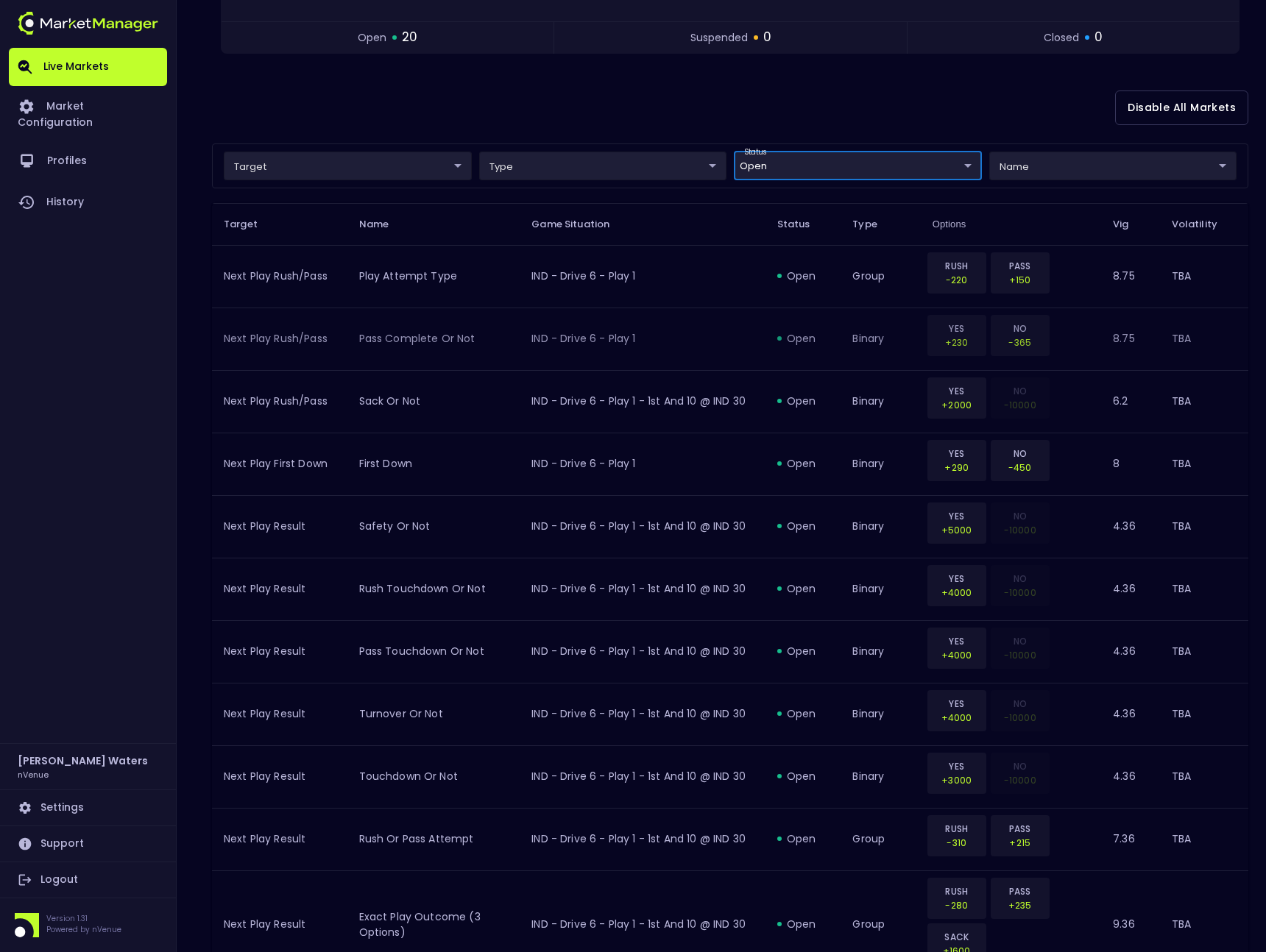
scroll to position [313, 0]
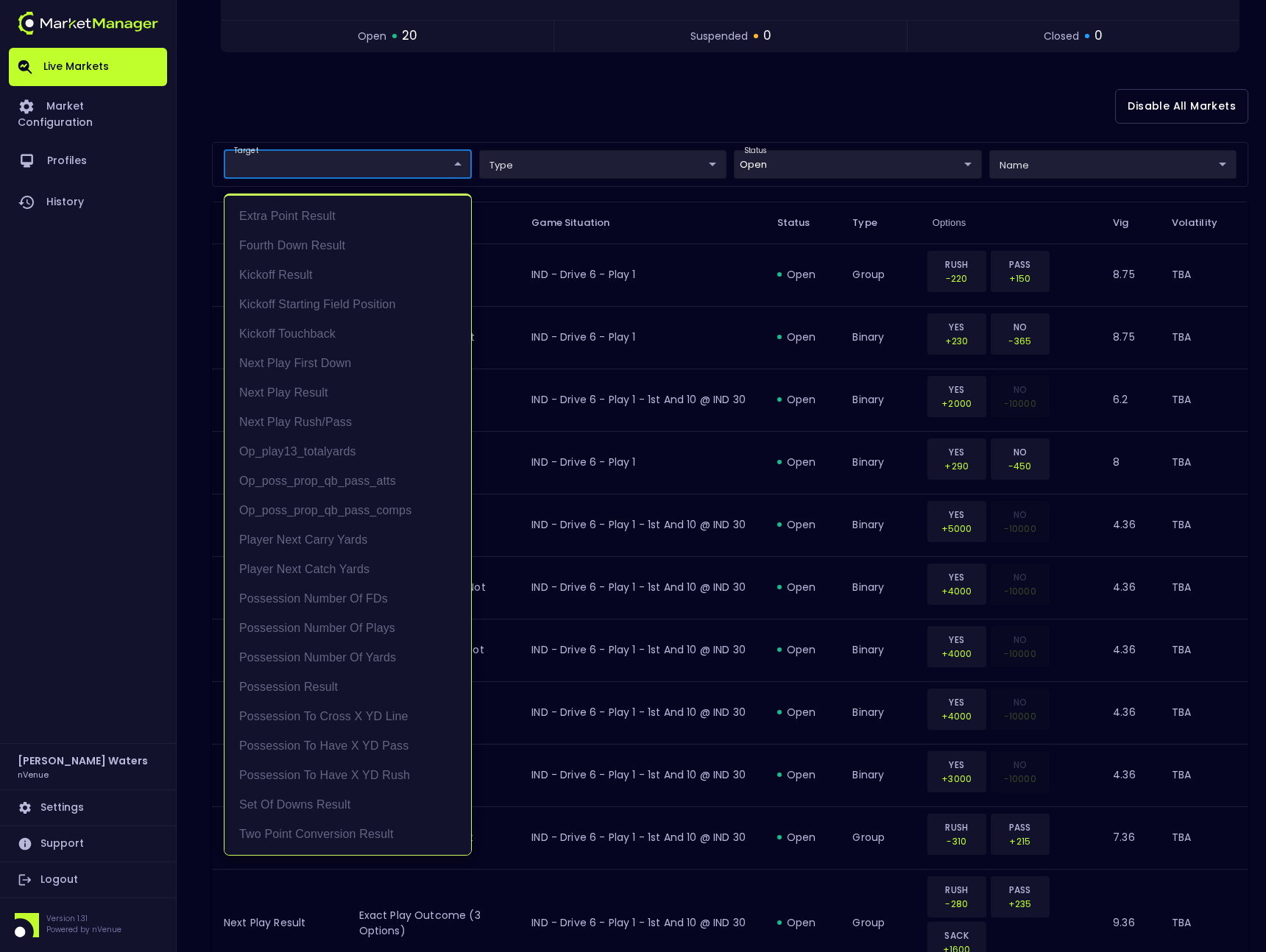
click at [394, 161] on body "Live Markets Market Configuration Profiles History [PERSON_NAME] nVenue Setting…" at bounding box center [633, 651] width 1266 height 1927
click at [296, 697] on li "Possession Result" at bounding box center [348, 687] width 246 height 30
type input "Possession Result"
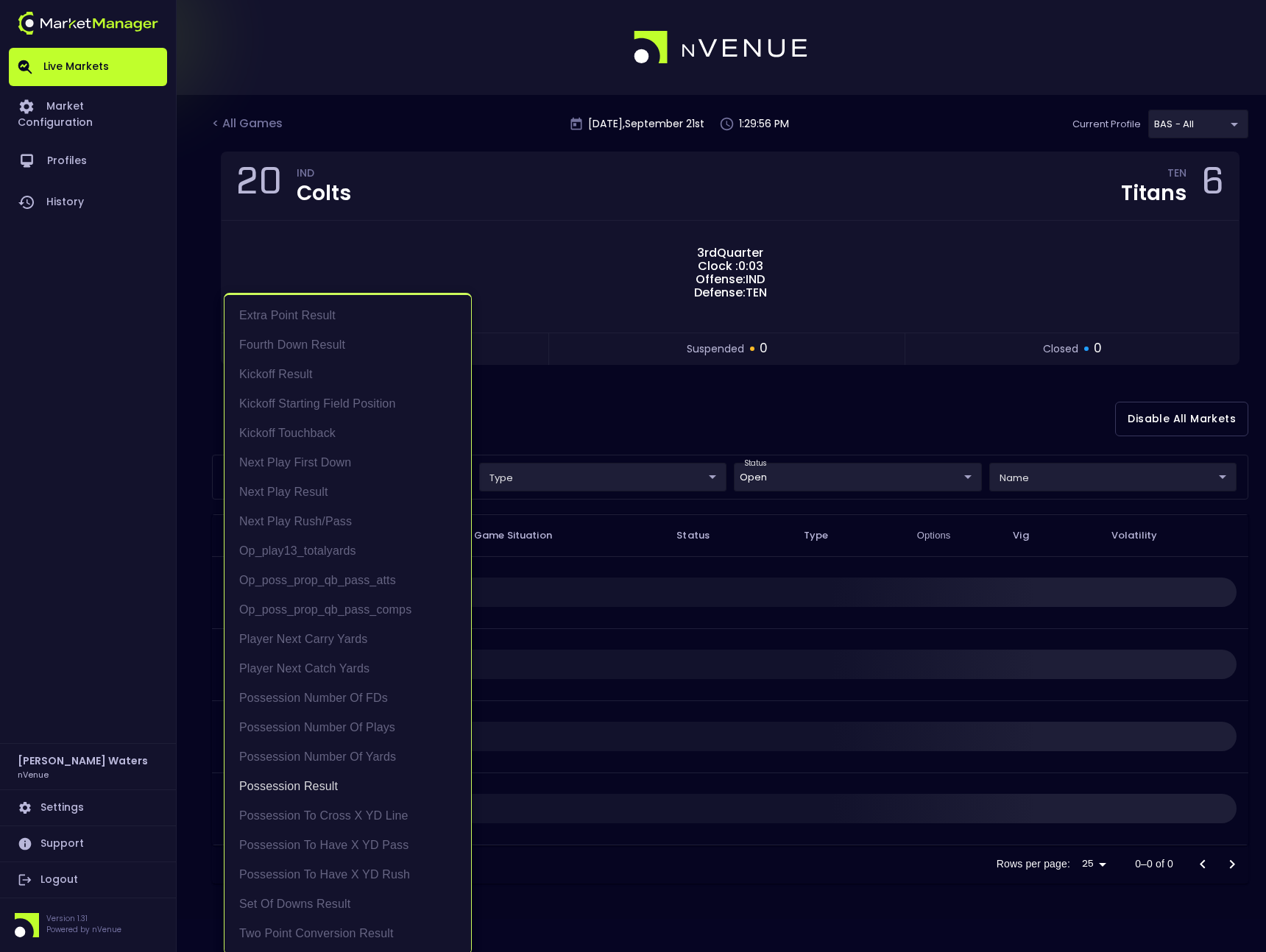
scroll to position [3, 0]
click at [815, 366] on div at bounding box center [633, 476] width 1266 height 952
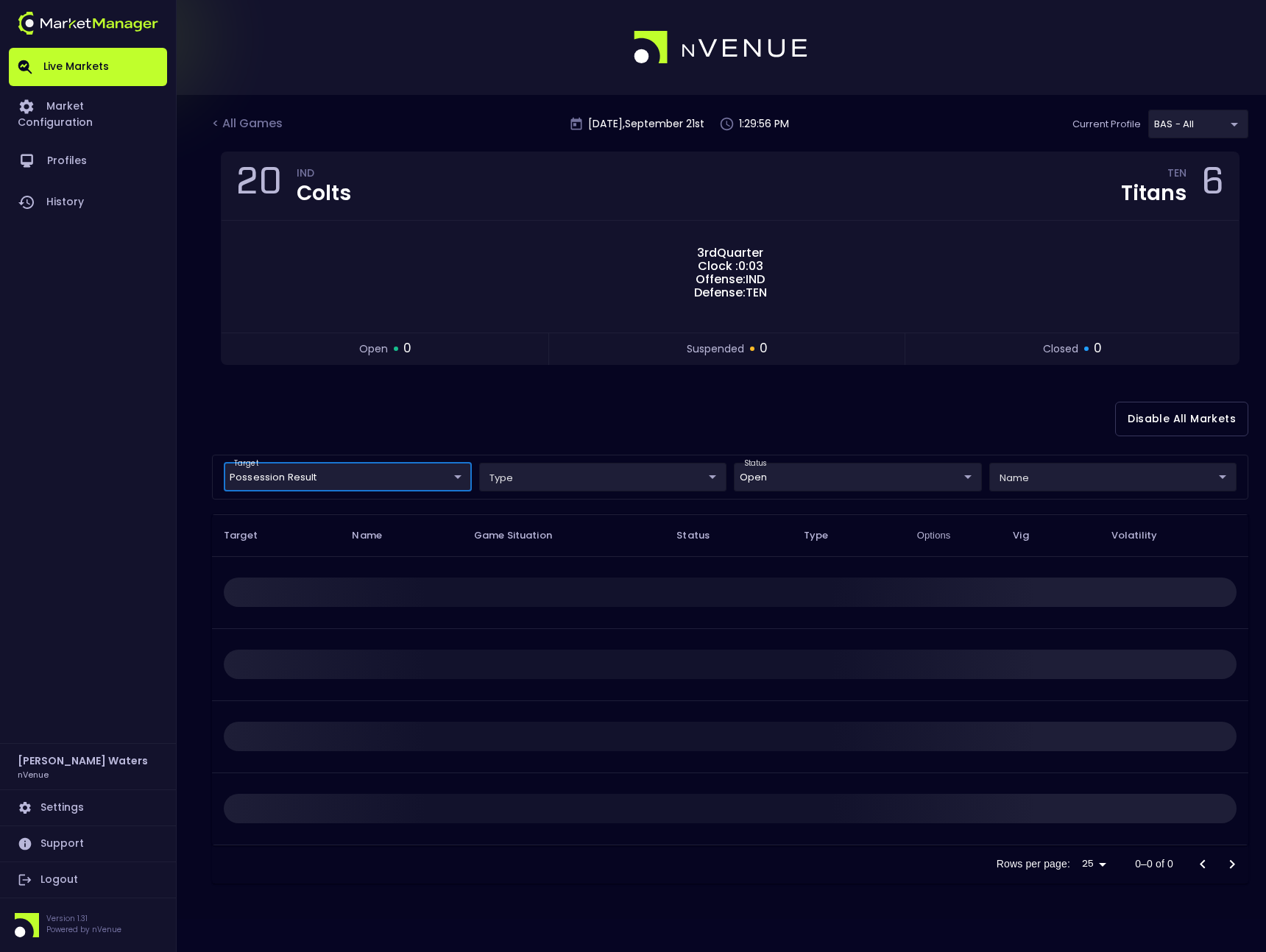
scroll to position [0, 0]
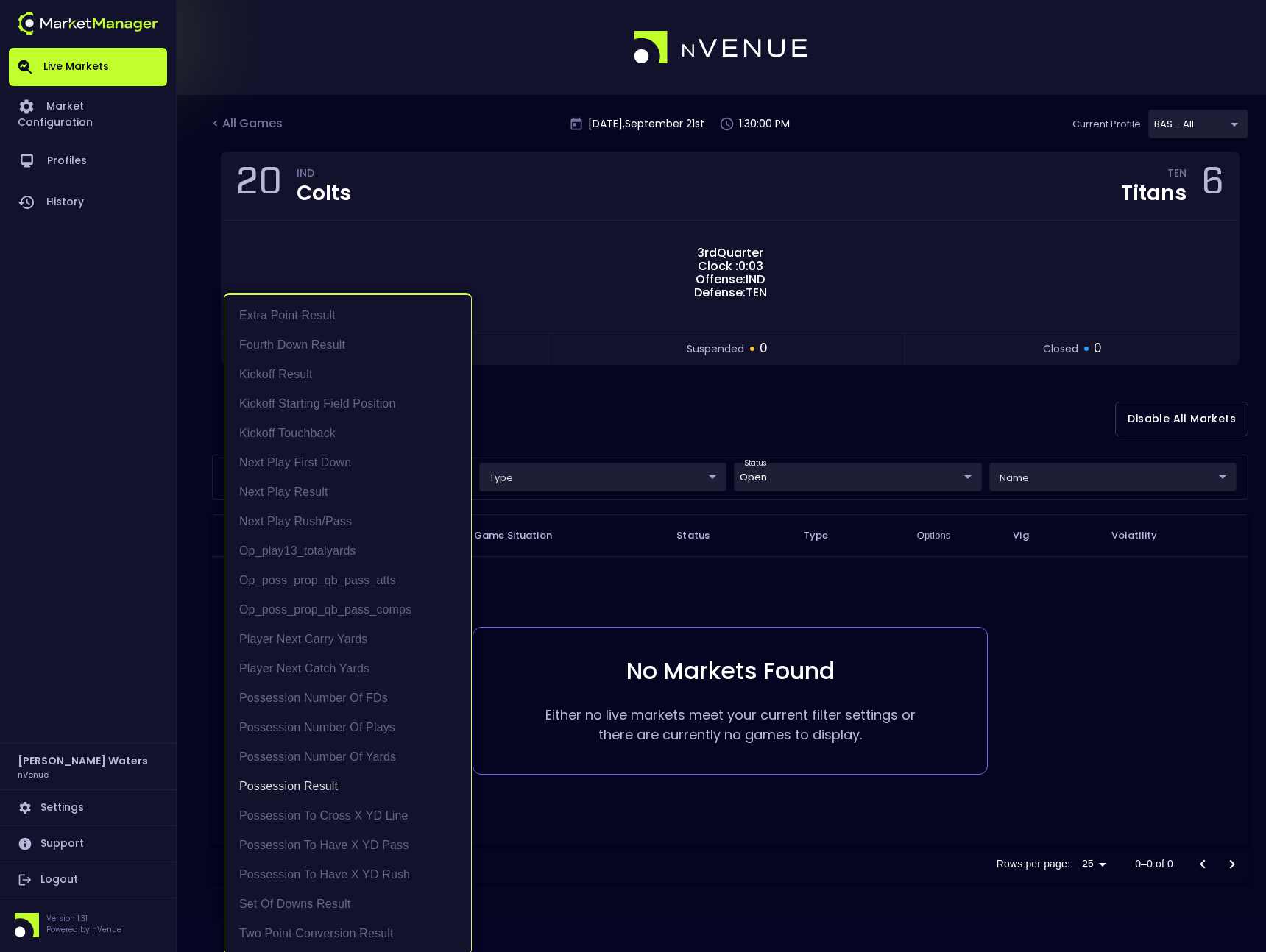
click at [400, 475] on body "Live Markets Market Configuration Profiles History [PERSON_NAME] nVenue Setting…" at bounding box center [633, 476] width 1266 height 952
click at [702, 410] on div at bounding box center [633, 476] width 1266 height 952
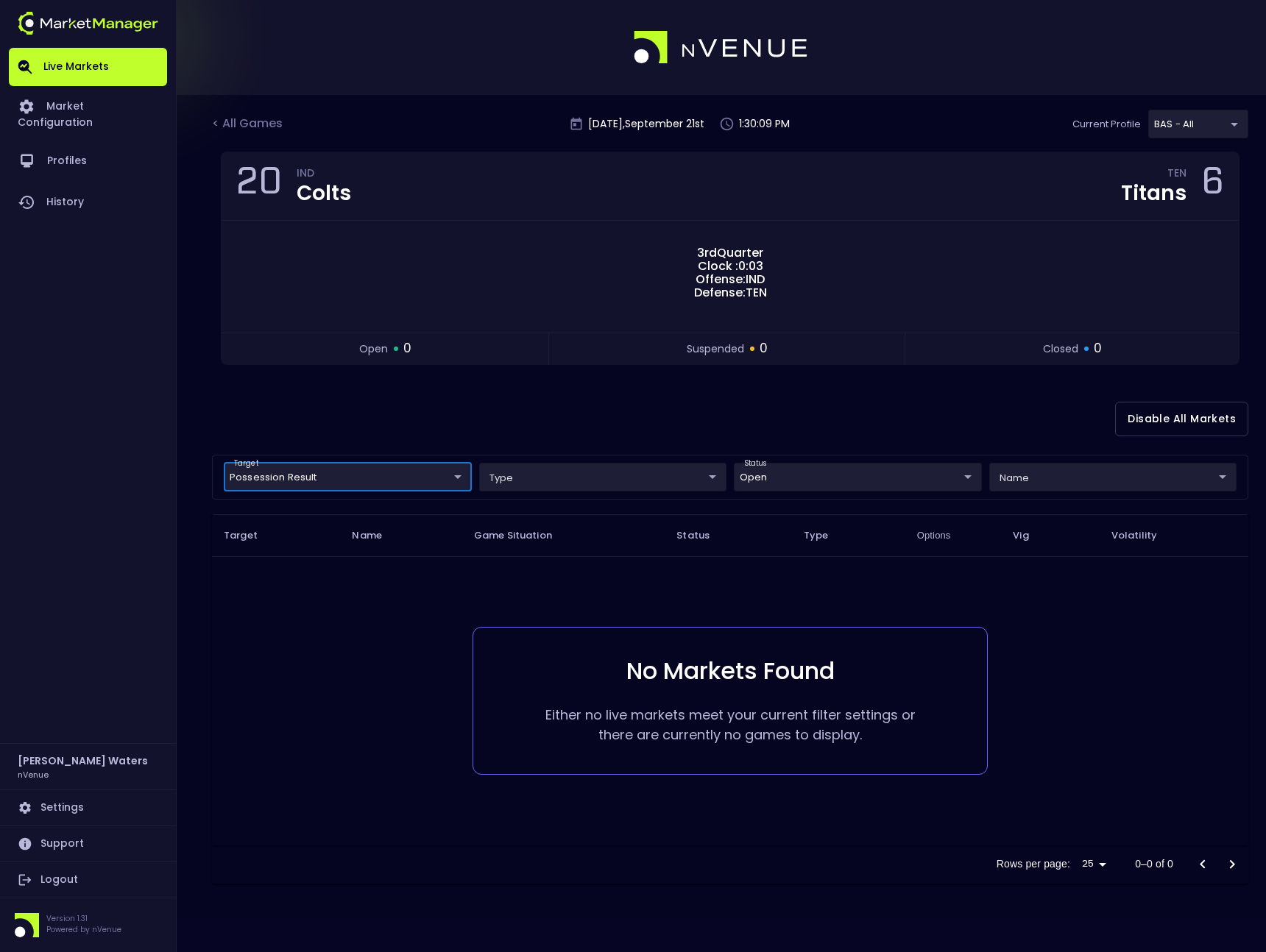
scroll to position [0, 0]
click at [786, 466] on body "Live Markets Market Configuration Profiles History [PERSON_NAME] nVenue Setting…" at bounding box center [633, 476] width 1266 height 952
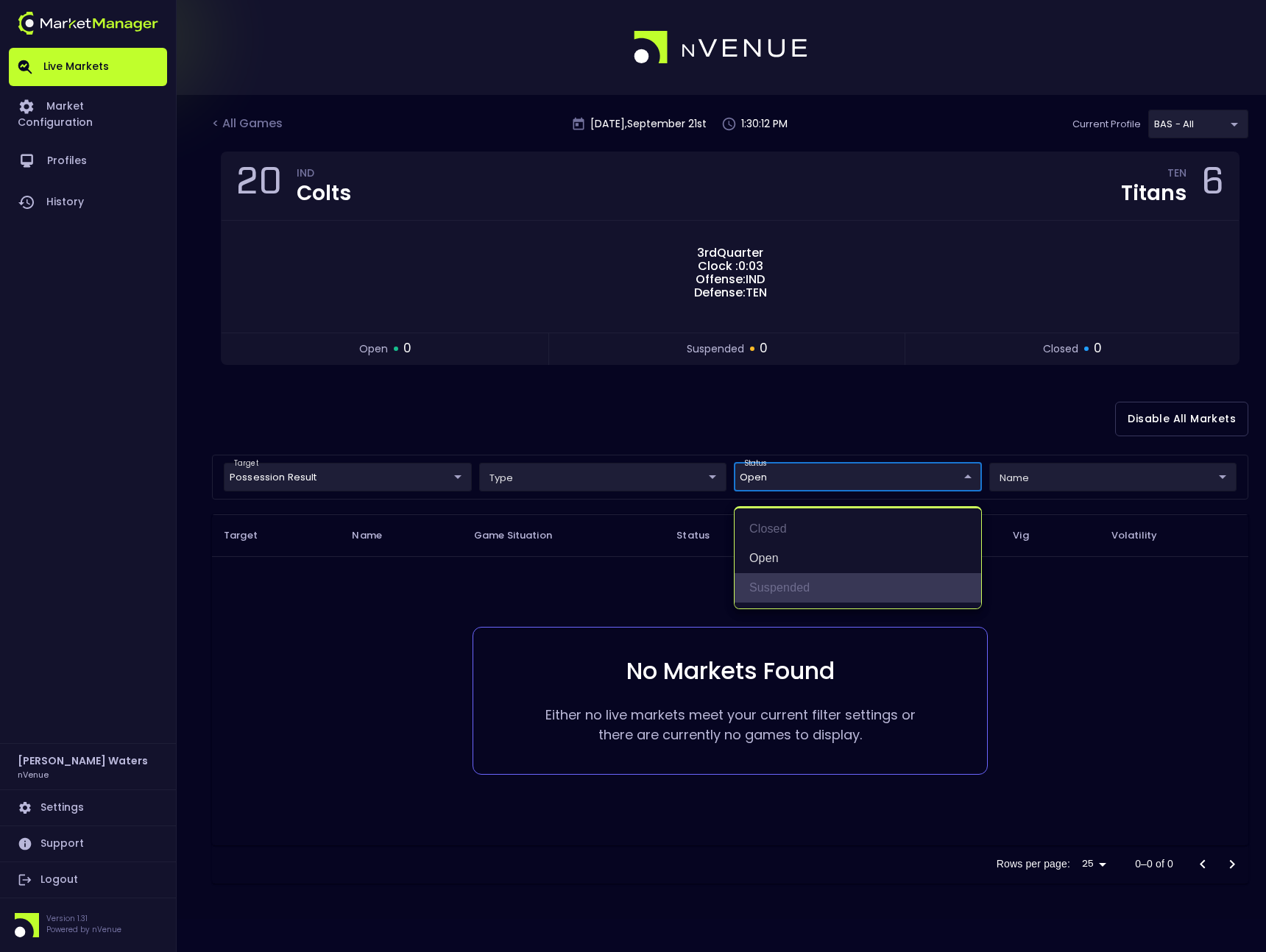
click at [778, 578] on li "suspended" at bounding box center [858, 588] width 246 height 30
type input "open,suspended"
click at [367, 473] on div at bounding box center [633, 476] width 1266 height 952
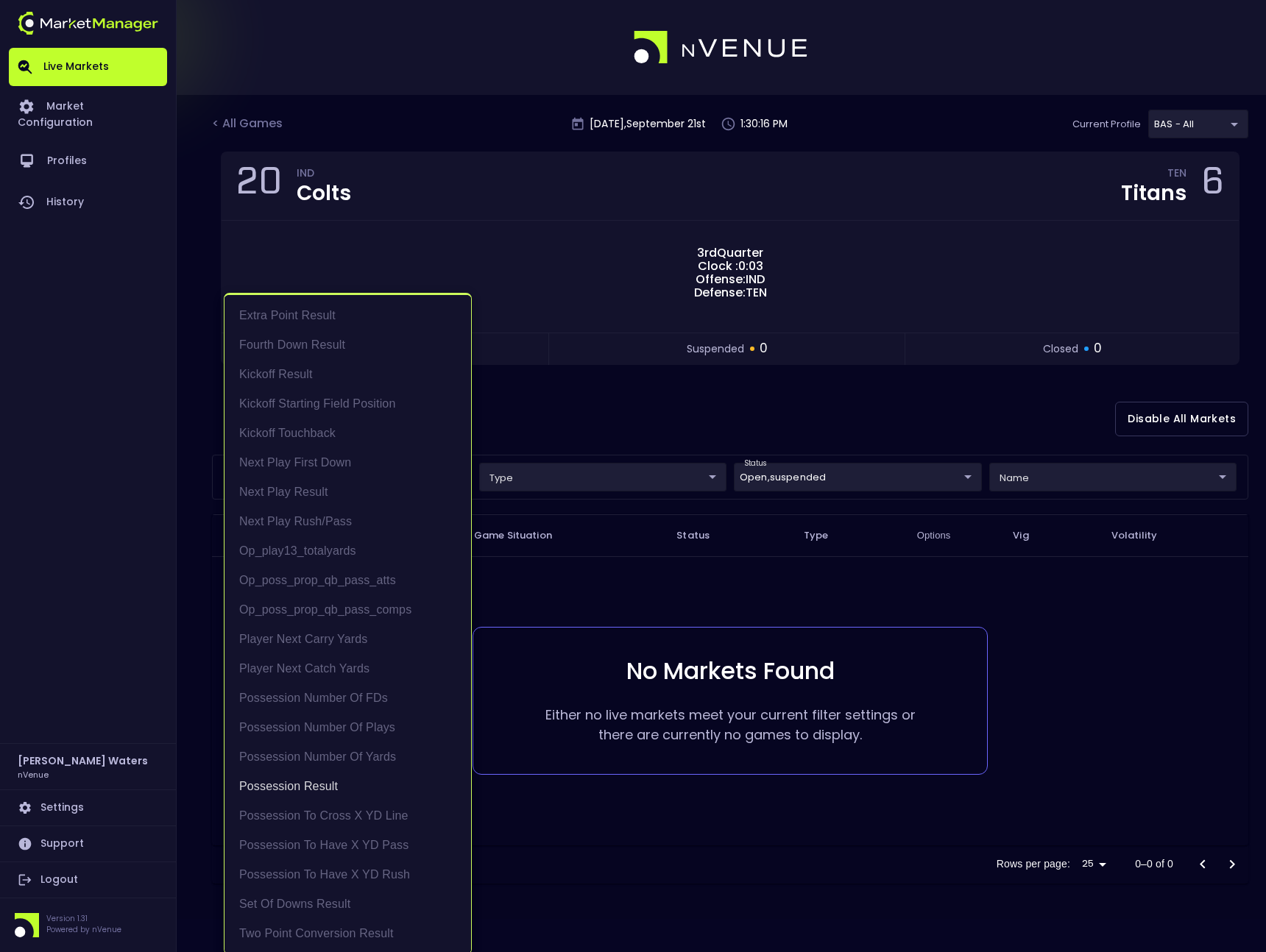
click at [401, 479] on body "Live Markets Market Configuration Profiles History [PERSON_NAME] nVenue Setting…" at bounding box center [633, 476] width 1266 height 952
click at [368, 481] on li "Next Play Result" at bounding box center [348, 493] width 246 height 30
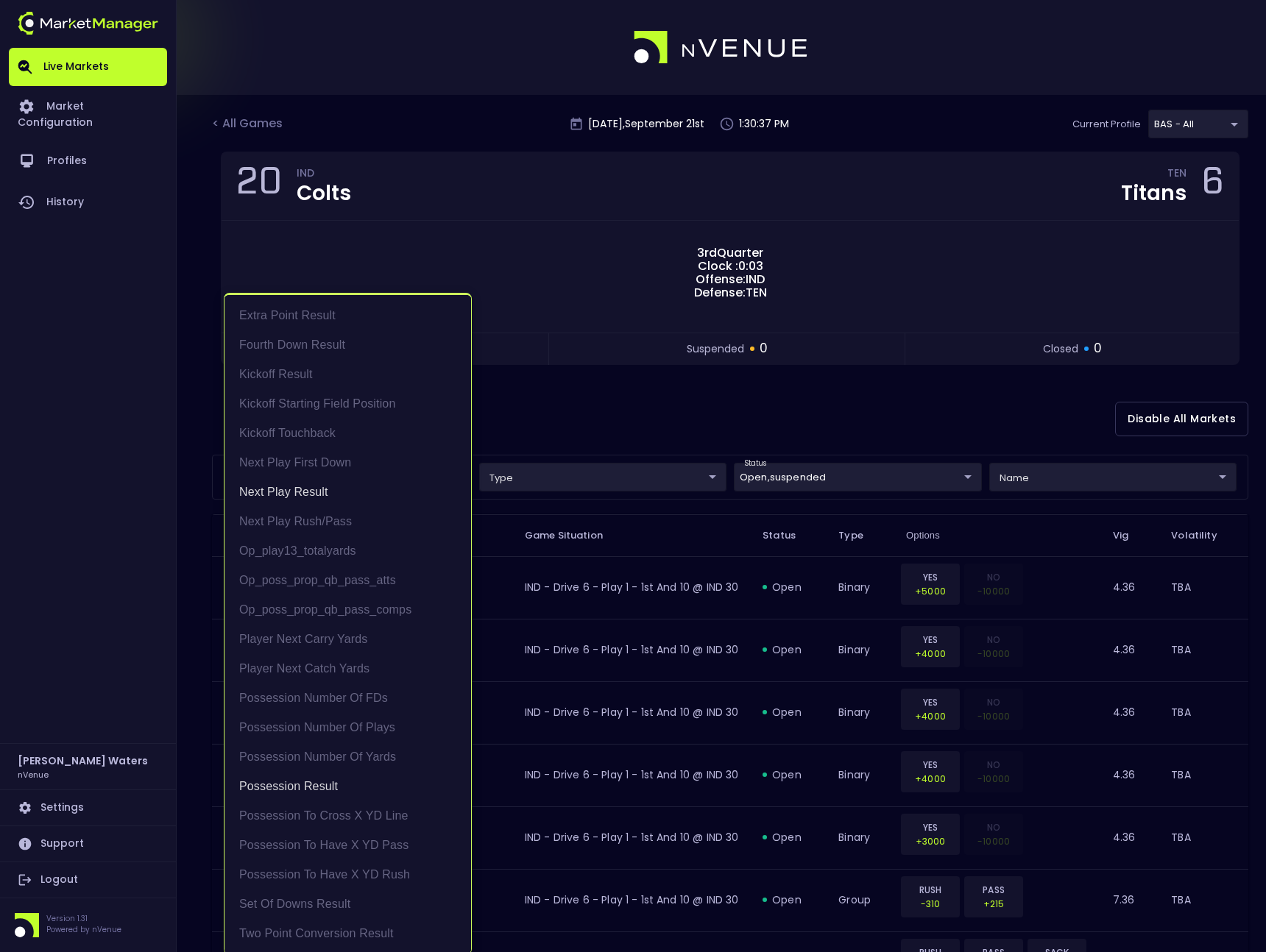
click at [725, 374] on div at bounding box center [633, 476] width 1266 height 952
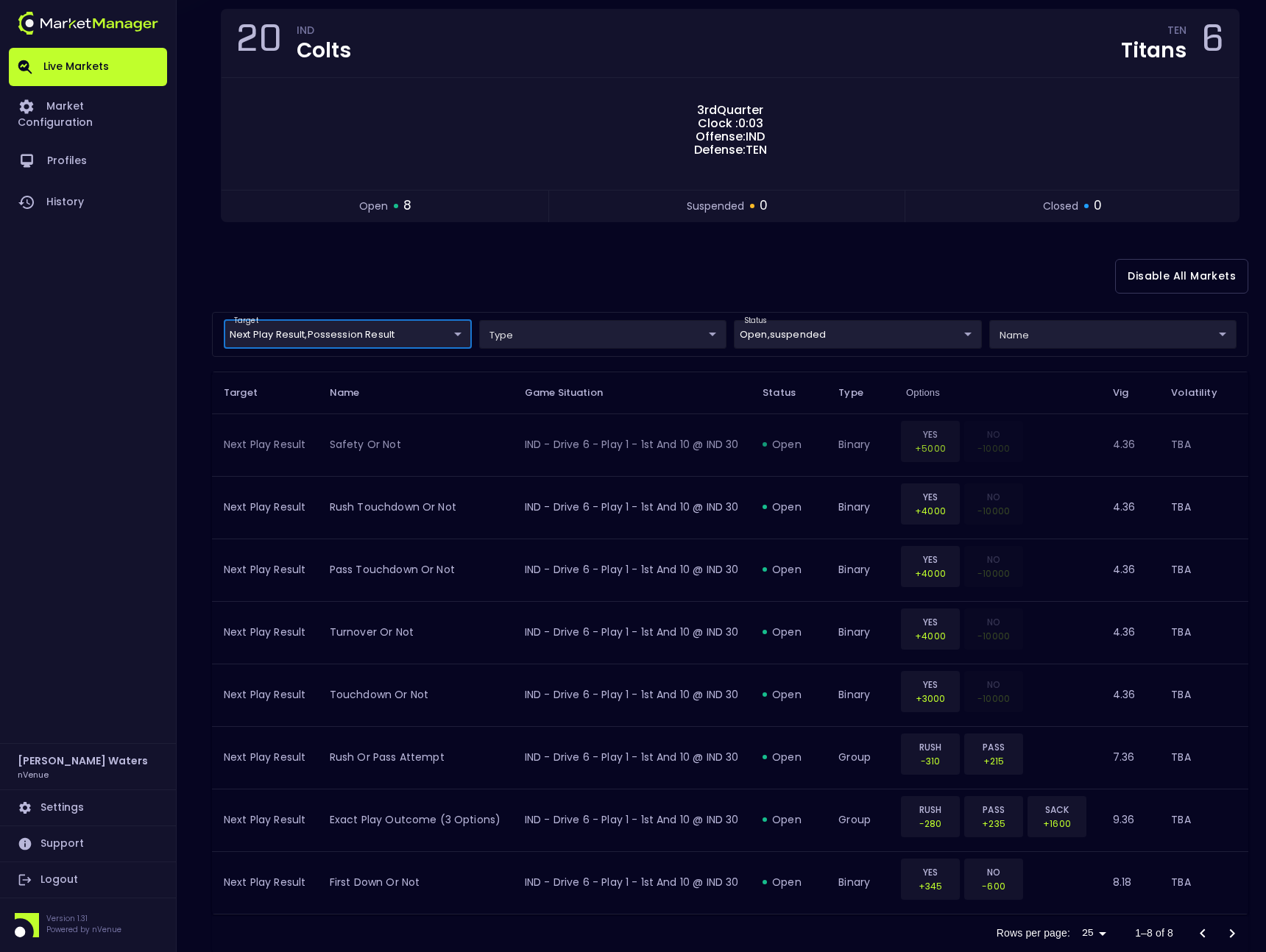
scroll to position [179, 0]
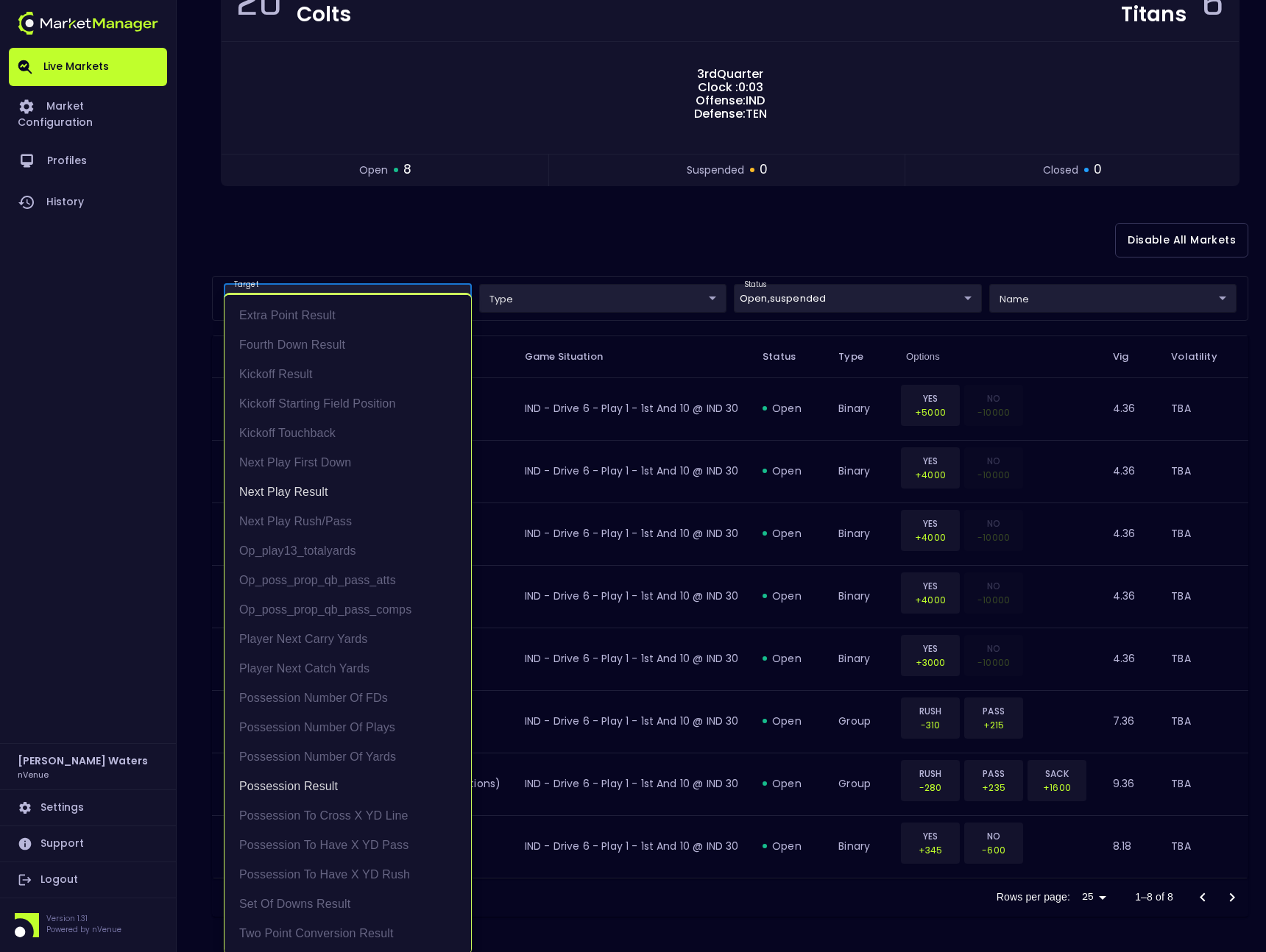
click at [419, 283] on body "Live Markets Market Configuration Profiles History [PERSON_NAME] nVenue Setting…" at bounding box center [633, 386] width 1266 height 1131
click at [497, 222] on div at bounding box center [633, 476] width 1266 height 952
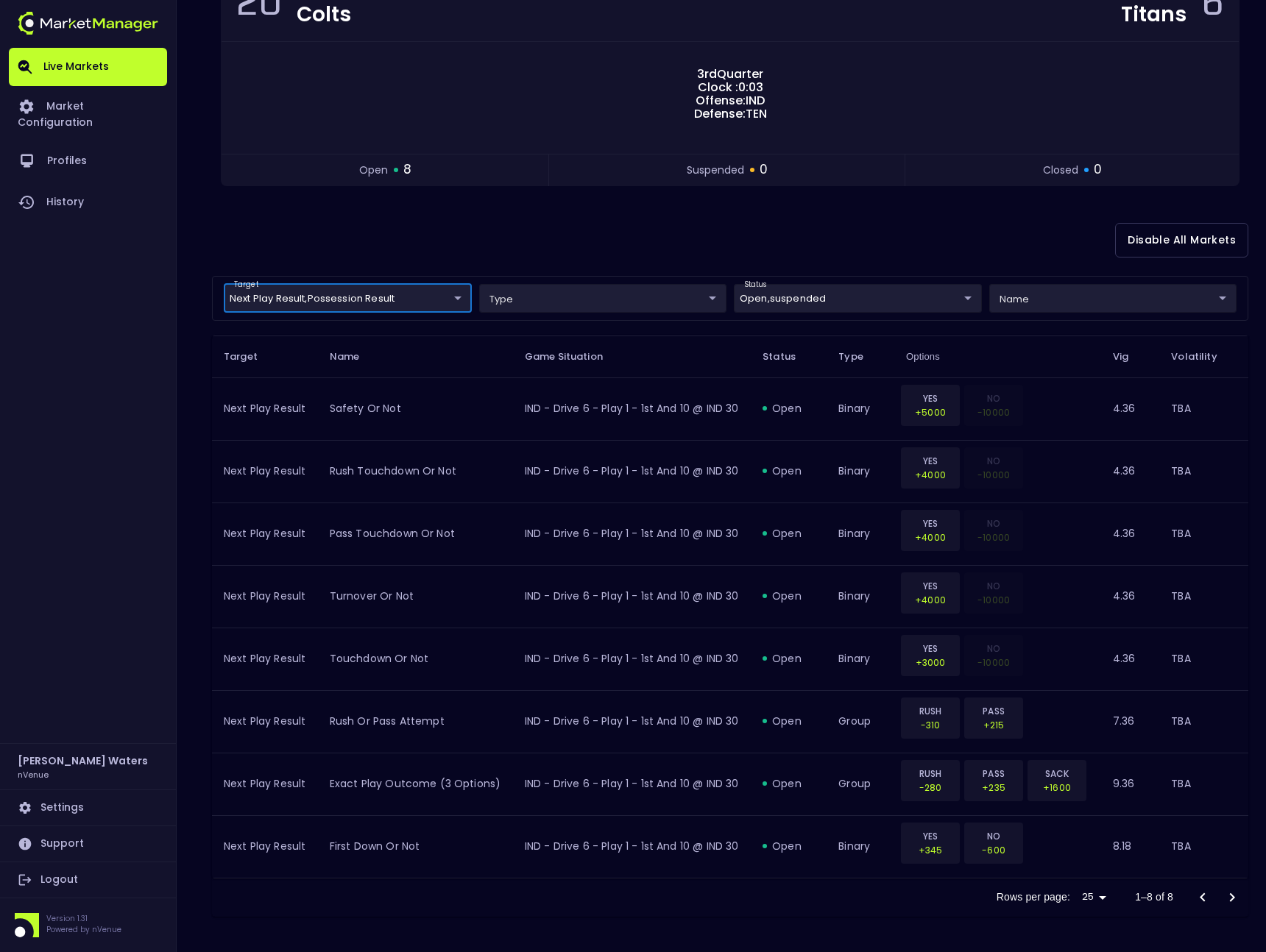
scroll to position [0, 0]
click at [398, 296] on body "Live Markets Market Configuration Profiles History [PERSON_NAME] nVenue Setting…" at bounding box center [633, 386] width 1266 height 1131
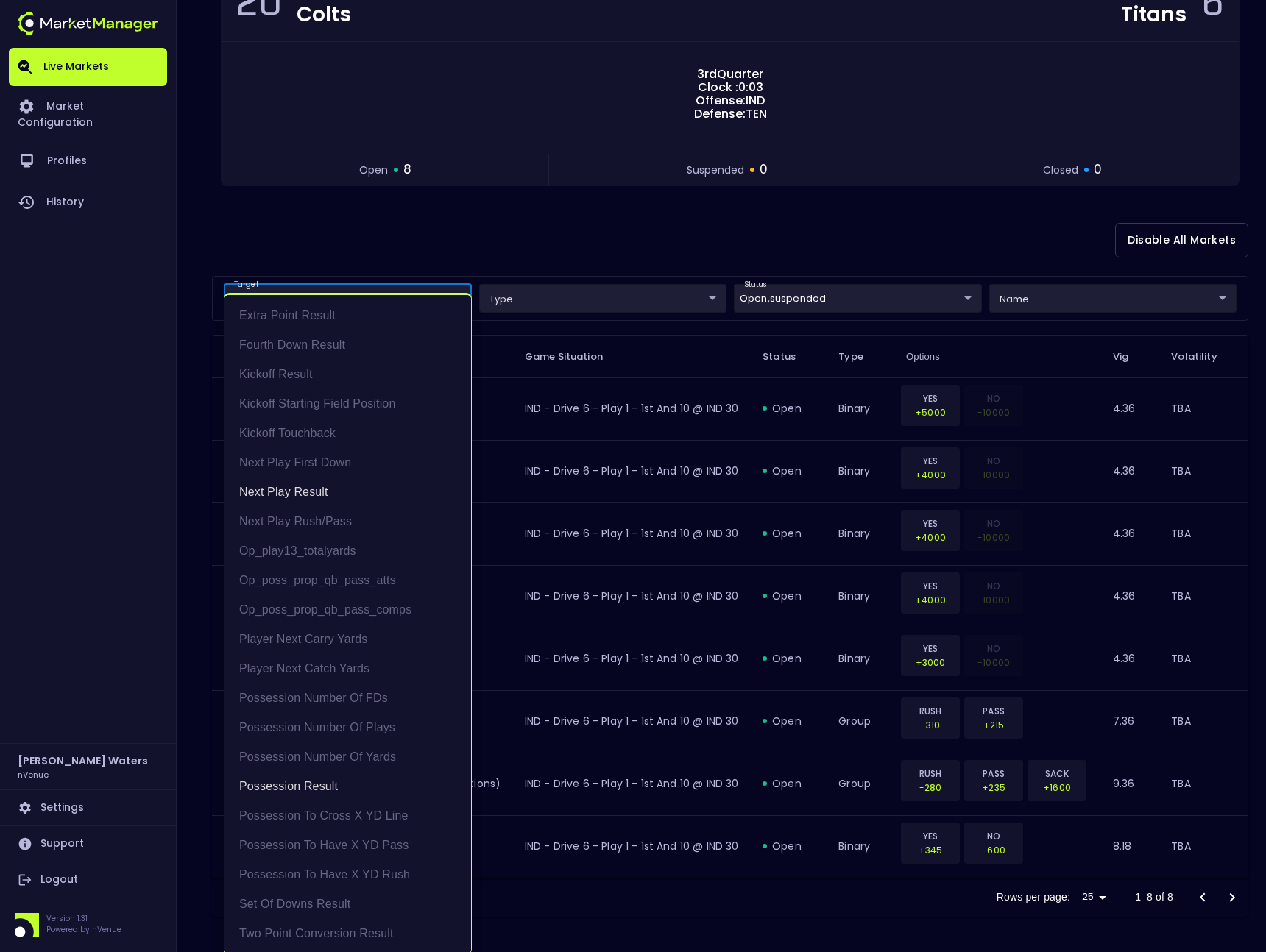
click at [549, 236] on div at bounding box center [633, 476] width 1266 height 952
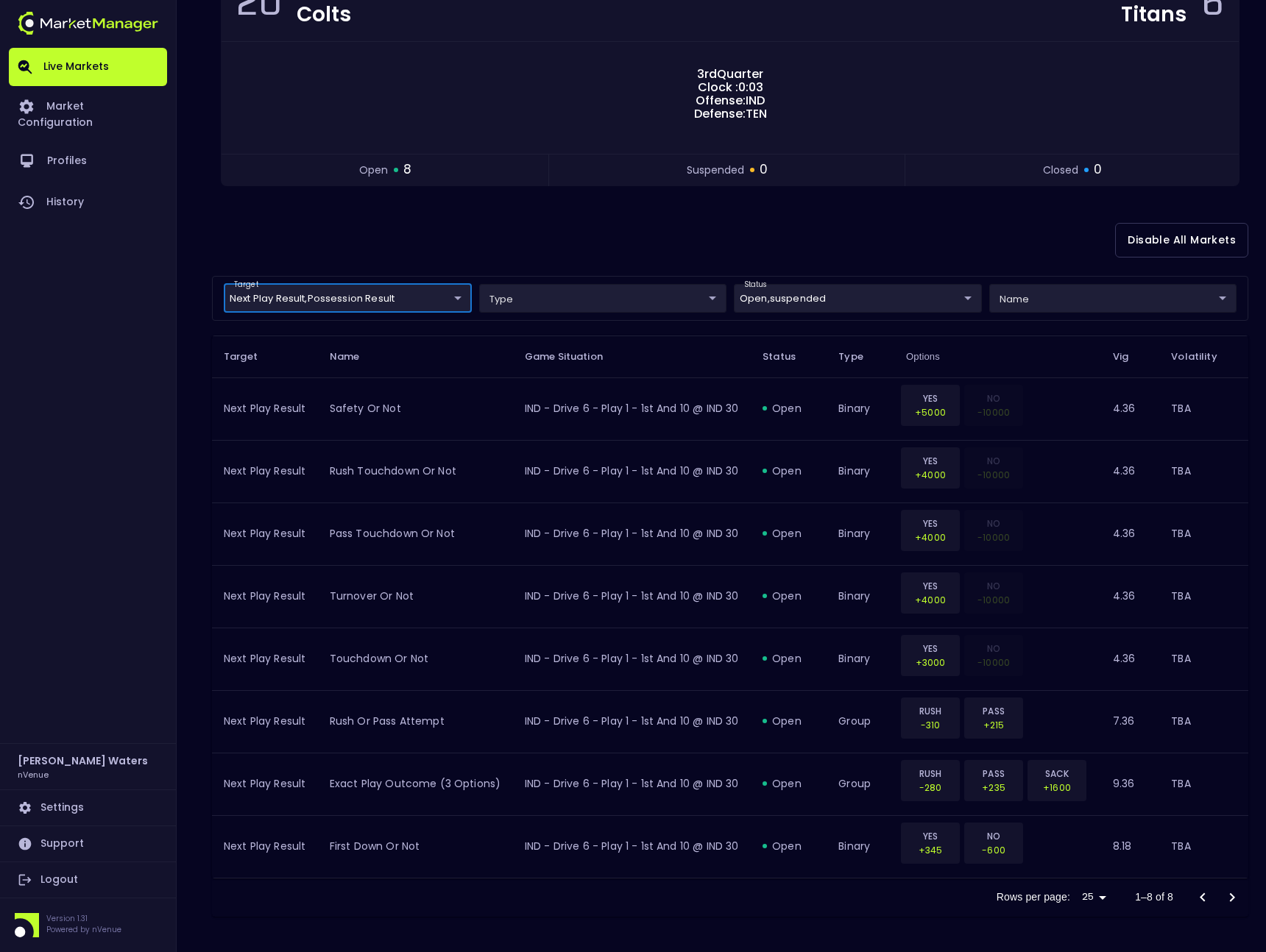
click at [412, 302] on body "Live Markets Market Configuration Profiles History [PERSON_NAME] nVenue Setting…" at bounding box center [633, 386] width 1266 height 1131
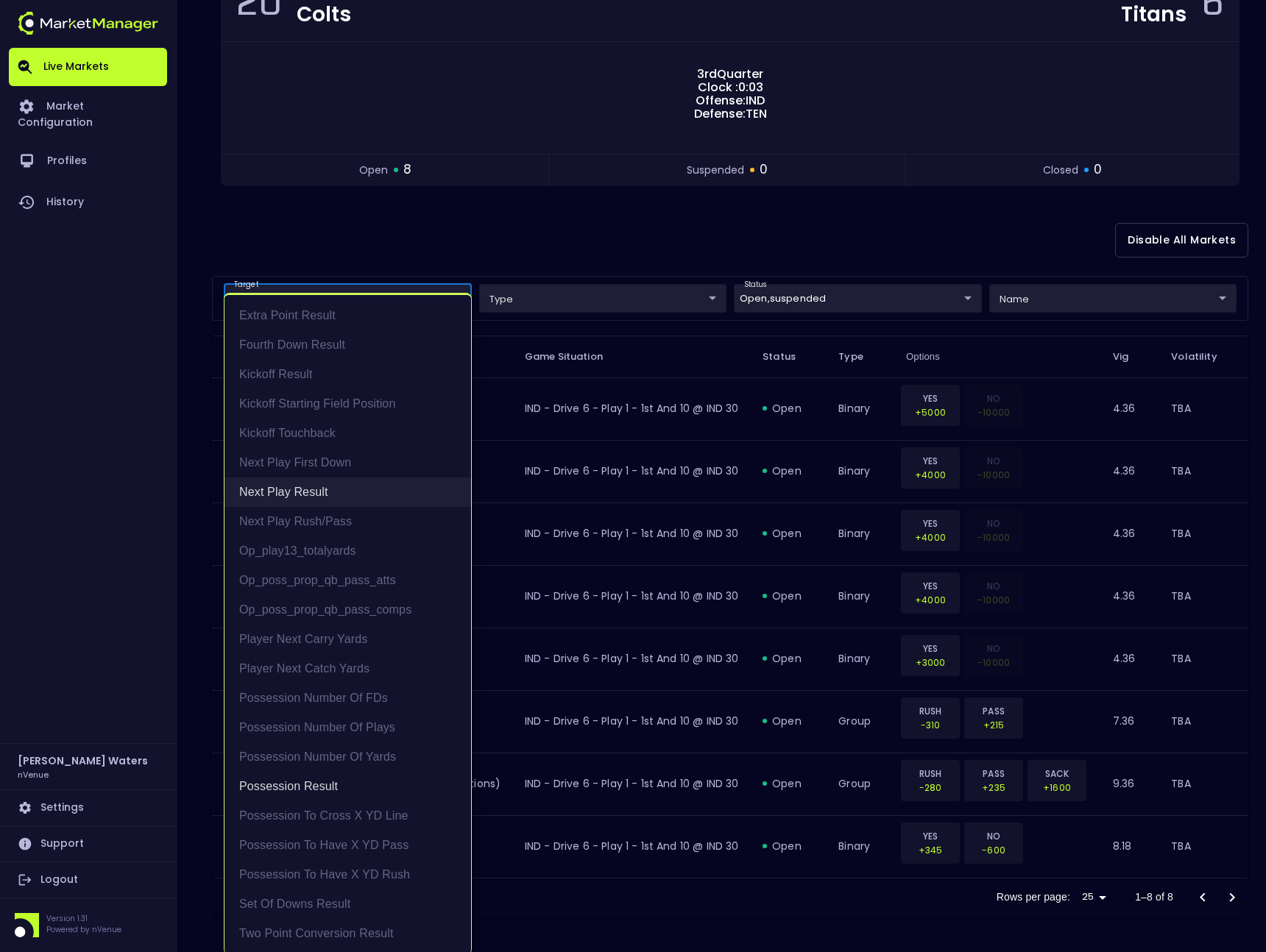
click at [361, 489] on li "Next Play Result" at bounding box center [348, 493] width 246 height 30
type input "Possession Result"
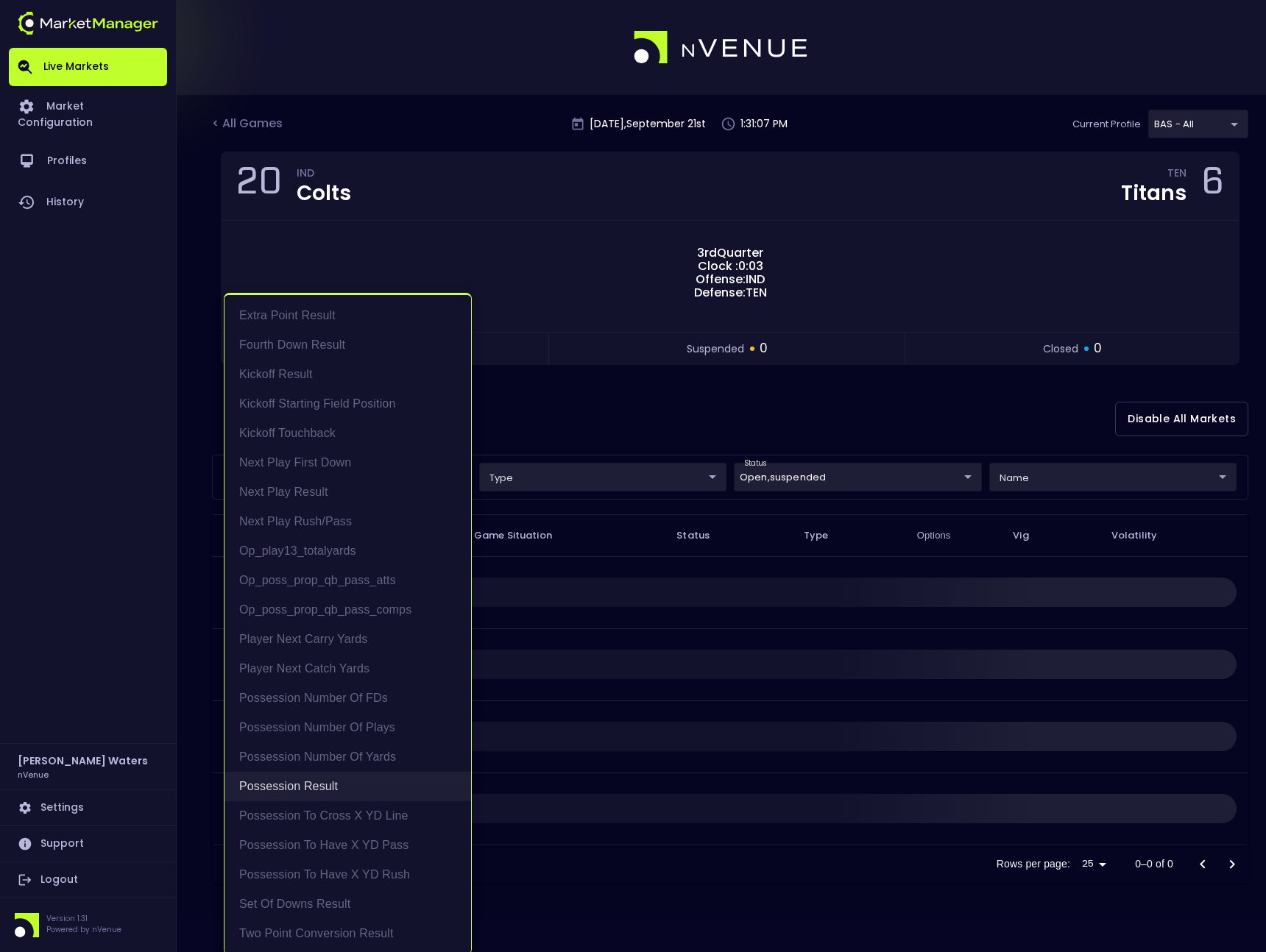
click at [346, 787] on li "Possession Result" at bounding box center [348, 787] width 246 height 30
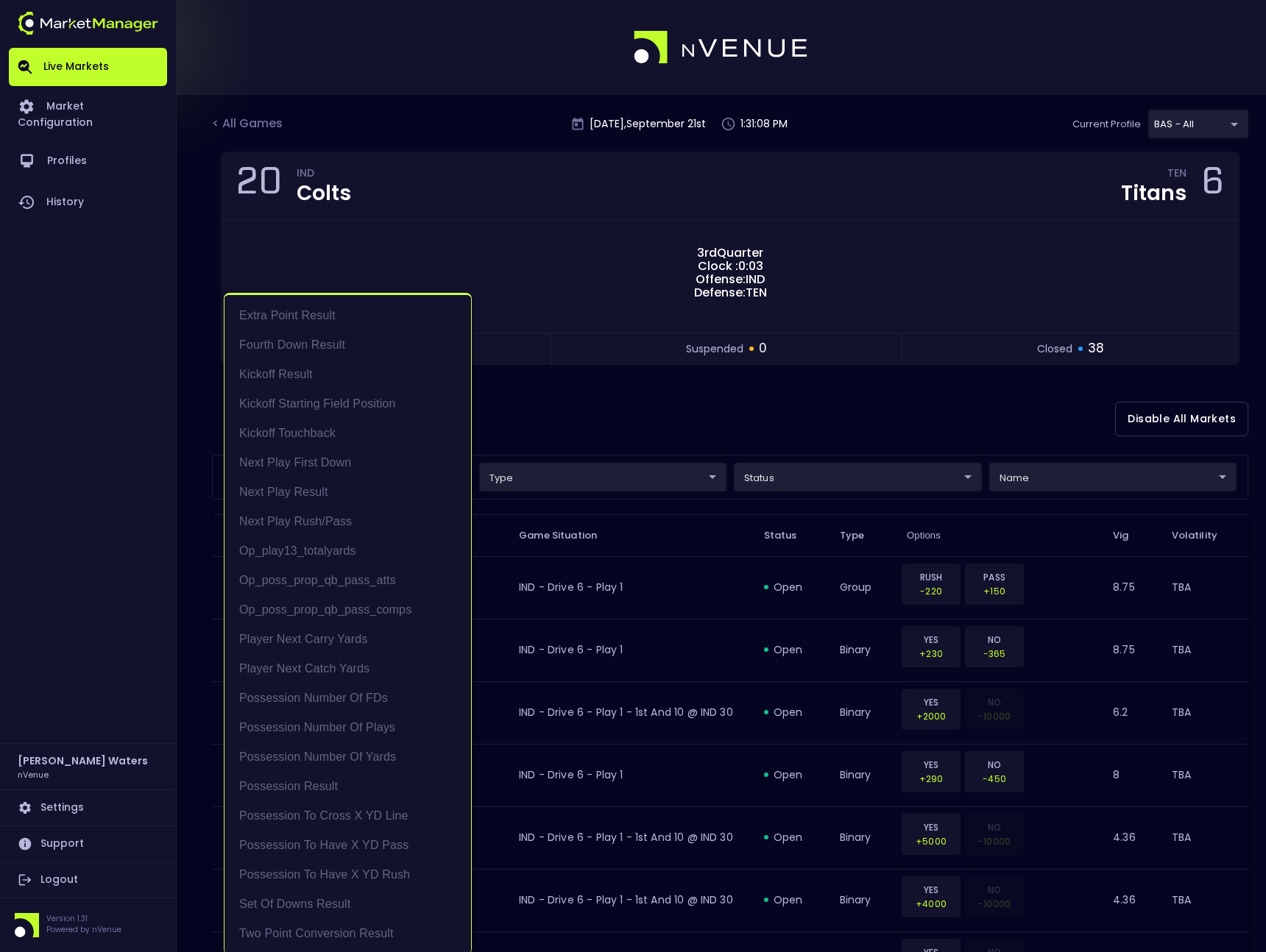
click at [698, 348] on div at bounding box center [633, 476] width 1266 height 952
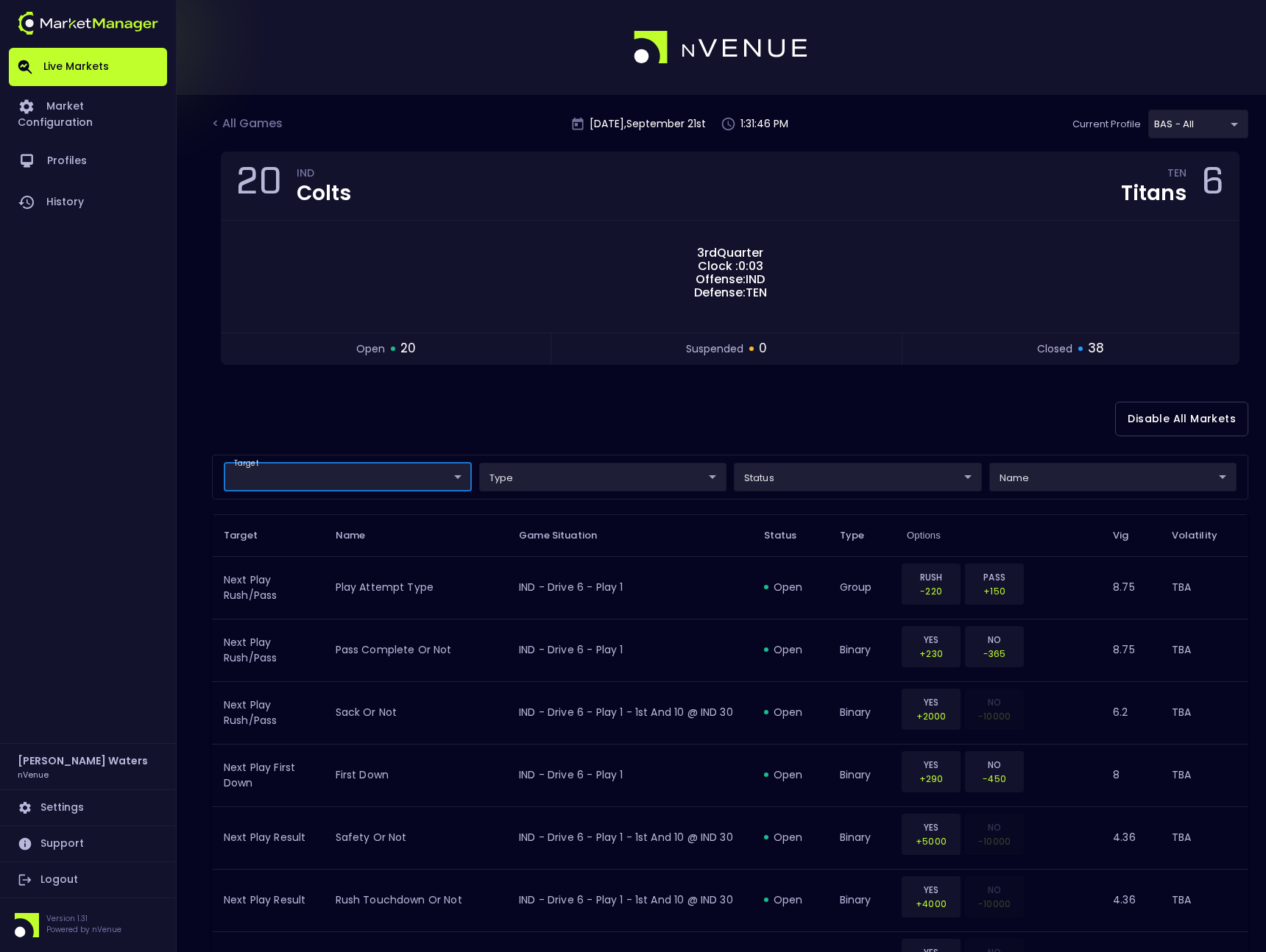
click at [617, 403] on div "Disable All Markets" at bounding box center [730, 419] width 1036 height 72
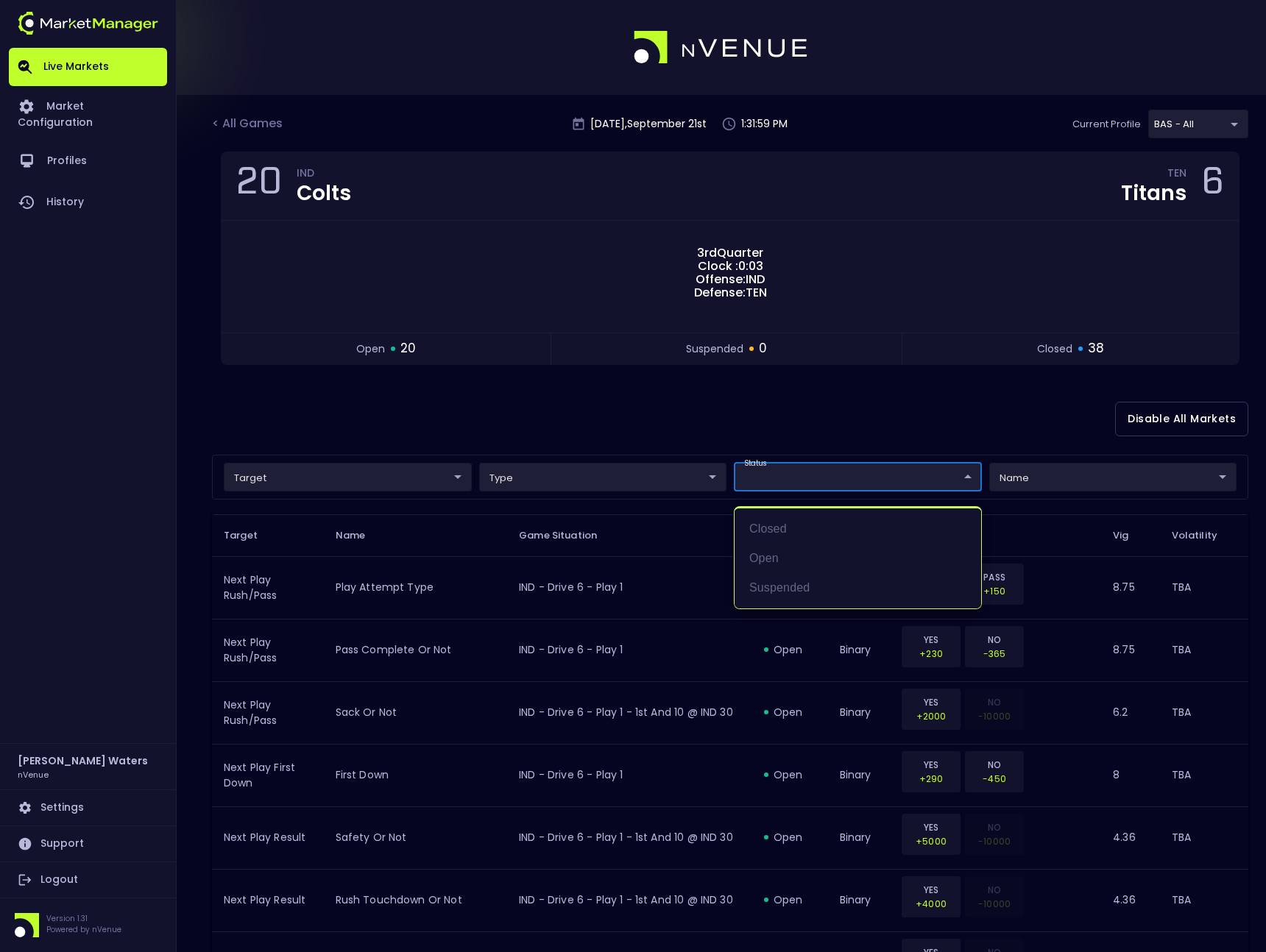
click at [770, 557] on li "open" at bounding box center [858, 558] width 246 height 30
type input "open"
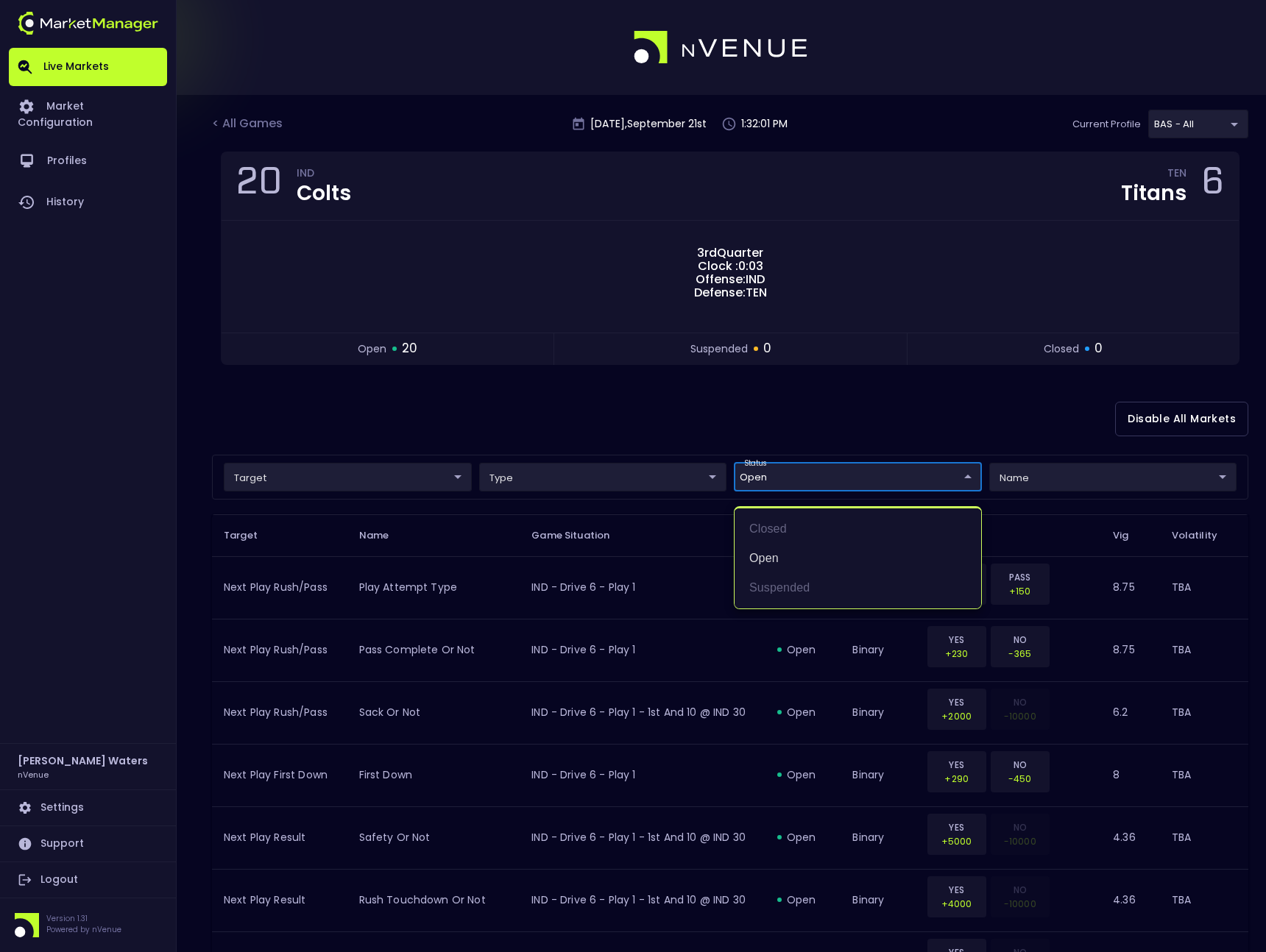
click at [681, 426] on div at bounding box center [633, 476] width 1266 height 952
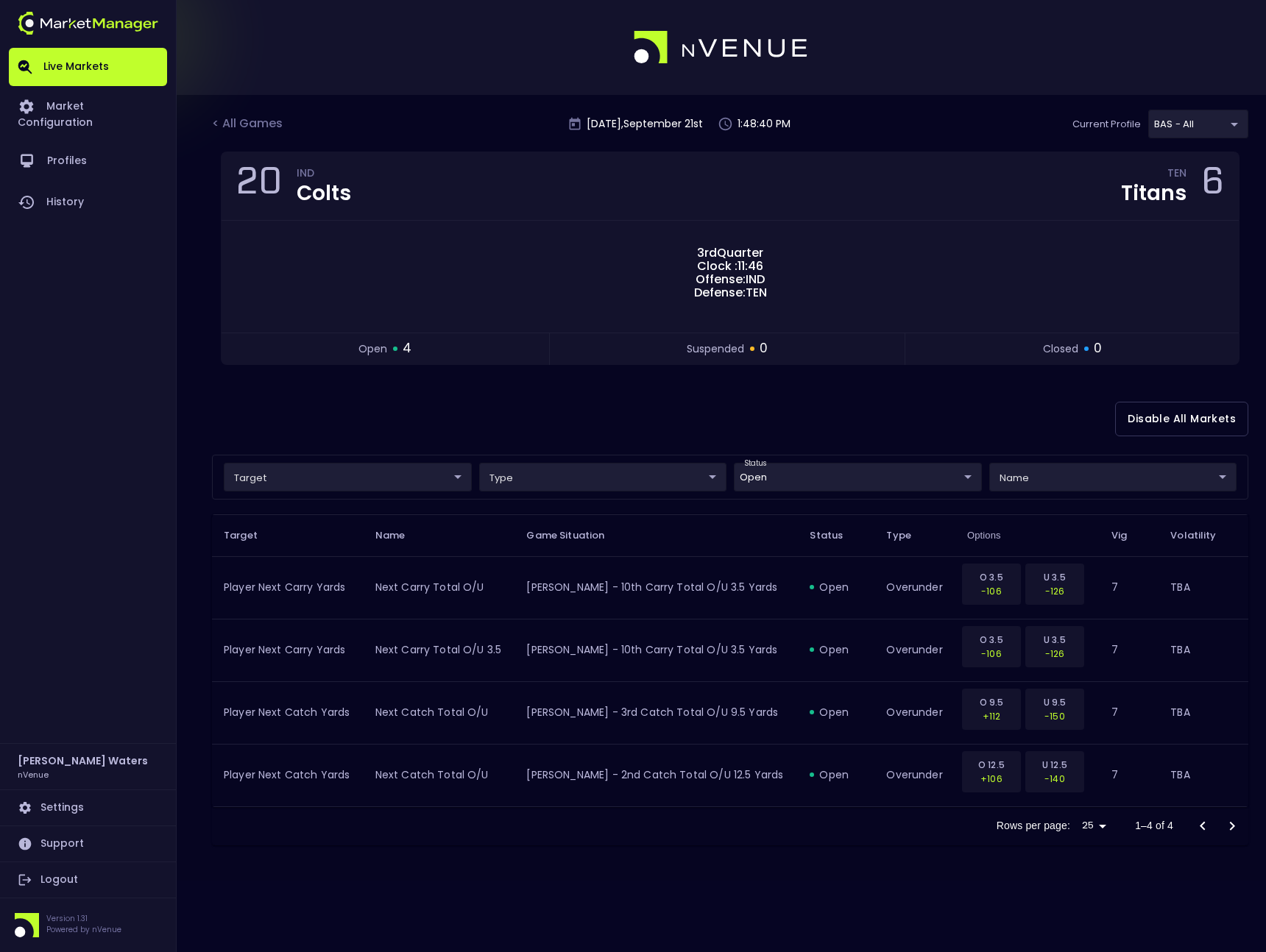
click at [778, 429] on div "Disable All Markets" at bounding box center [730, 419] width 1036 height 72
